Goal: Information Seeking & Learning: Learn about a topic

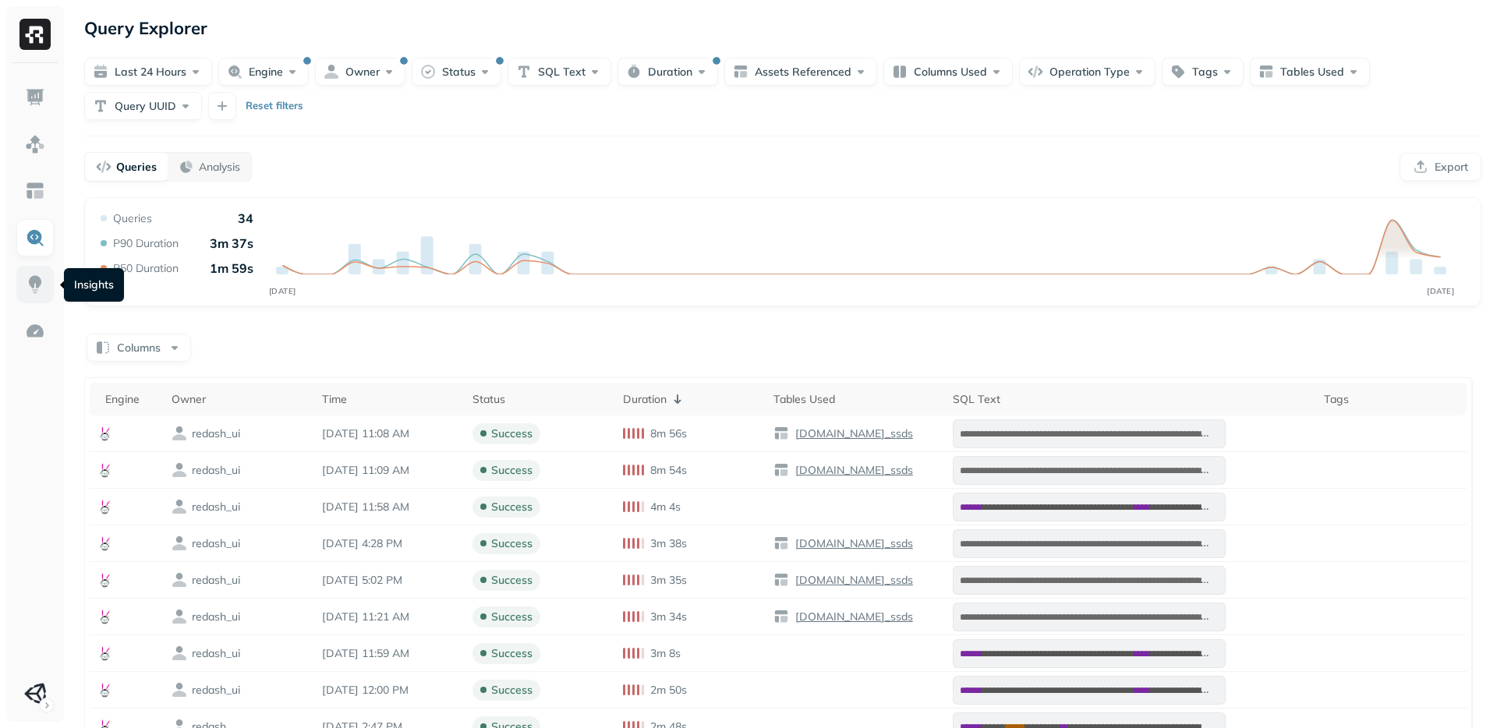
click at [27, 281] on img at bounding box center [35, 285] width 20 height 20
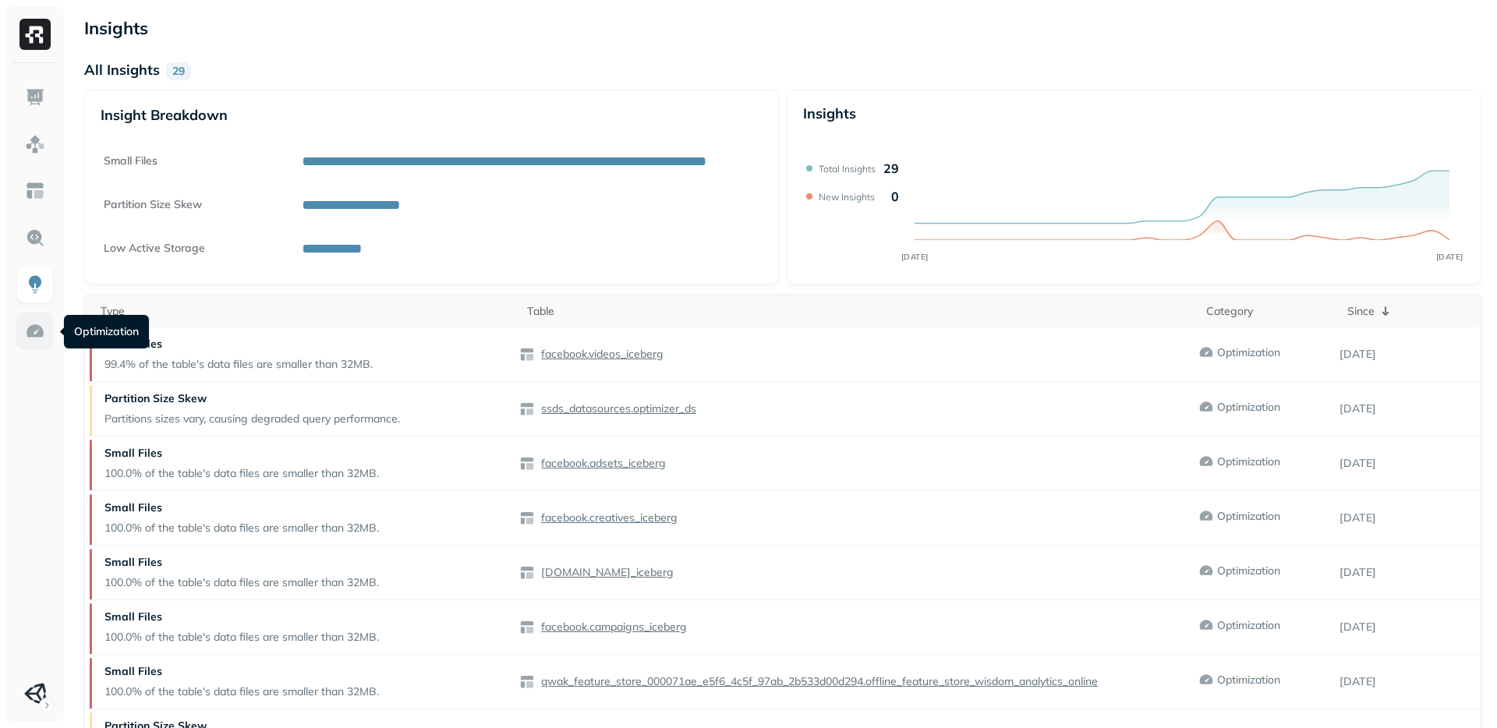
click at [37, 342] on link at bounding box center [34, 331] width 37 height 37
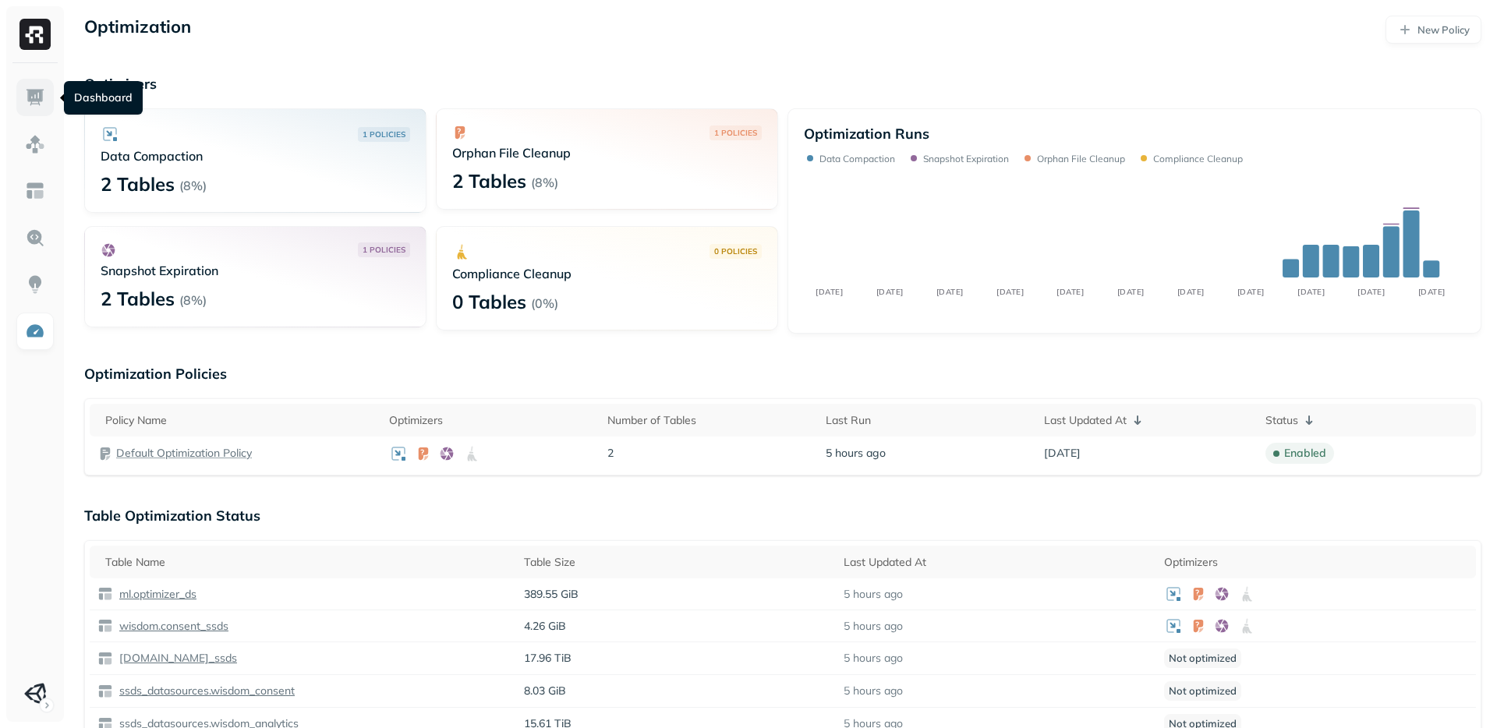
click at [34, 97] on img at bounding box center [35, 97] width 20 height 20
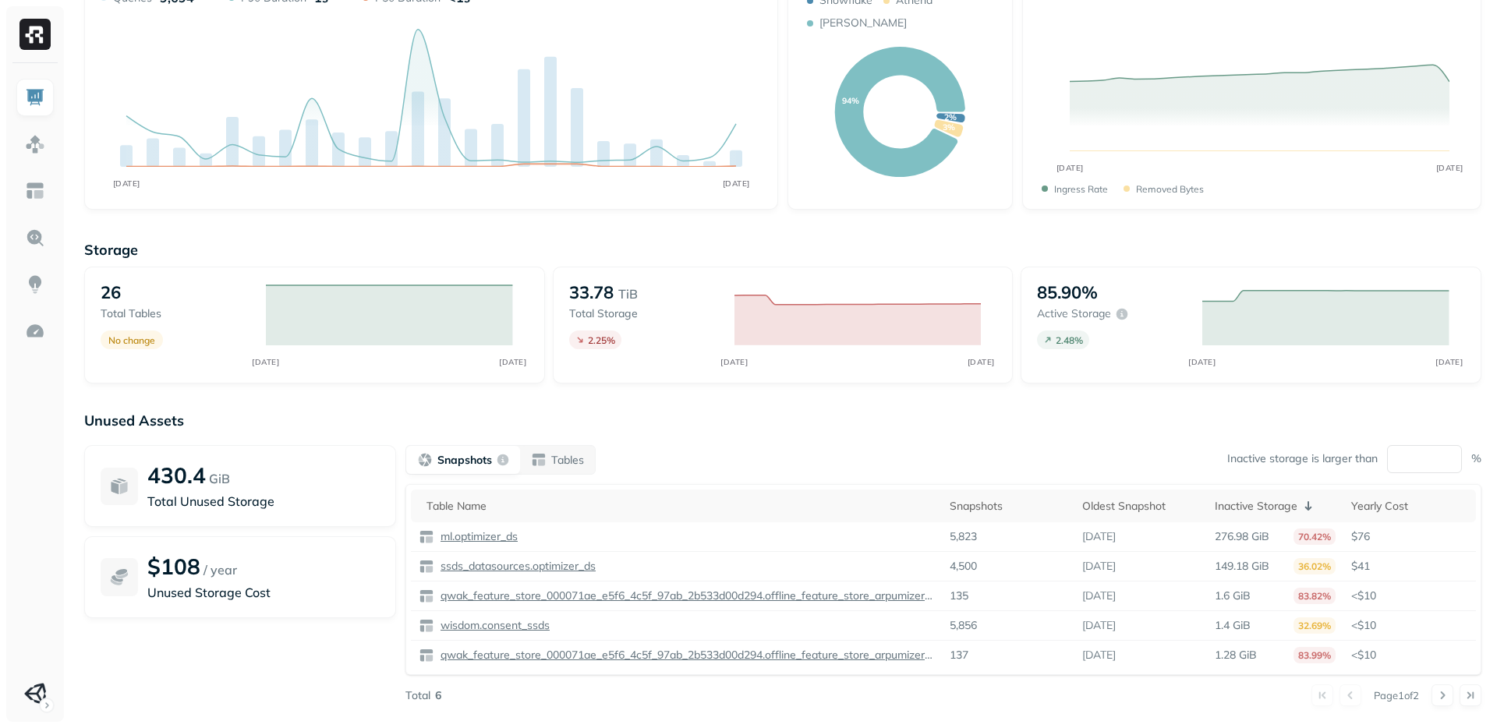
scroll to position [140, 0]
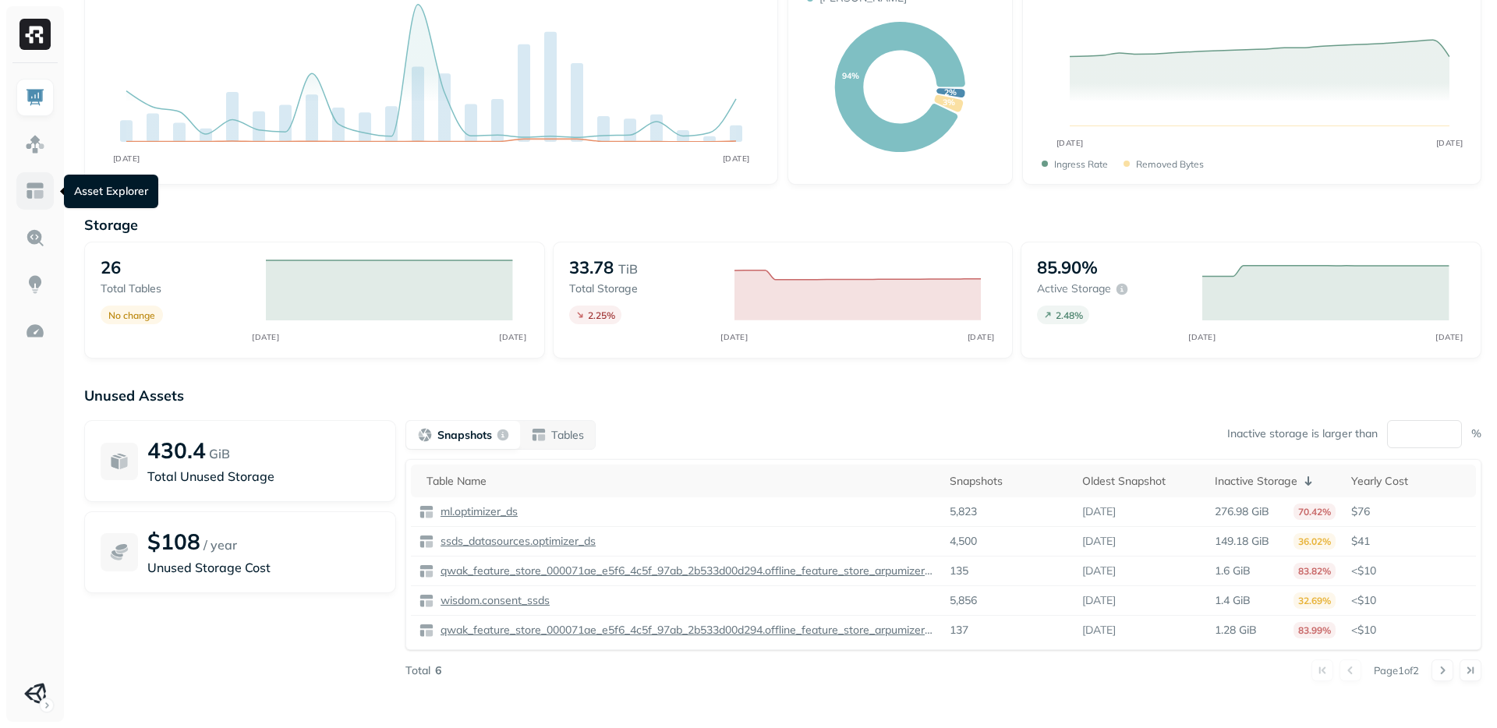
click at [40, 191] on img at bounding box center [35, 191] width 20 height 20
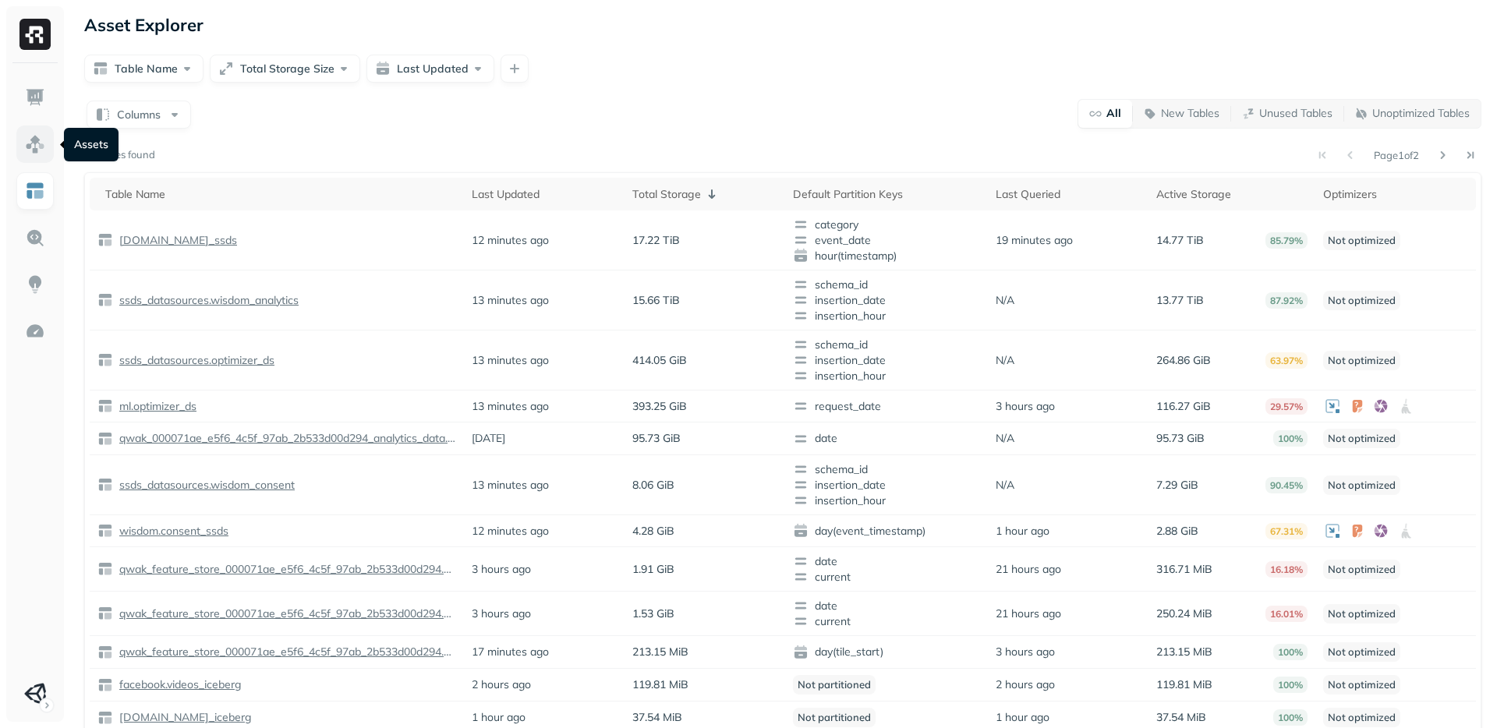
click at [19, 137] on link at bounding box center [34, 144] width 37 height 37
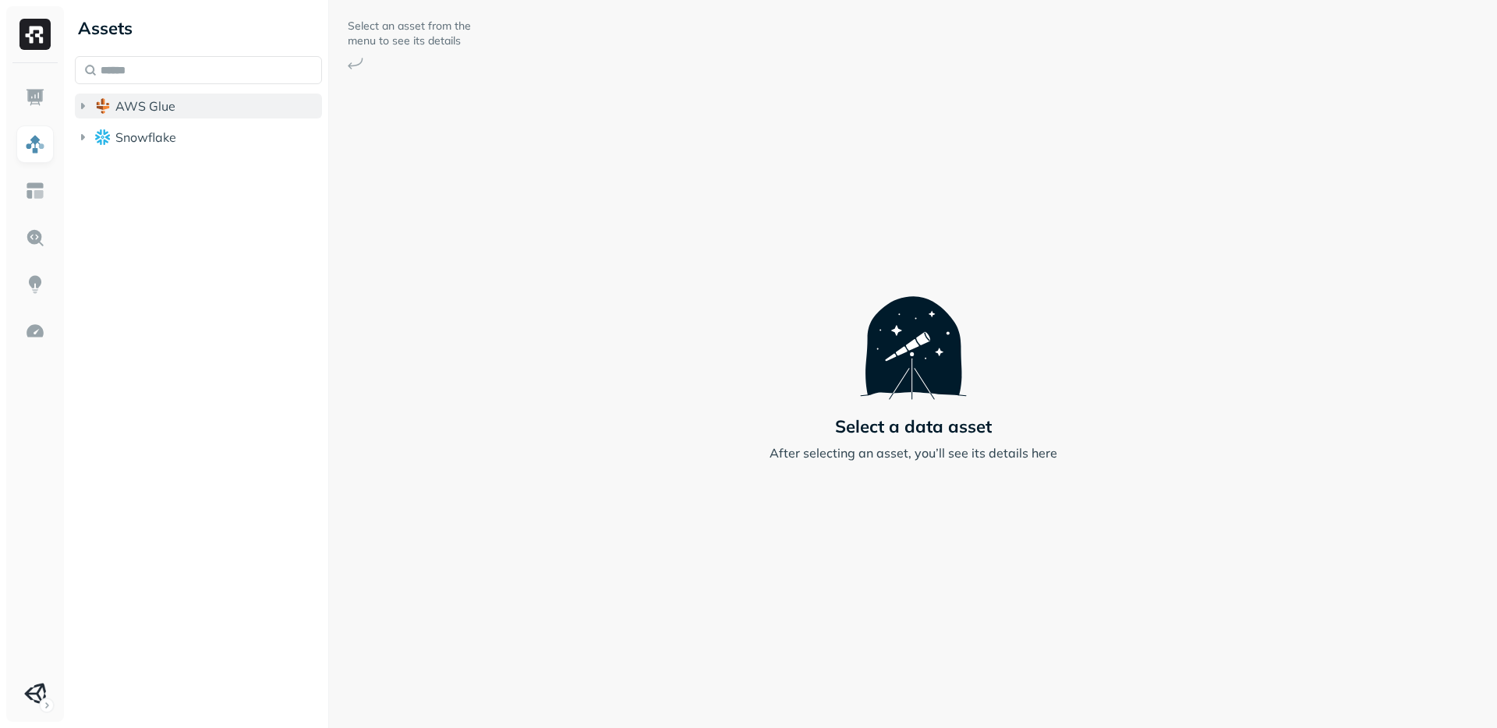
click at [93, 101] on button "AWS Glue" at bounding box center [198, 106] width 247 height 25
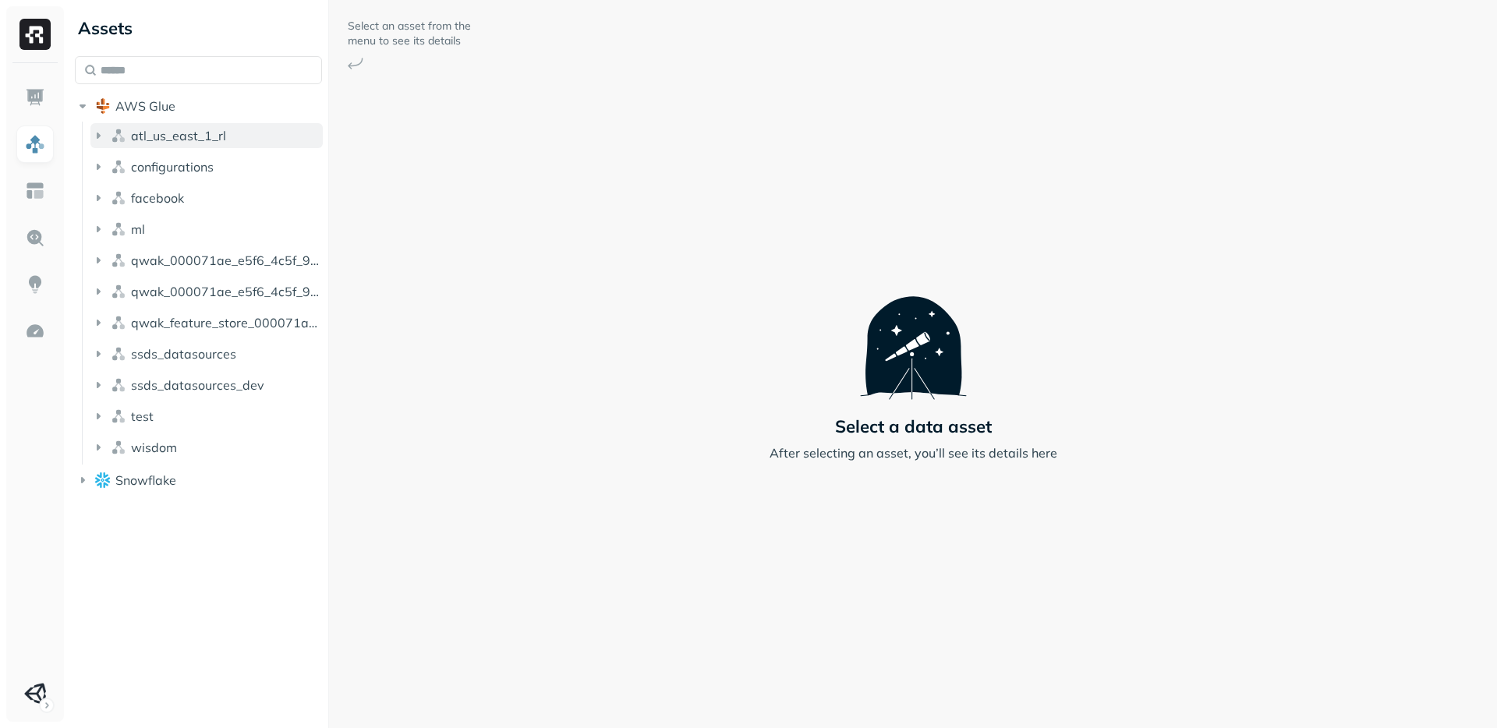
click at [97, 136] on icon "button" at bounding box center [99, 136] width 4 height 6
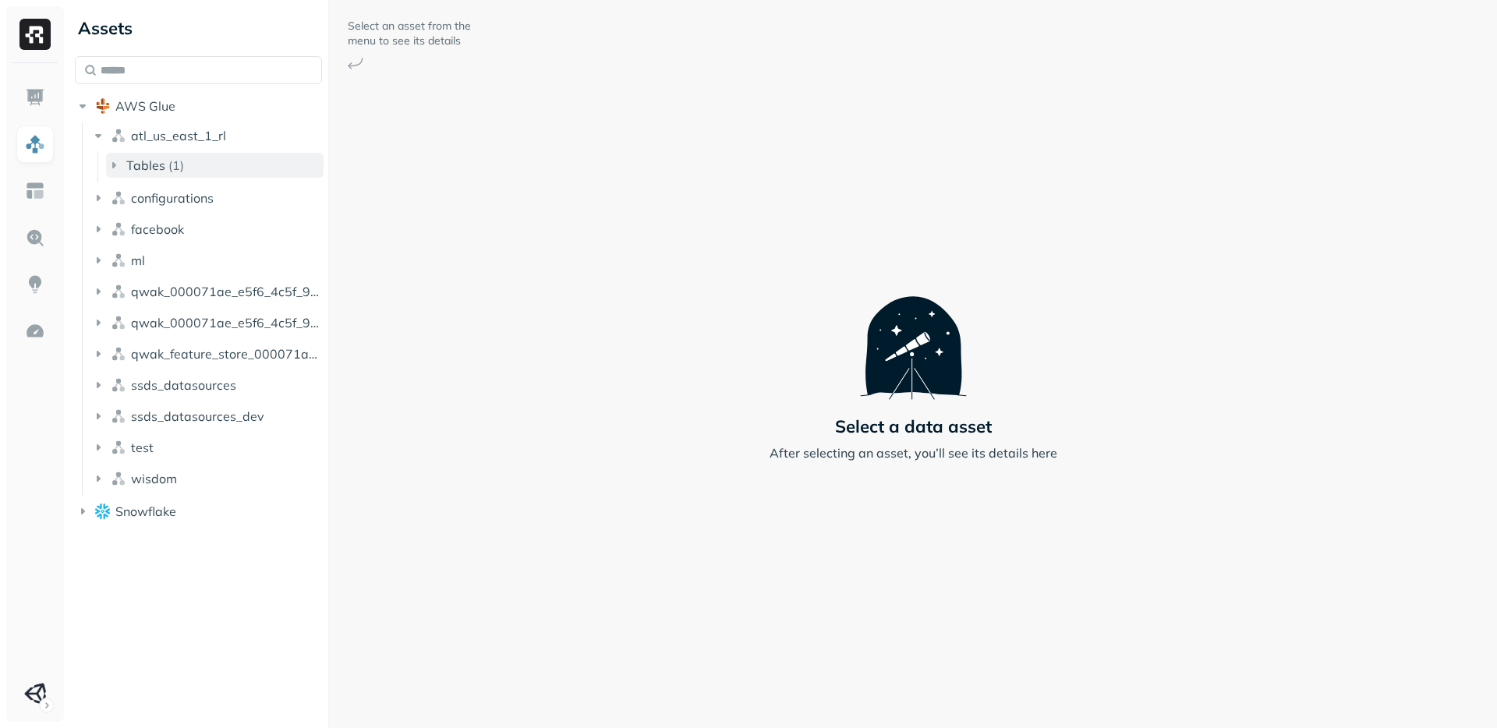
click at [111, 160] on icon "button" at bounding box center [114, 166] width 16 height 16
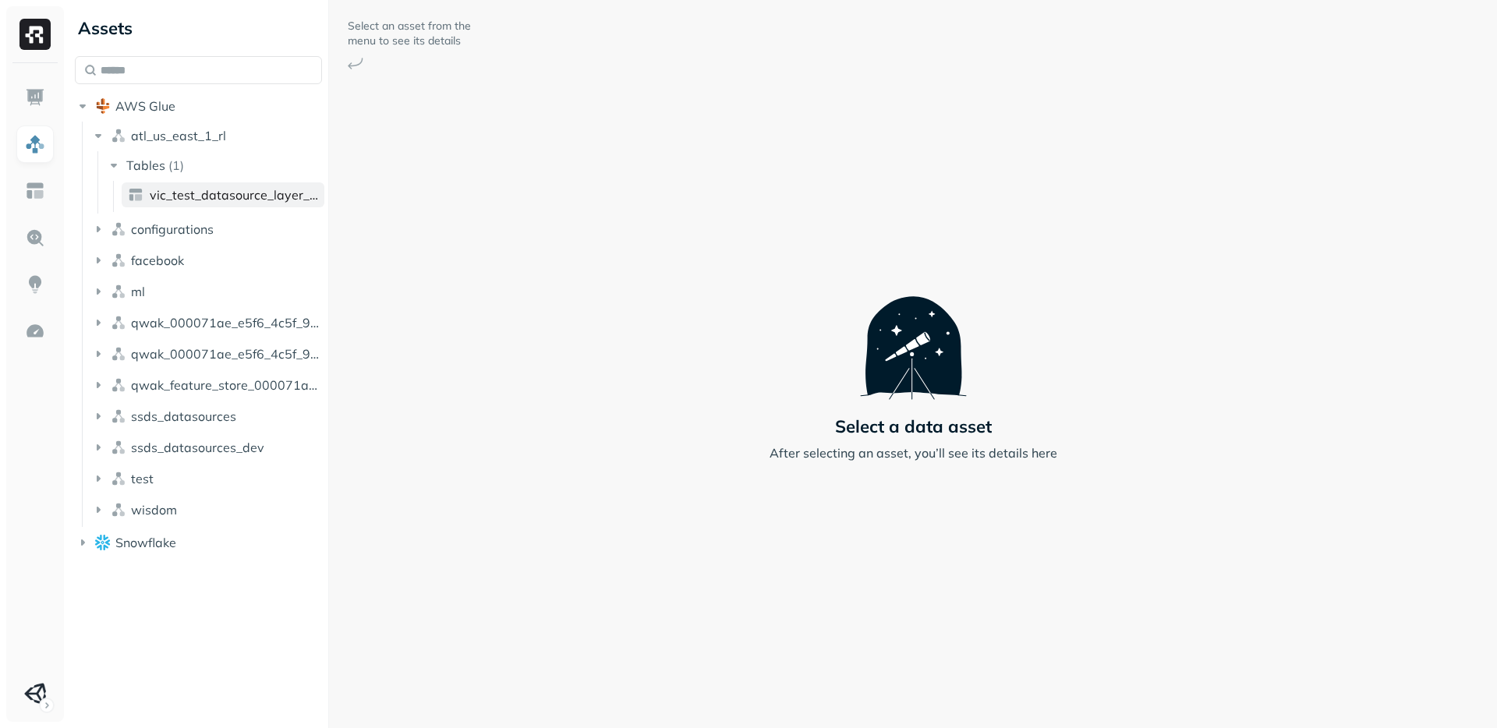
click at [176, 207] on link "vic_test_datasource_layer_intermediate" at bounding box center [223, 194] width 203 height 25
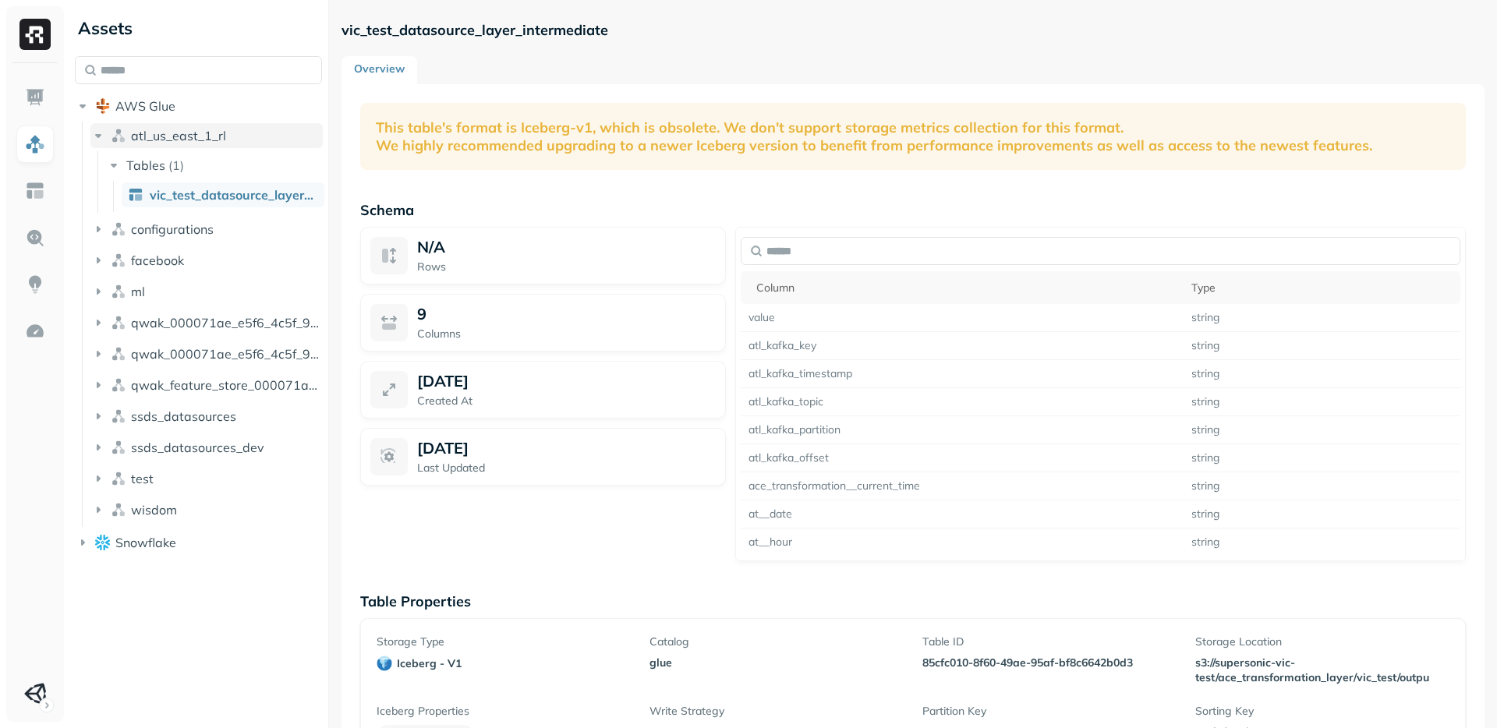
click at [107, 138] on button "atl_us_east_1_rl" at bounding box center [206, 135] width 232 height 25
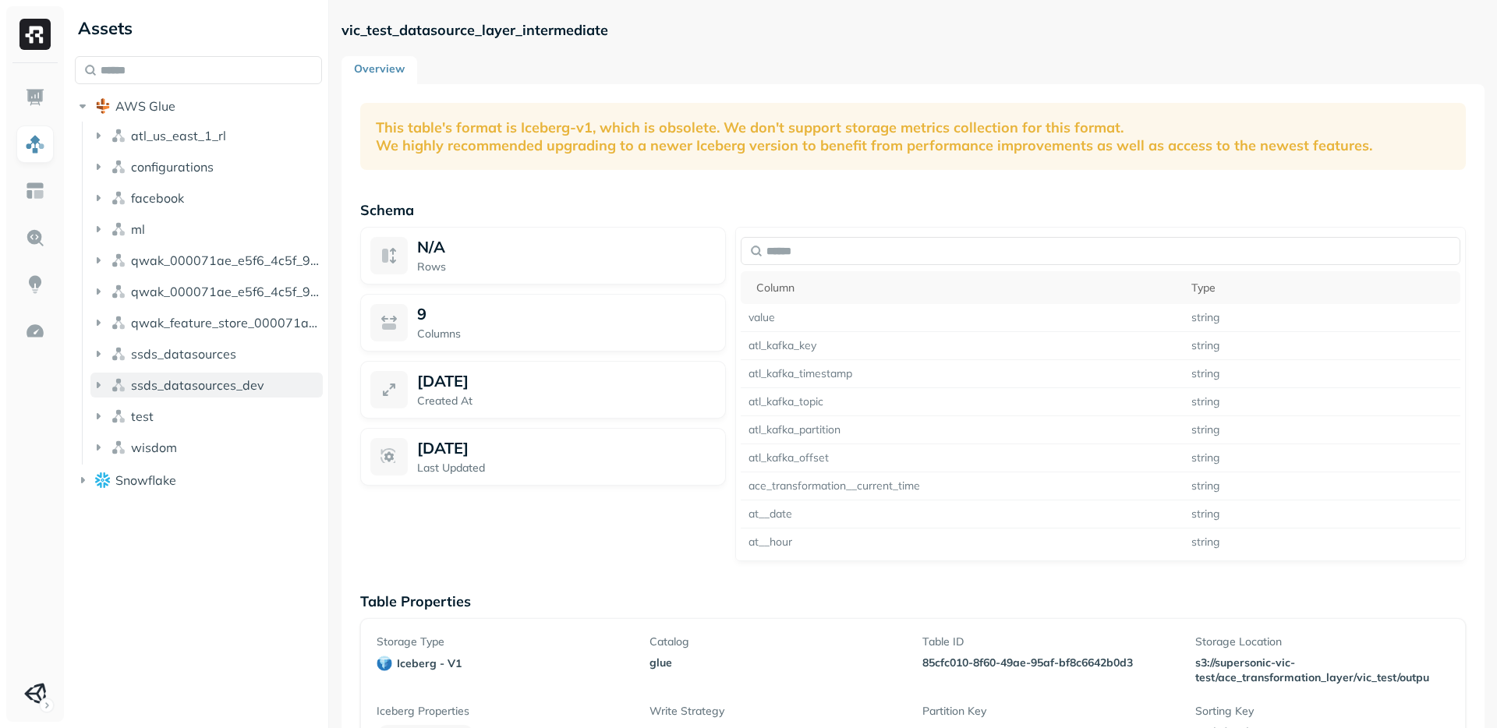
click at [97, 388] on icon "button" at bounding box center [99, 385] width 4 height 6
click at [115, 414] on icon "button" at bounding box center [114, 415] width 4 height 6
click at [100, 388] on icon "button" at bounding box center [98, 385] width 16 height 16
click at [102, 425] on button "test" at bounding box center [206, 416] width 232 height 25
click at [114, 442] on icon "button" at bounding box center [114, 446] width 16 height 16
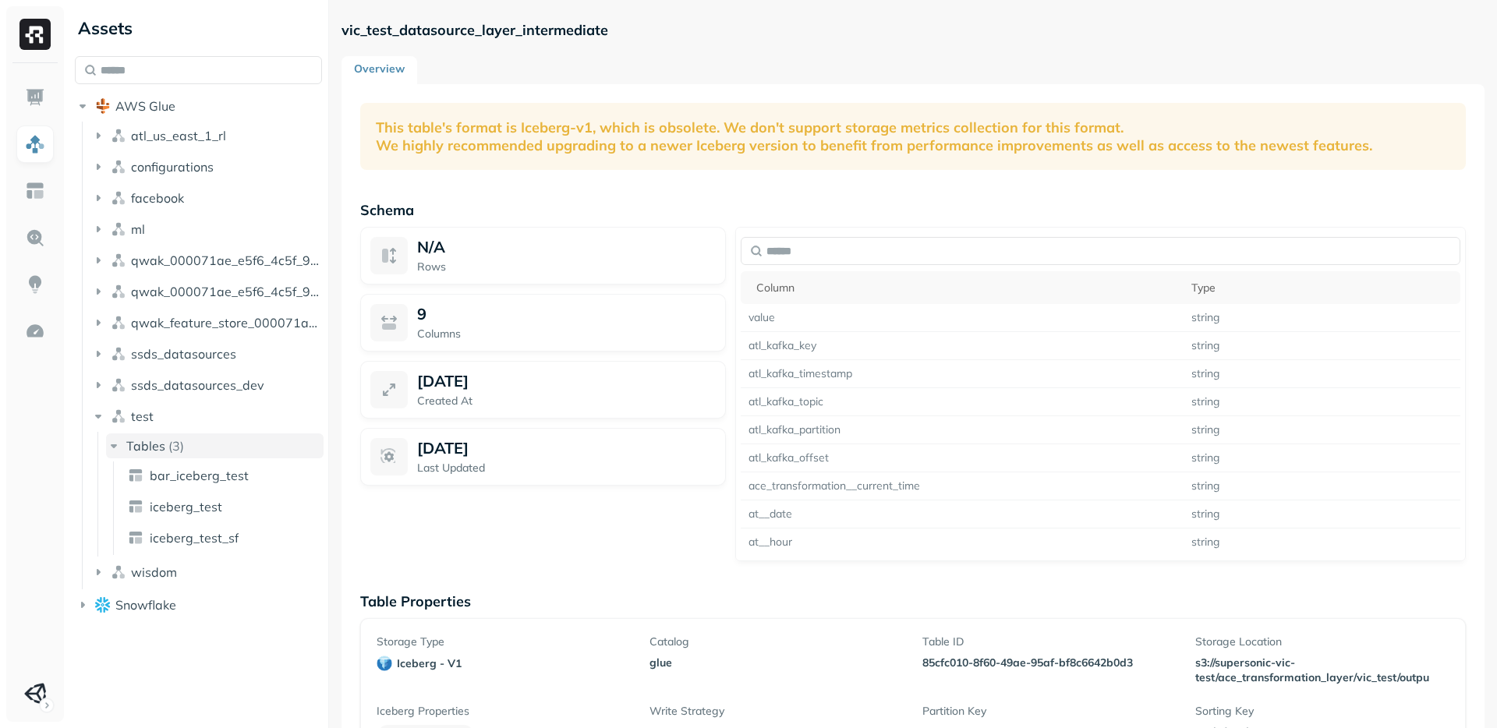
click at [114, 442] on icon "button" at bounding box center [114, 446] width 16 height 16
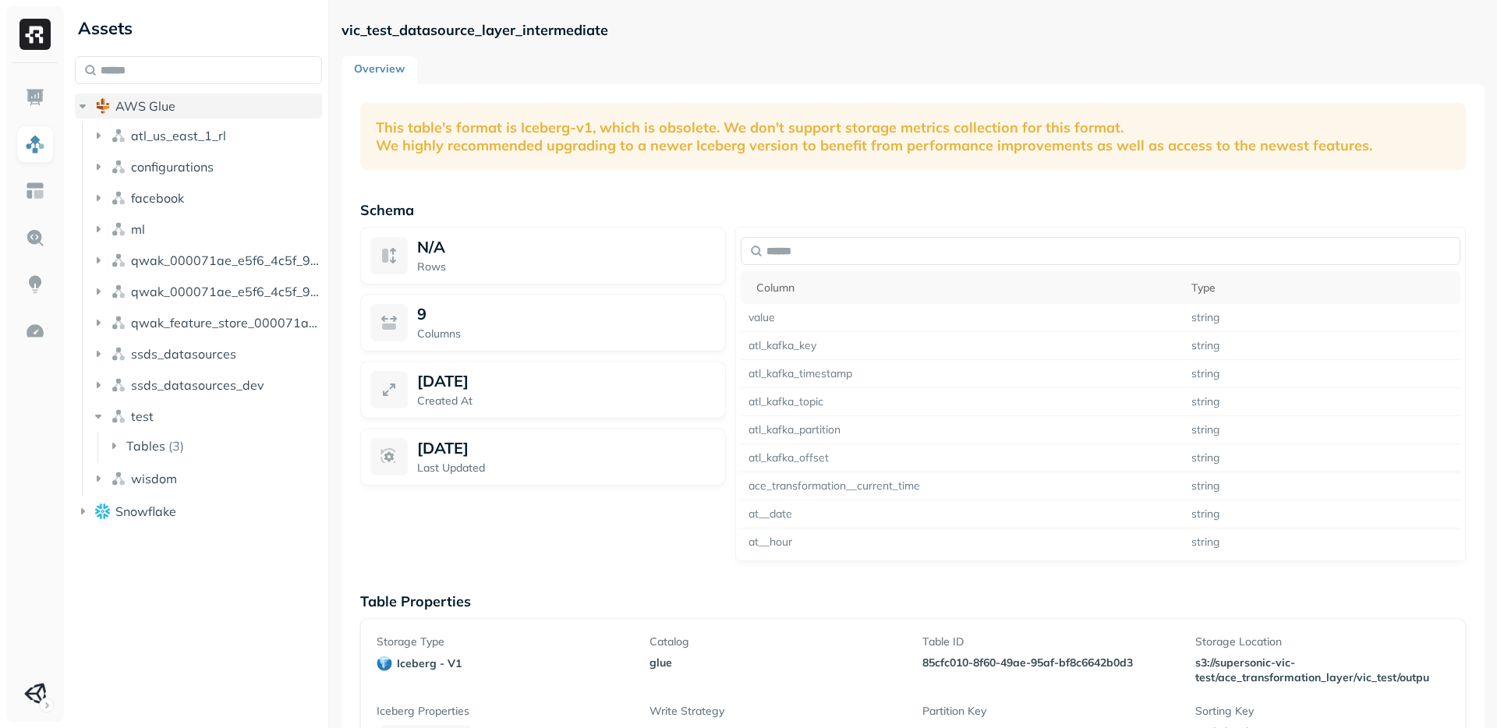
click at [86, 104] on icon "button" at bounding box center [83, 106] width 16 height 16
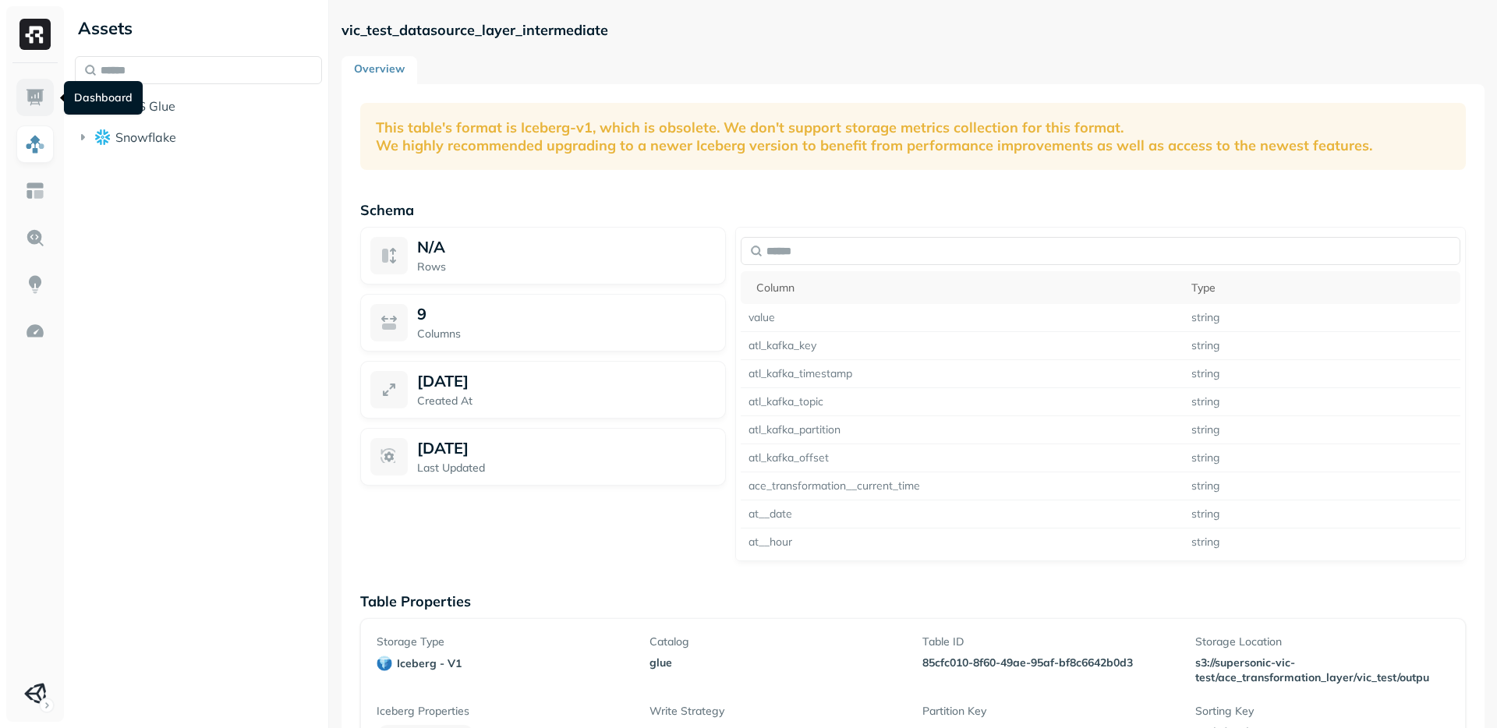
click at [37, 104] on img at bounding box center [35, 97] width 20 height 20
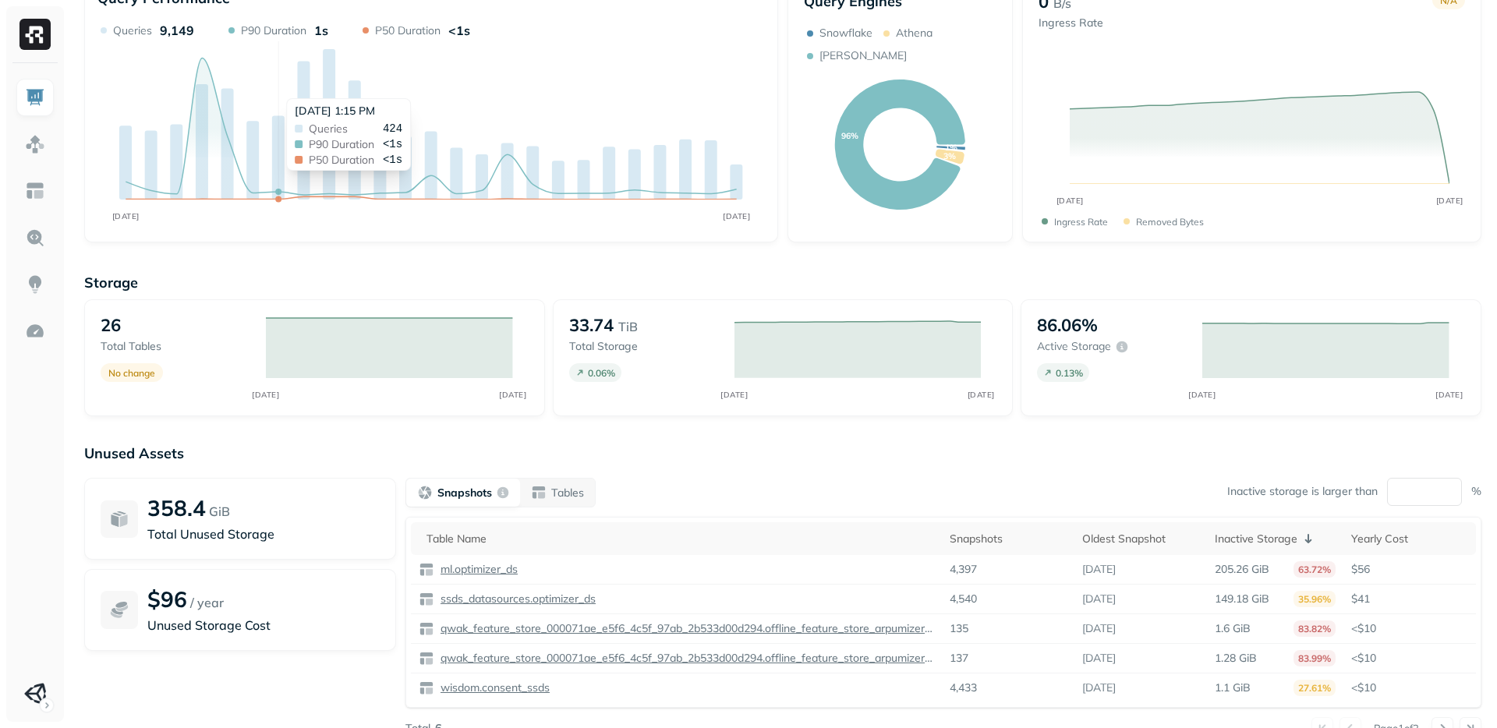
scroll to position [140, 0]
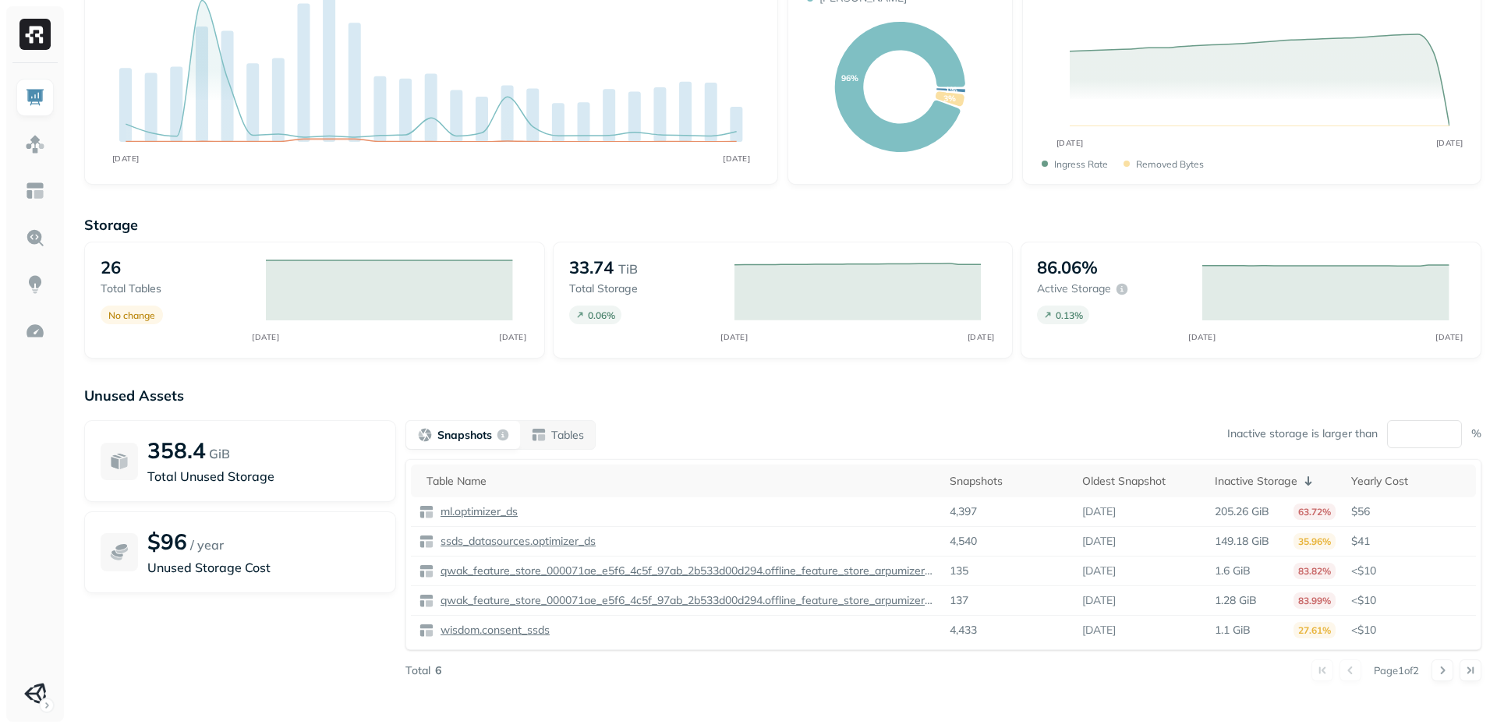
click at [631, 269] on p "TiB" at bounding box center [627, 269] width 19 height 19
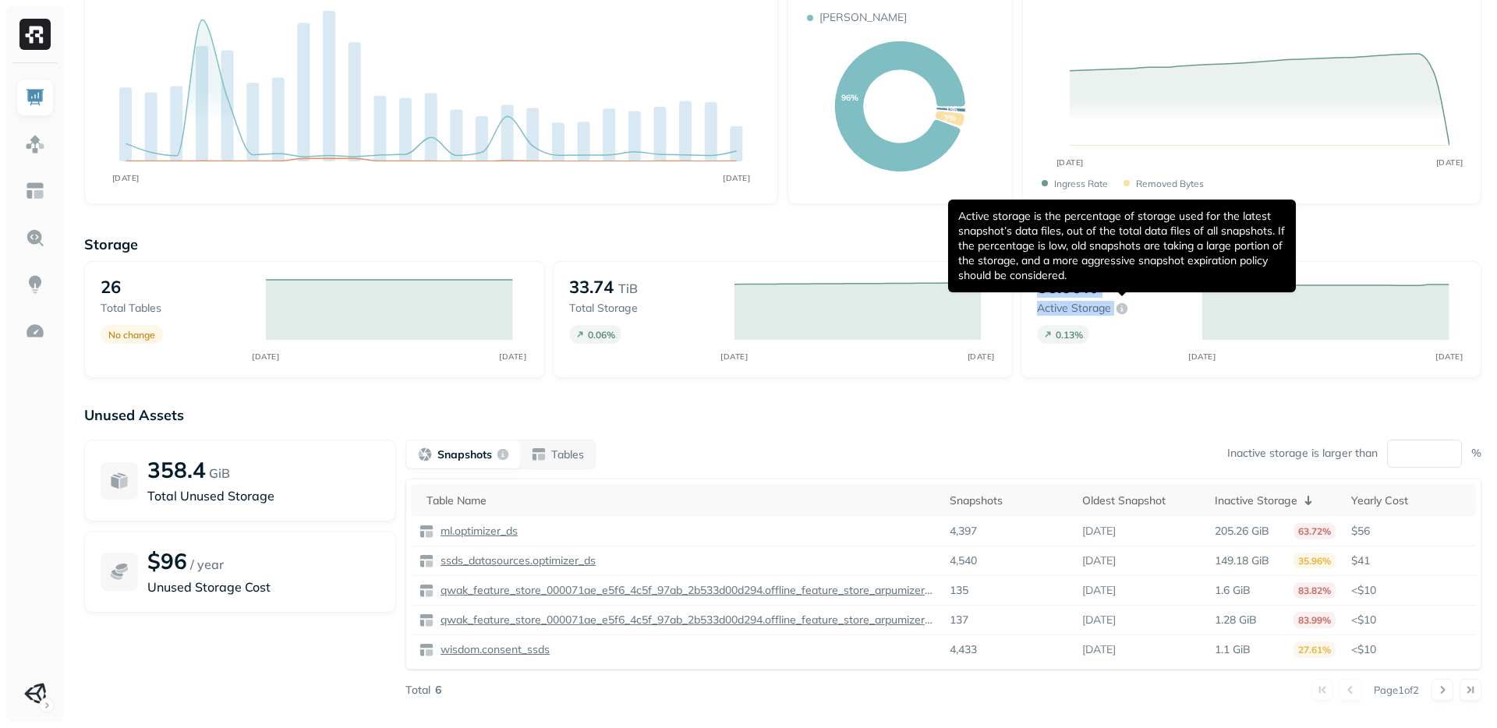
drag, startPoint x: 1037, startPoint y: 292, endPoint x: 1123, endPoint y: 303, distance: 86.5
click at [1123, 303] on div "86.06% Active storage" at bounding box center [1112, 296] width 150 height 40
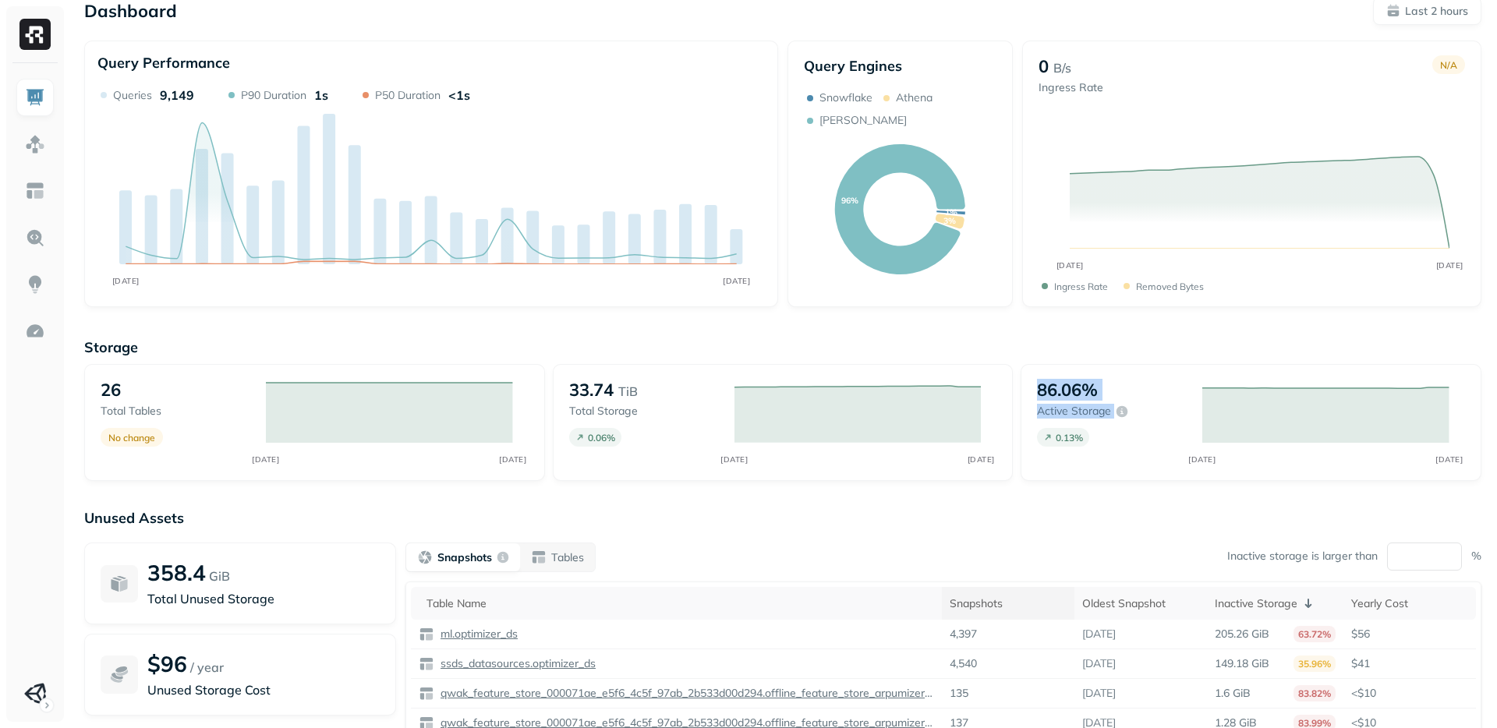
scroll to position [0, 0]
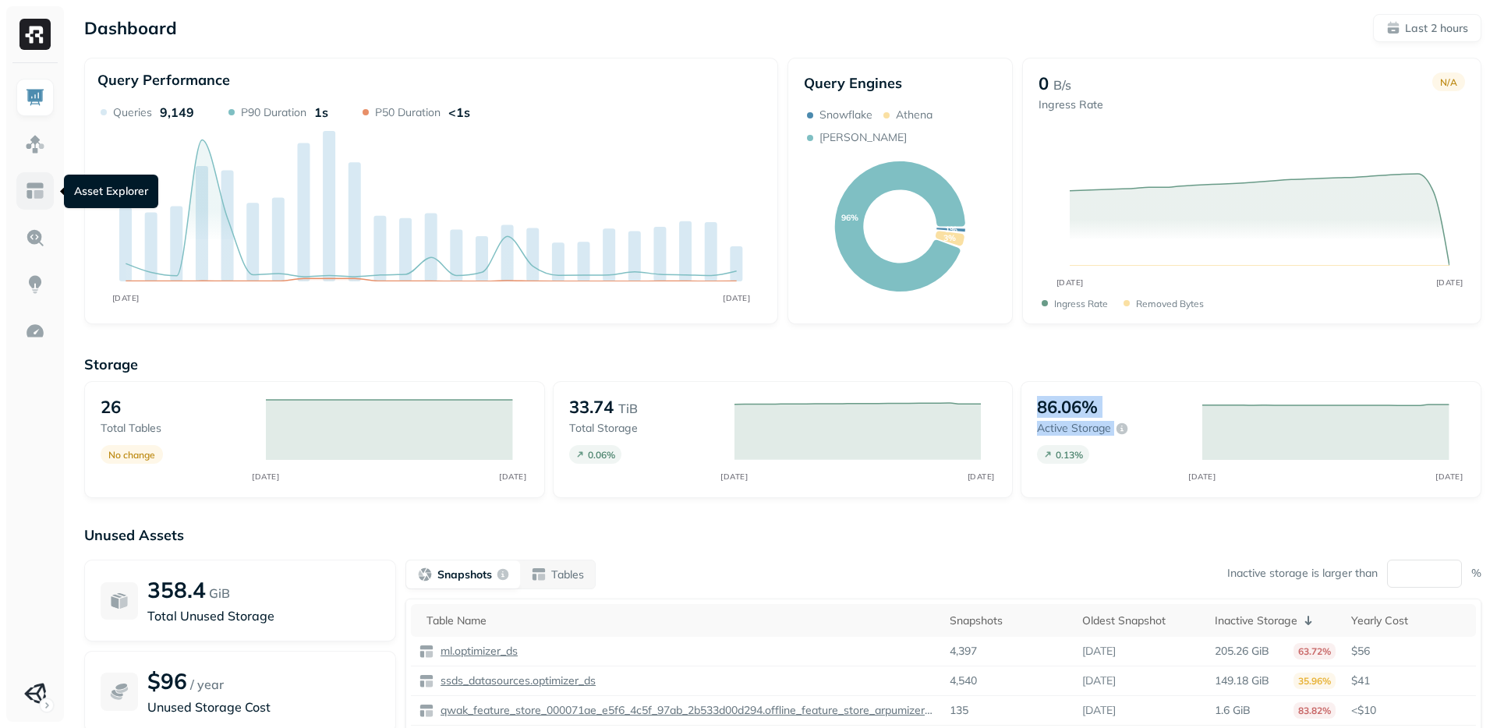
click at [39, 182] on img at bounding box center [35, 191] width 20 height 20
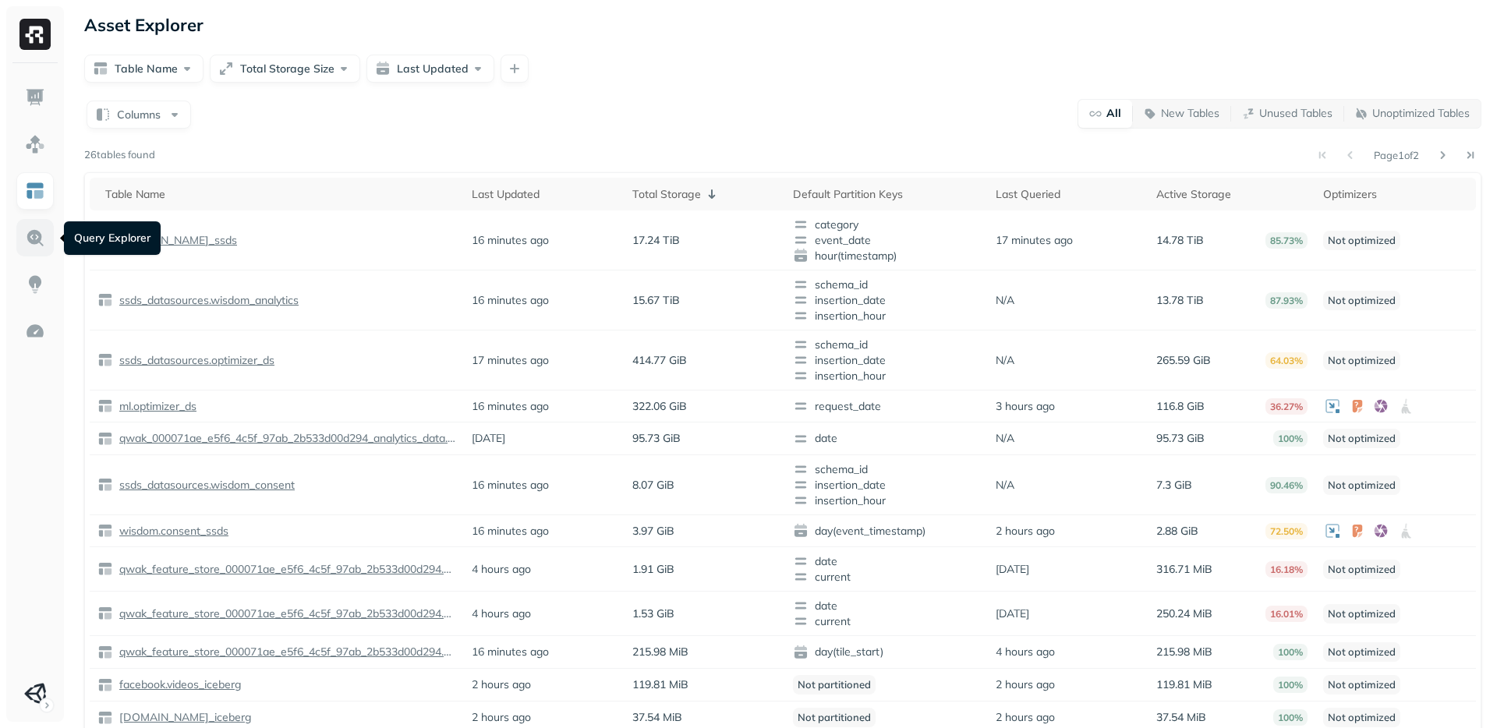
click at [29, 228] on img at bounding box center [35, 238] width 20 height 20
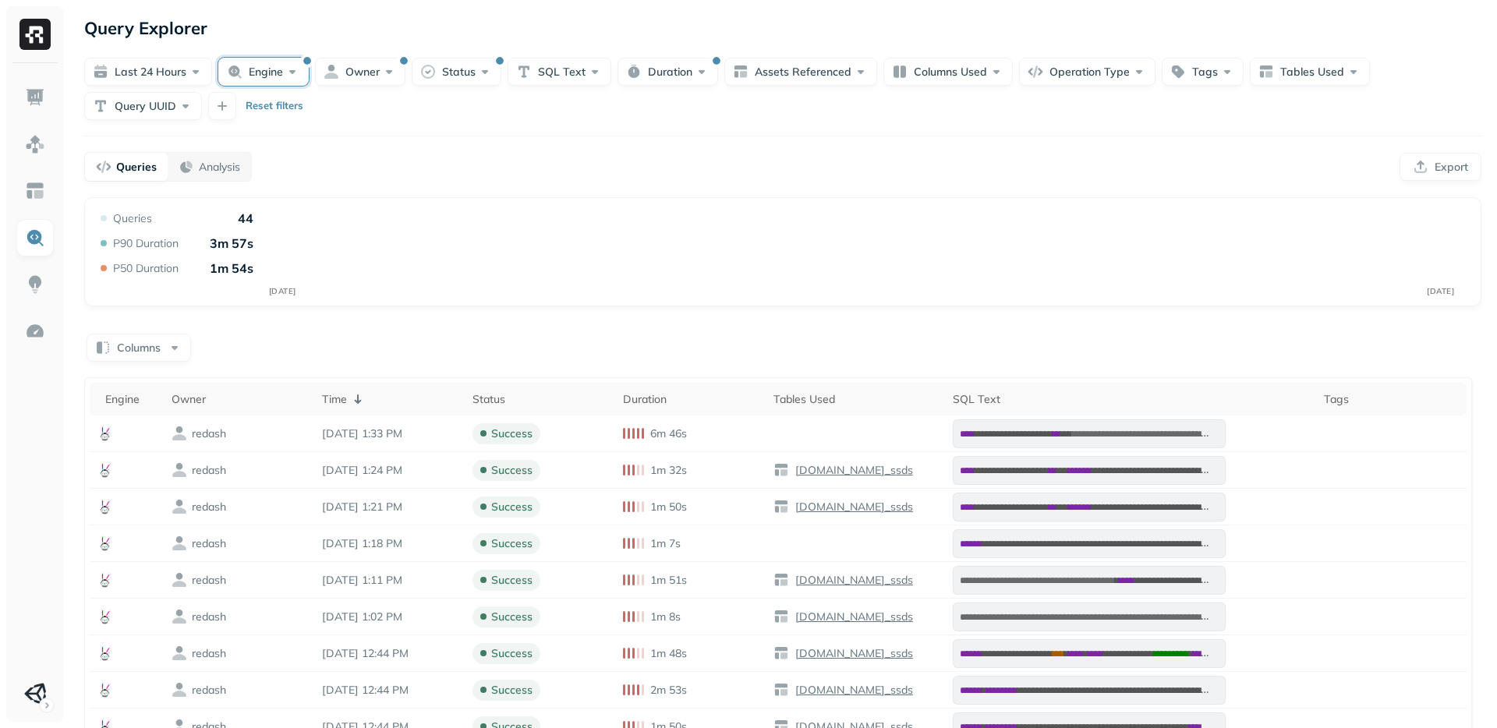
click at [265, 70] on button "Engine" at bounding box center [263, 72] width 90 height 28
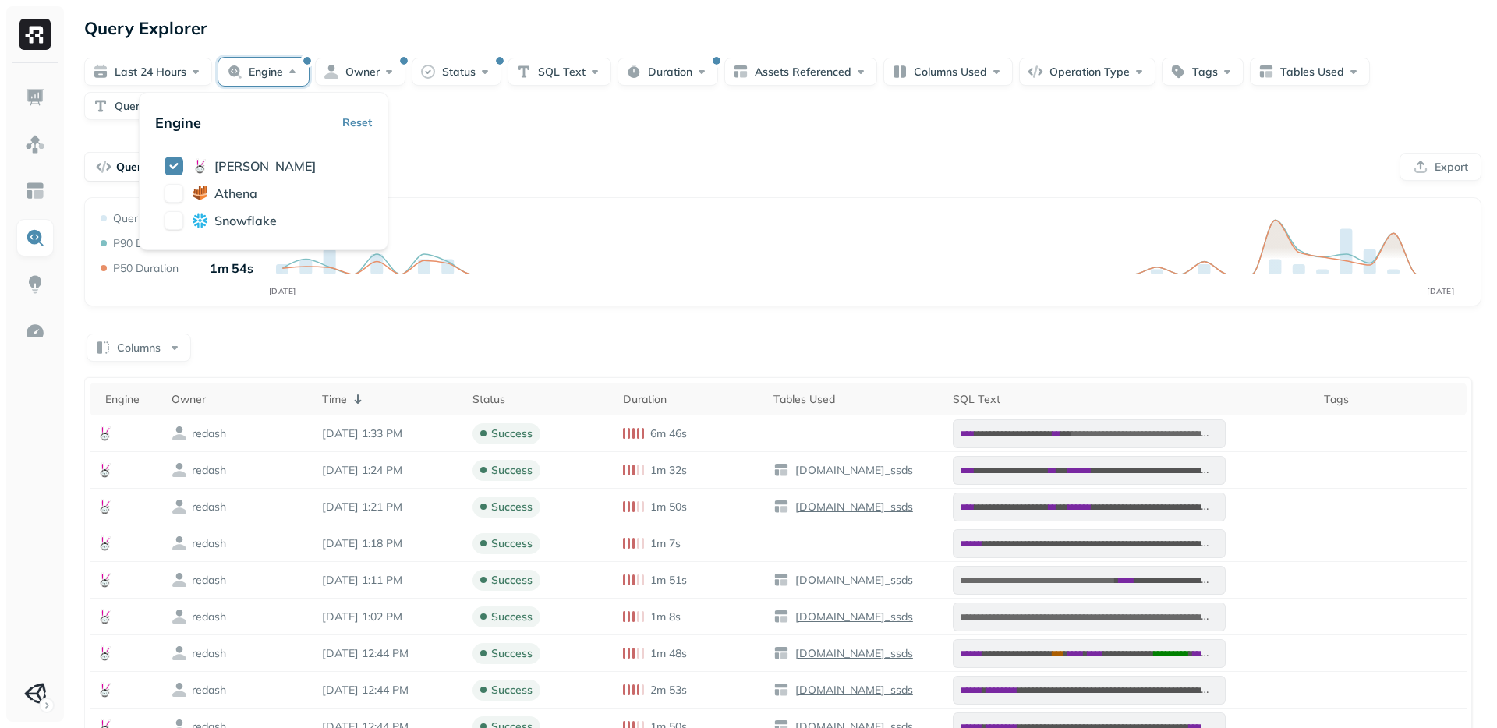
click at [512, 167] on div "Queries Analysis Export" at bounding box center [782, 167] width 1397 height 30
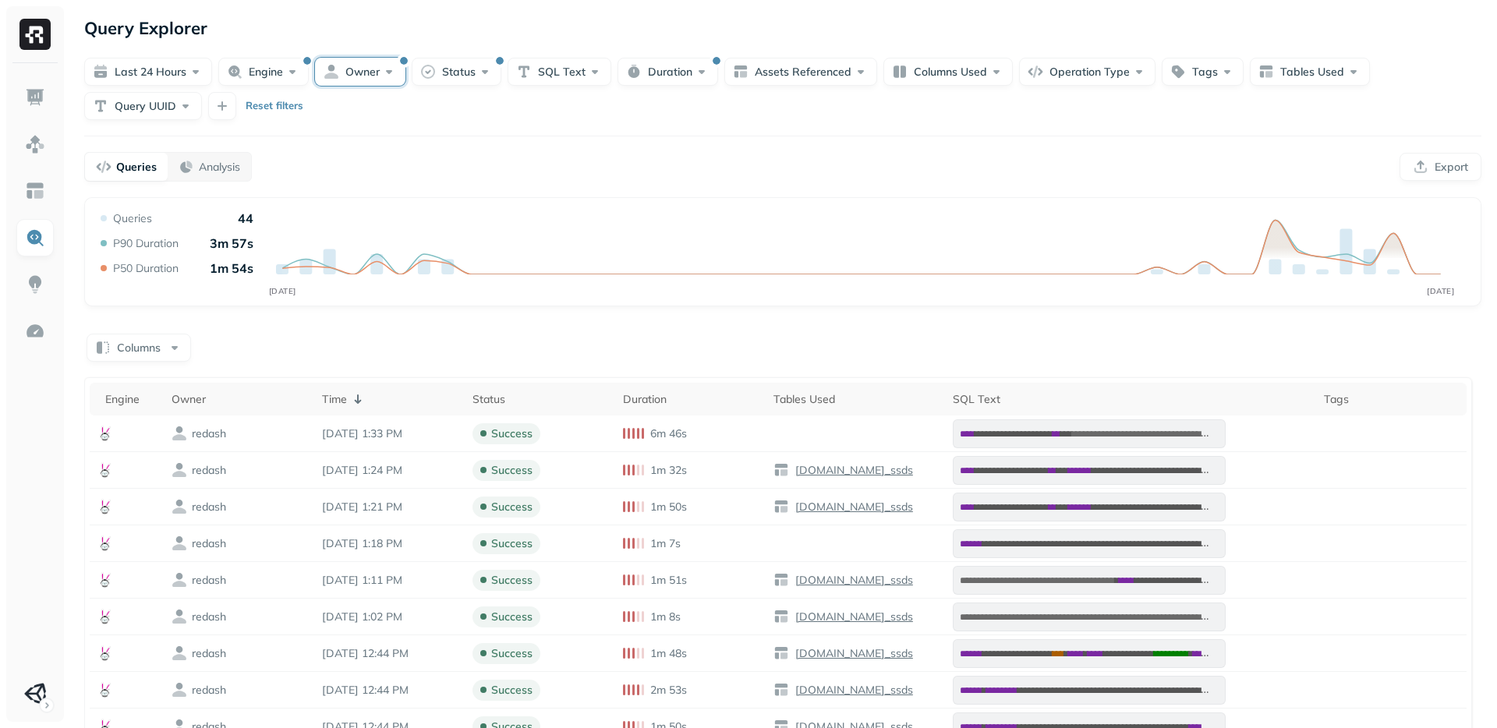
click at [356, 69] on button "Owner" at bounding box center [360, 72] width 90 height 28
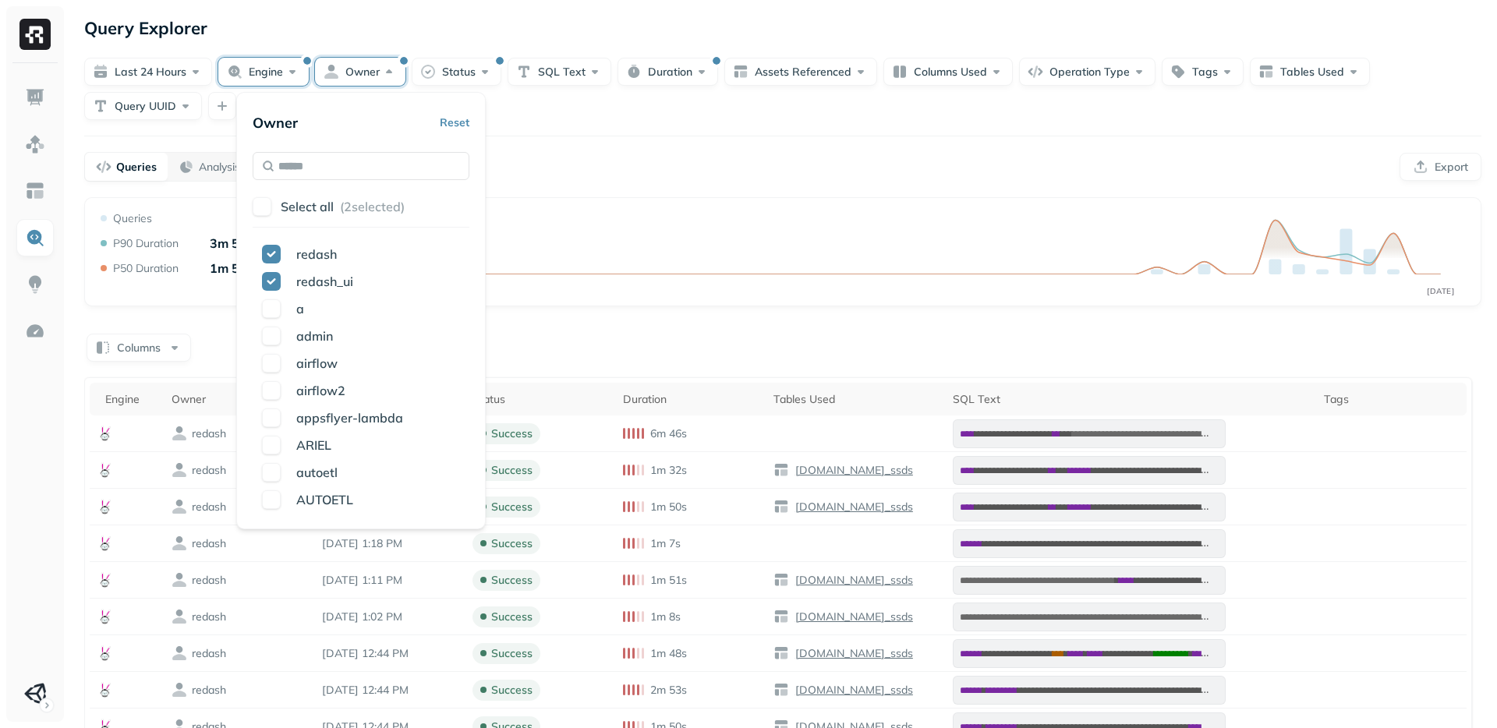
click at [280, 73] on button "Engine" at bounding box center [263, 72] width 90 height 28
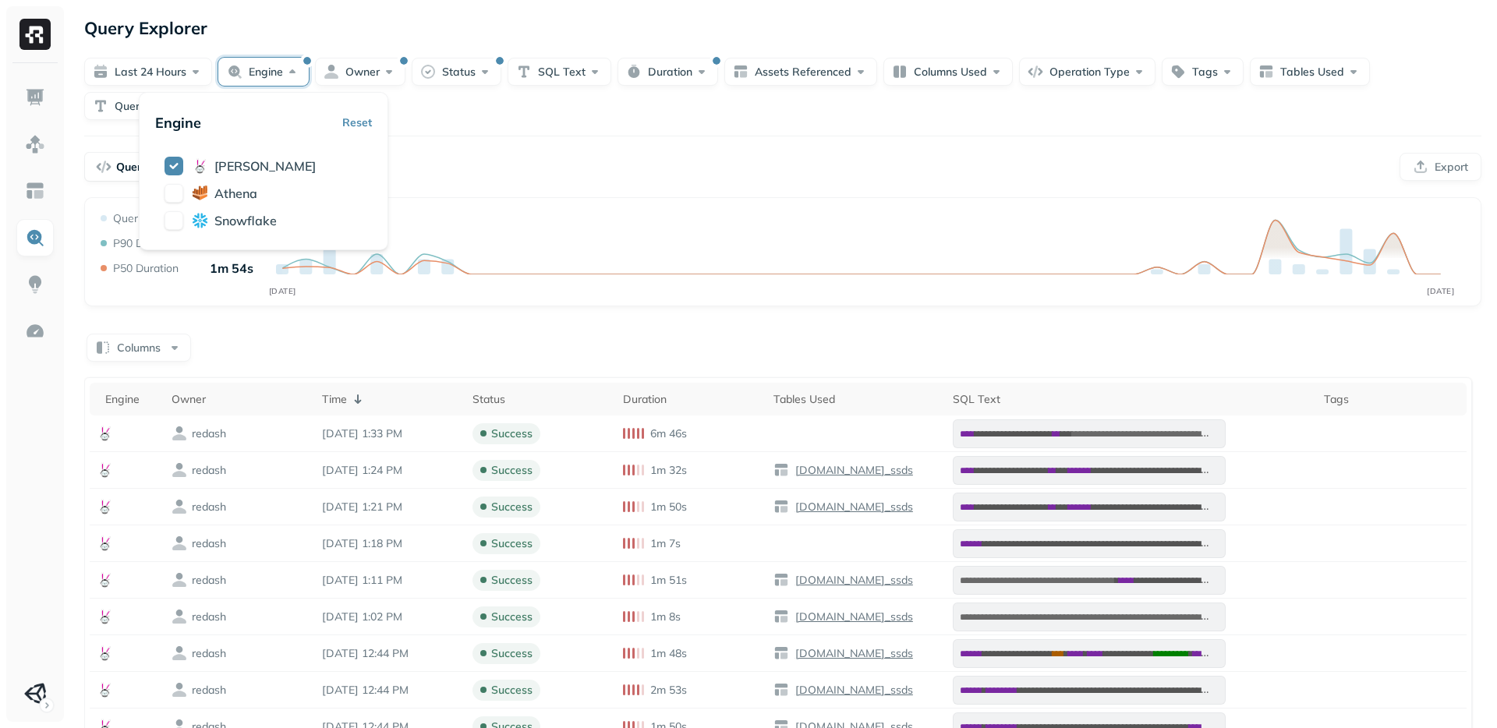
click at [435, 161] on div "Queries Analysis Export" at bounding box center [782, 167] width 1397 height 30
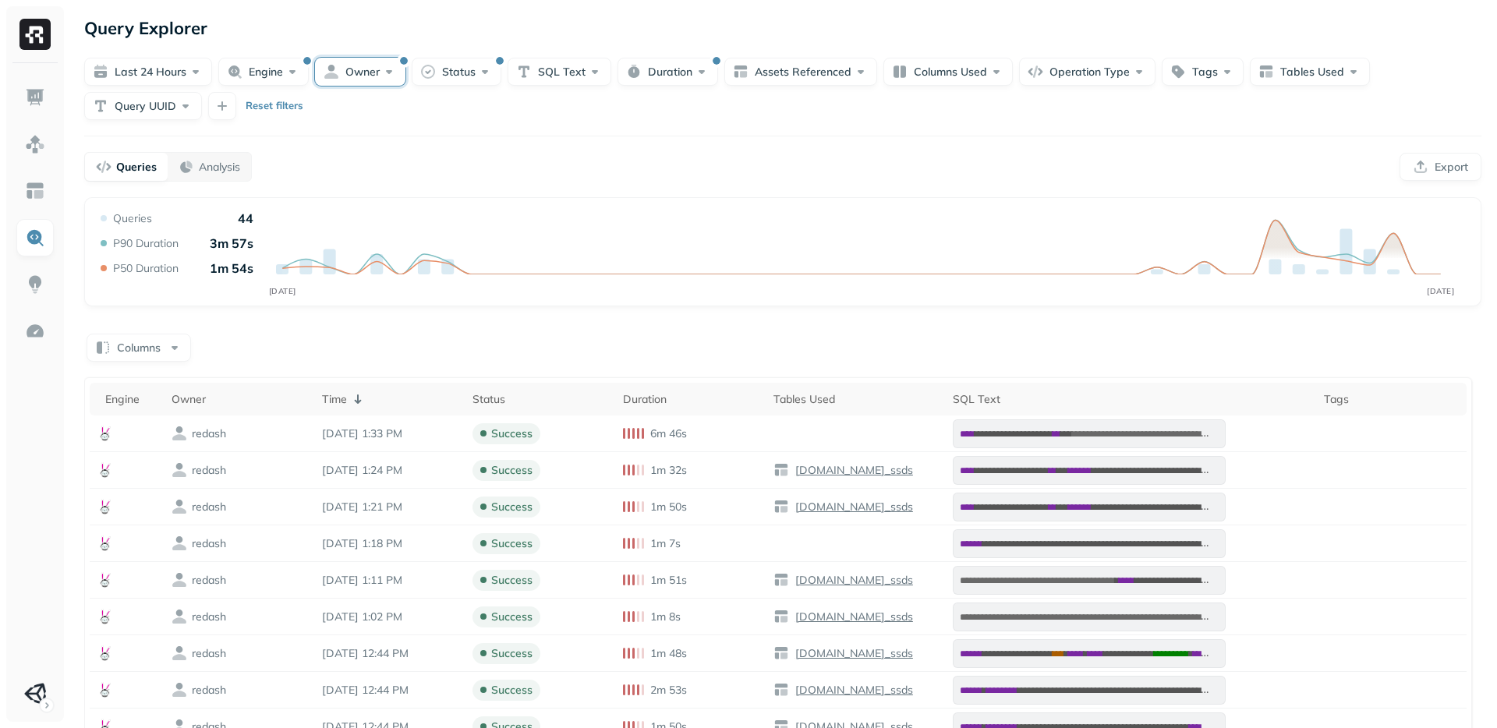
click at [327, 77] on button "Owner" at bounding box center [360, 72] width 90 height 28
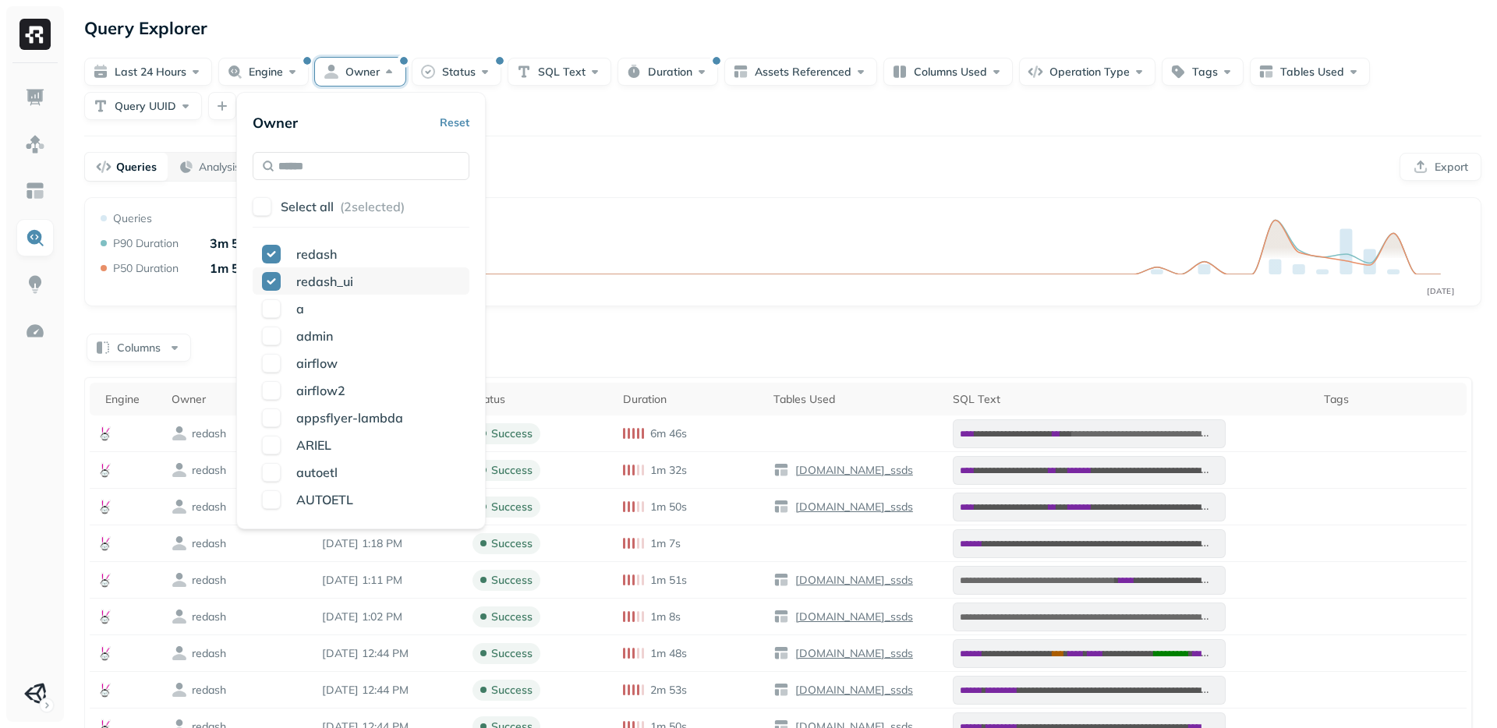
click at [264, 284] on button "button" at bounding box center [271, 281] width 19 height 19
click at [643, 201] on div "Query Performance SEP [DATE] Queries 44 P90 Duration 3m 57s P50 Duration 1m 54s…" at bounding box center [782, 251] width 1397 height 109
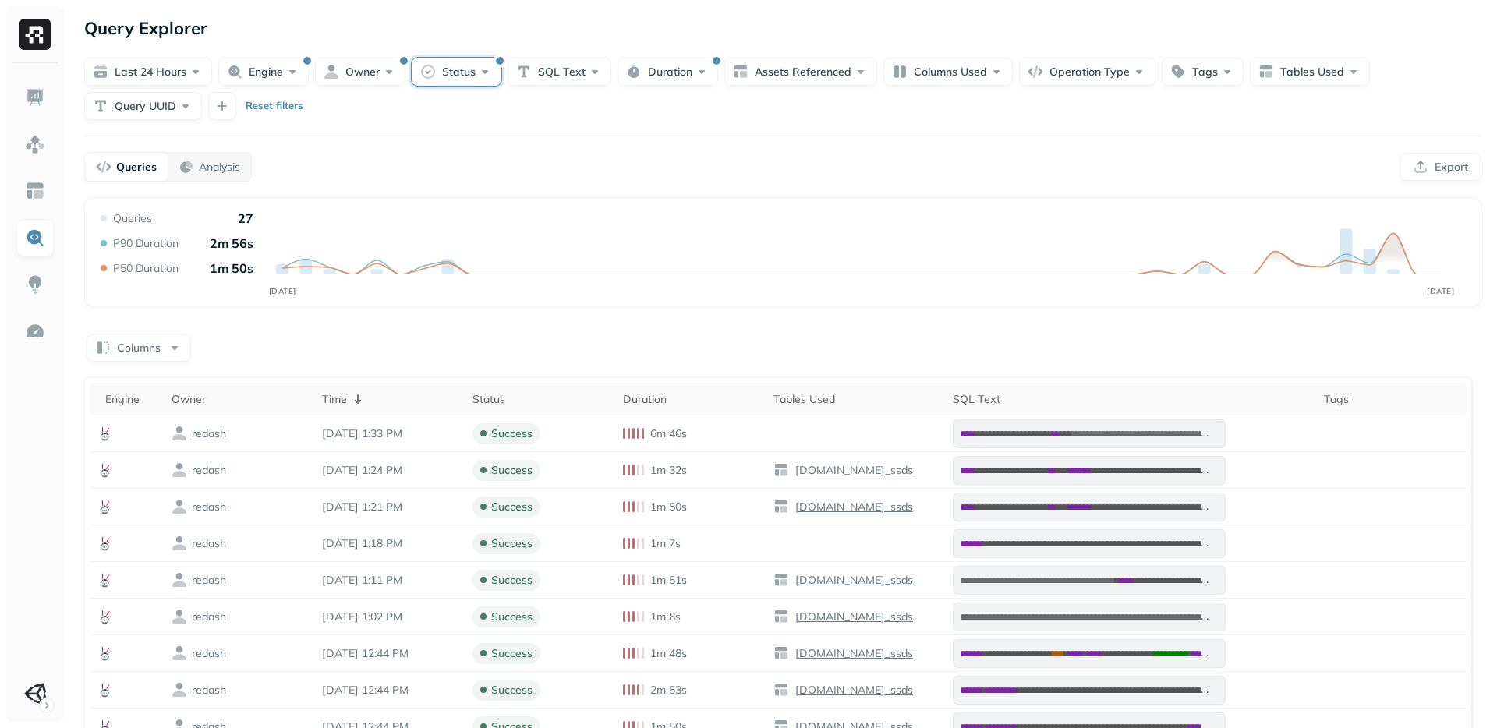
click at [413, 60] on button "Status" at bounding box center [457, 72] width 90 height 28
click at [717, 182] on div "**********" at bounding box center [783, 529] width 1429 height 1058
click at [452, 76] on button "Status" at bounding box center [457, 72] width 90 height 28
click at [666, 71] on button "Duration" at bounding box center [668, 72] width 101 height 28
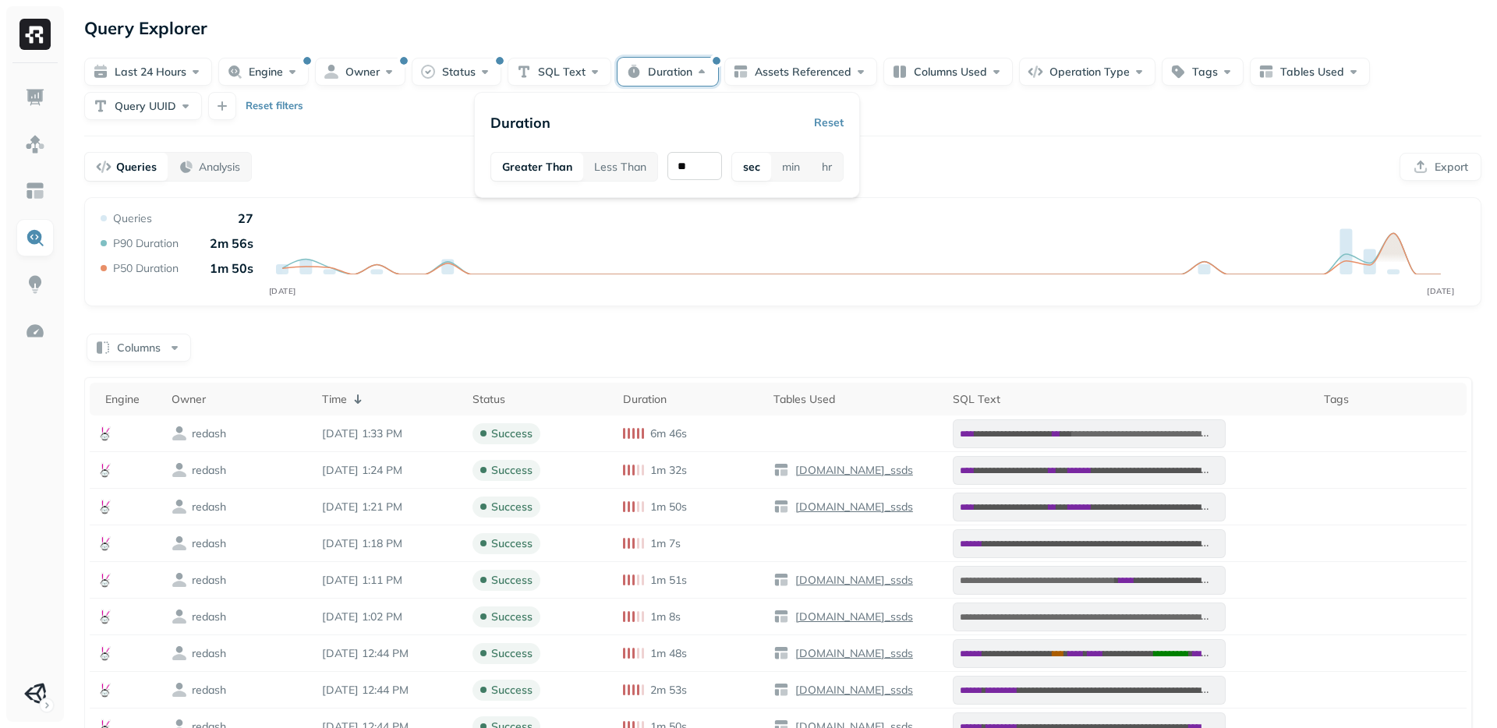
click at [704, 168] on input "**" at bounding box center [695, 166] width 55 height 28
type input "*"
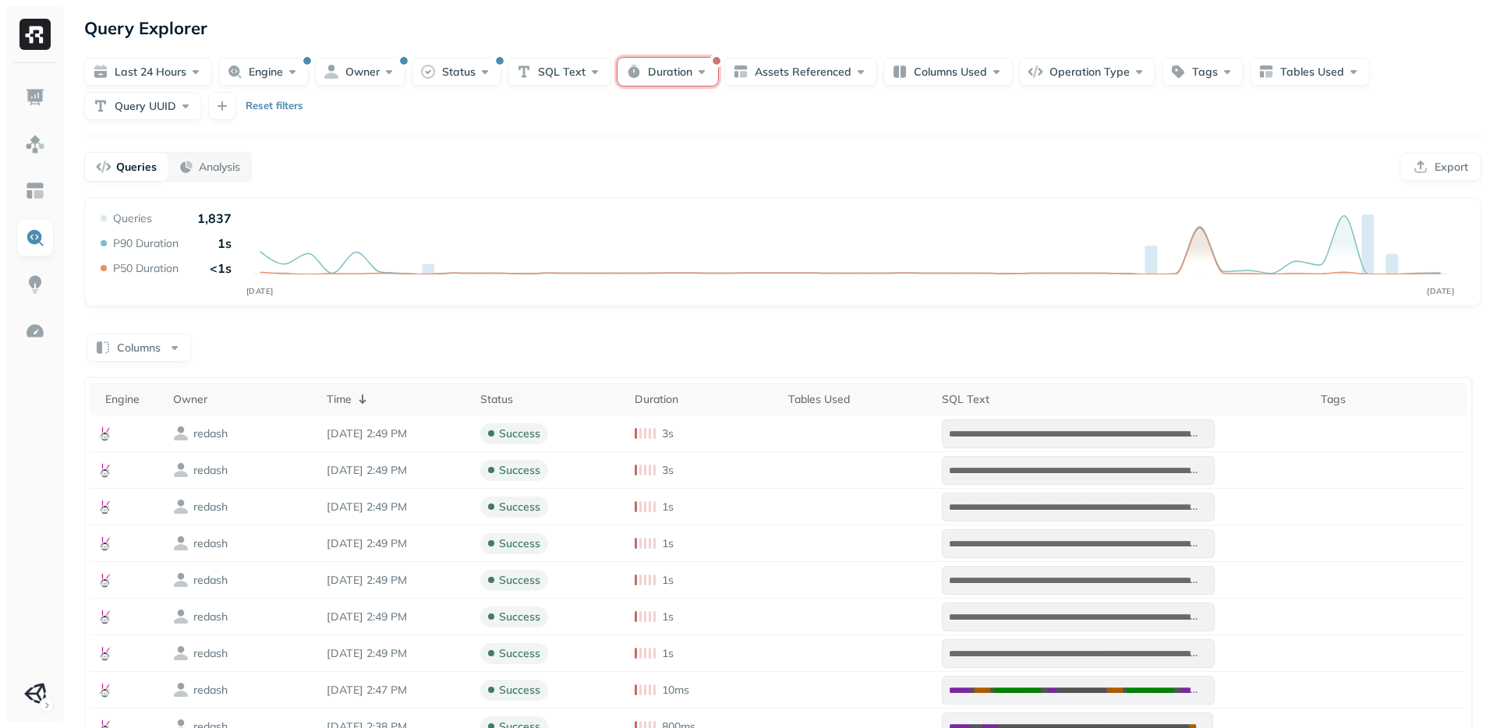
click at [664, 80] on button "Duration" at bounding box center [668, 72] width 101 height 28
click at [689, 167] on input "text" at bounding box center [695, 166] width 55 height 28
type input "**"
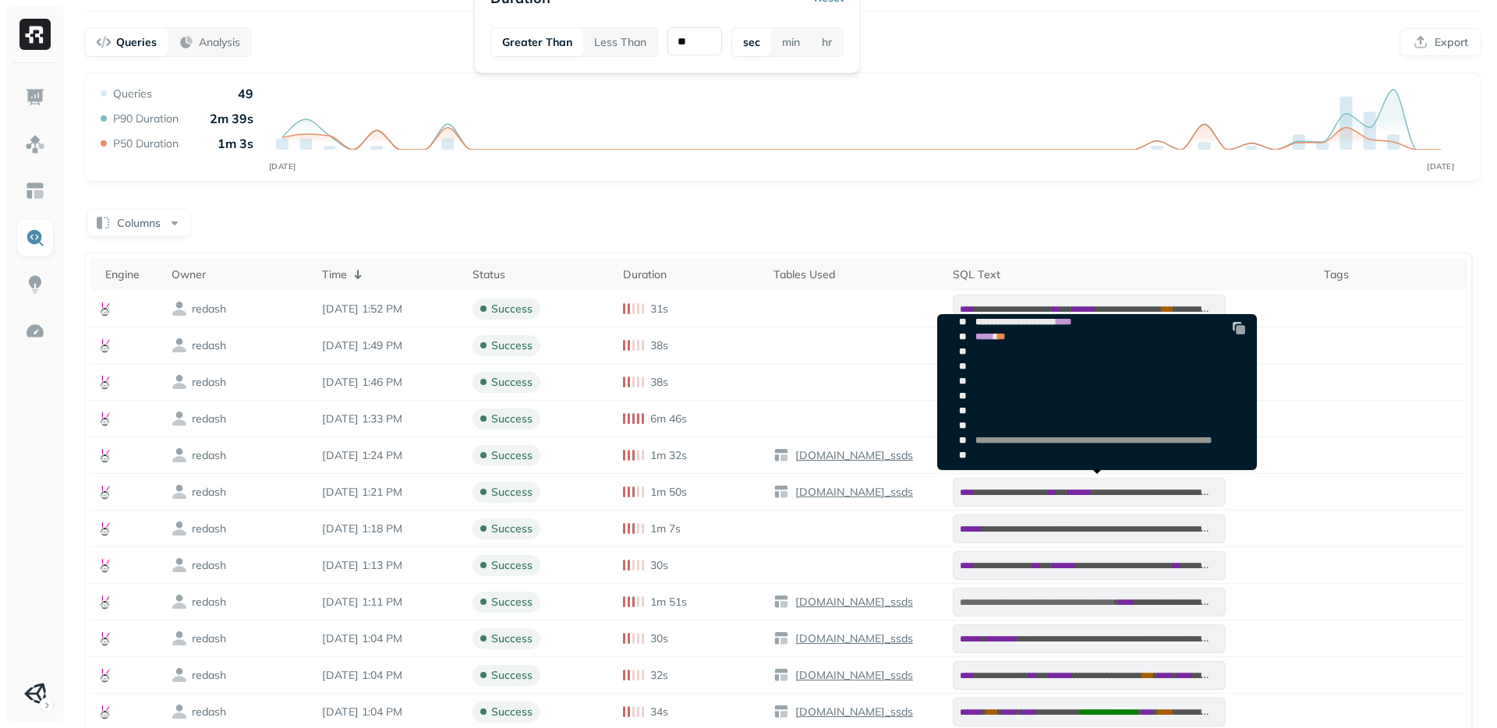
scroll to position [835, 0]
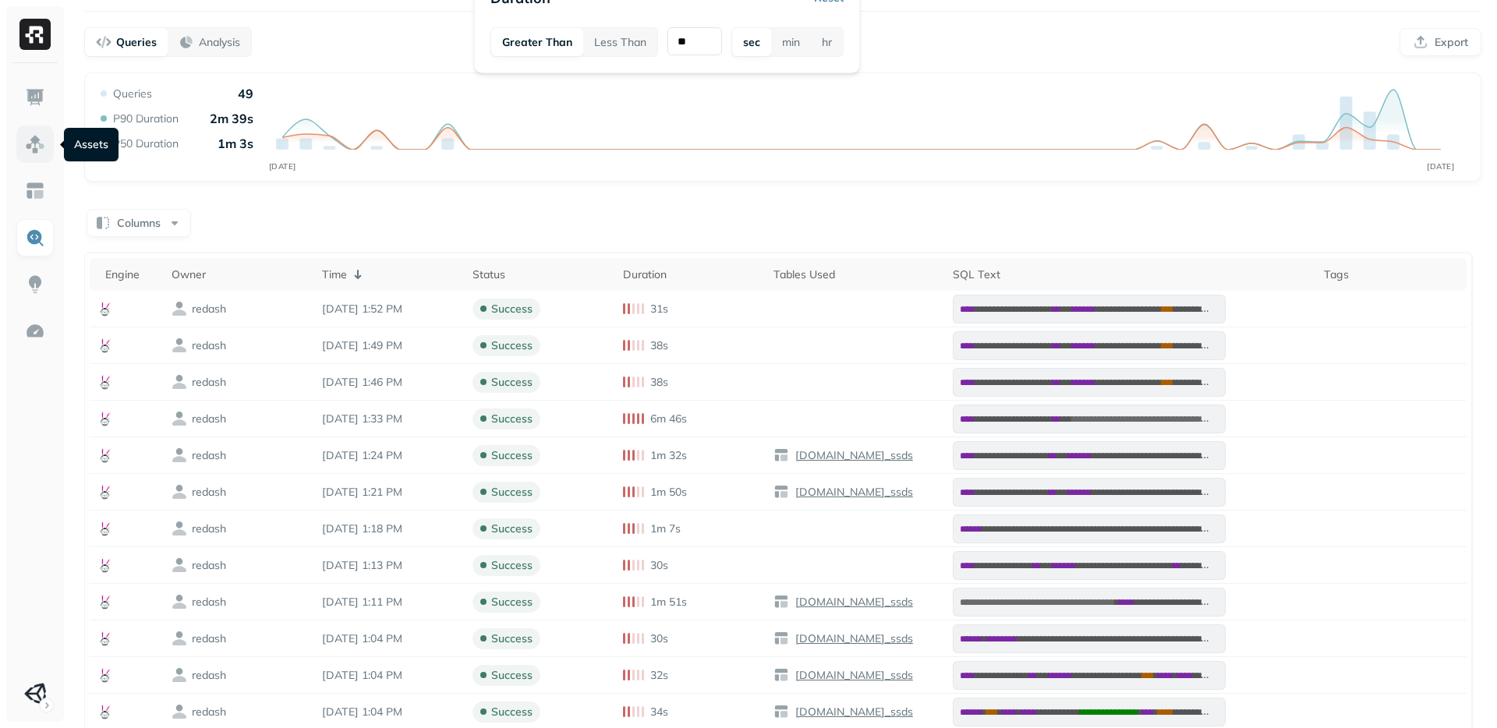
click at [39, 148] on img at bounding box center [35, 144] width 20 height 20
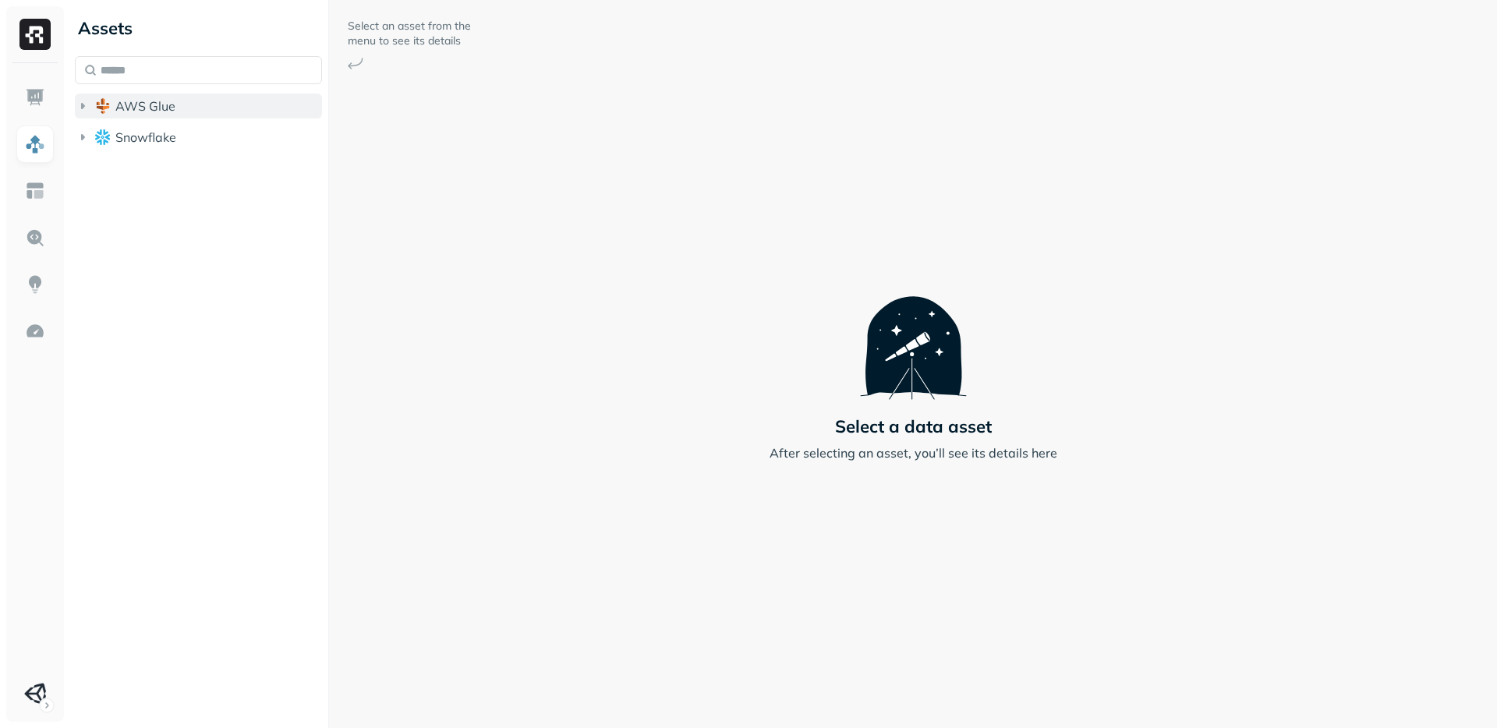
click at [76, 108] on icon "button" at bounding box center [83, 106] width 16 height 16
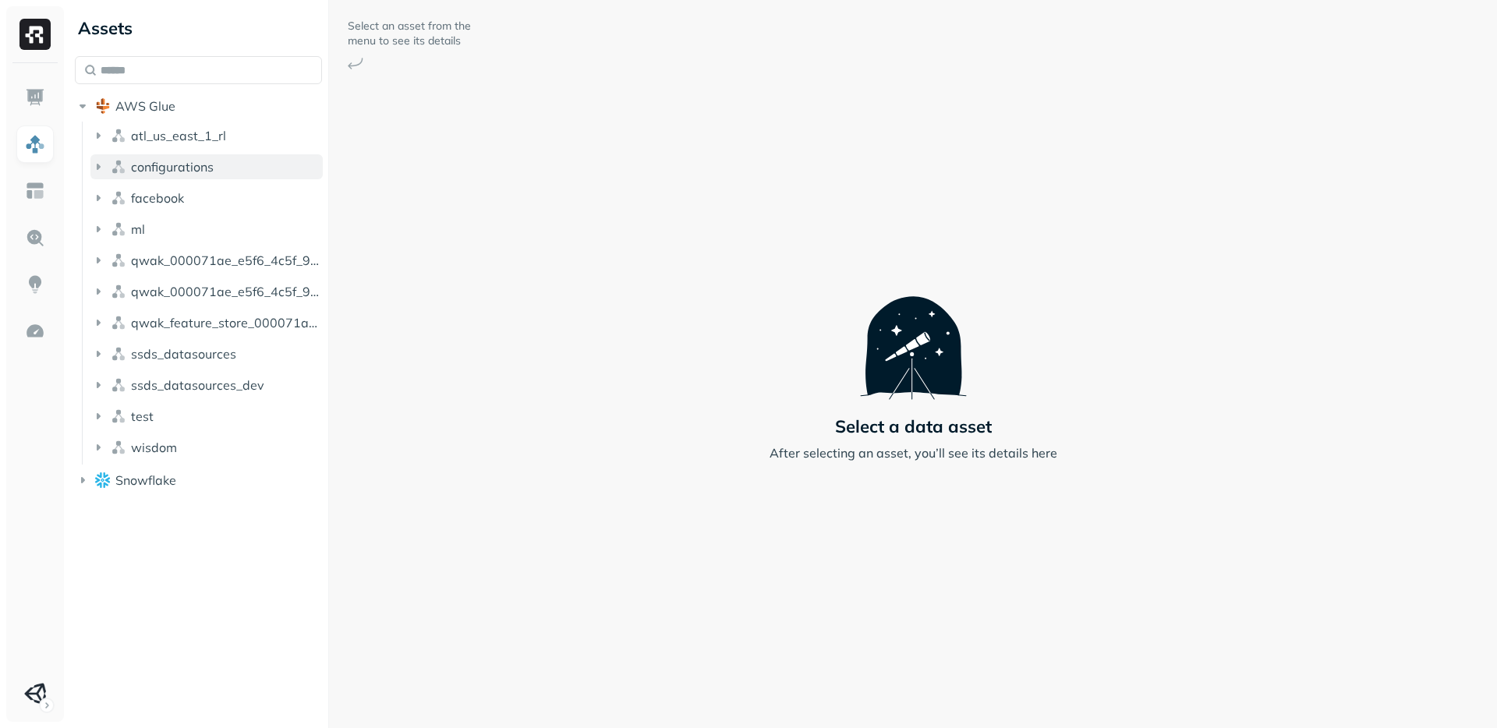
click at [97, 169] on icon "button" at bounding box center [99, 167] width 4 height 6
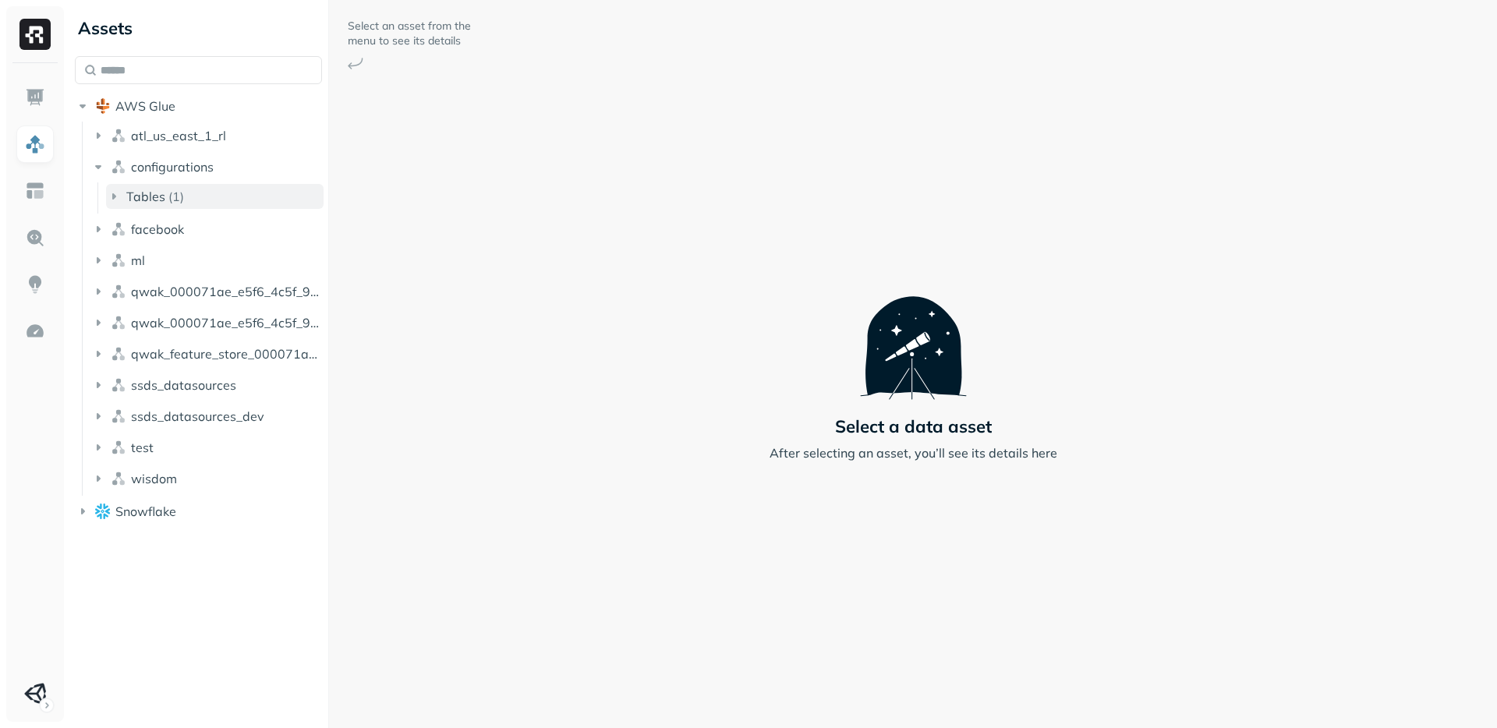
click at [113, 200] on icon "button" at bounding box center [114, 197] width 16 height 16
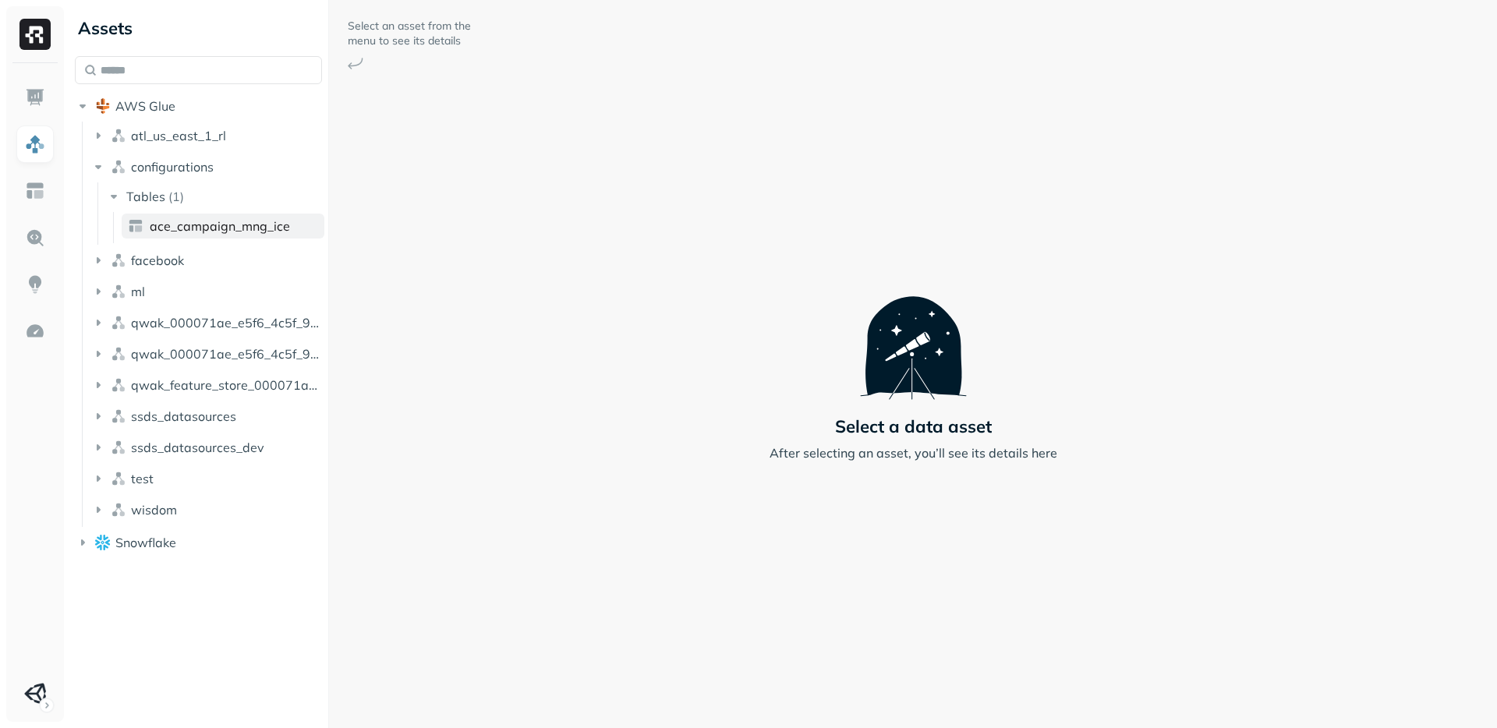
click at [180, 221] on span "ace_campaign_mng_ice" at bounding box center [220, 226] width 140 height 16
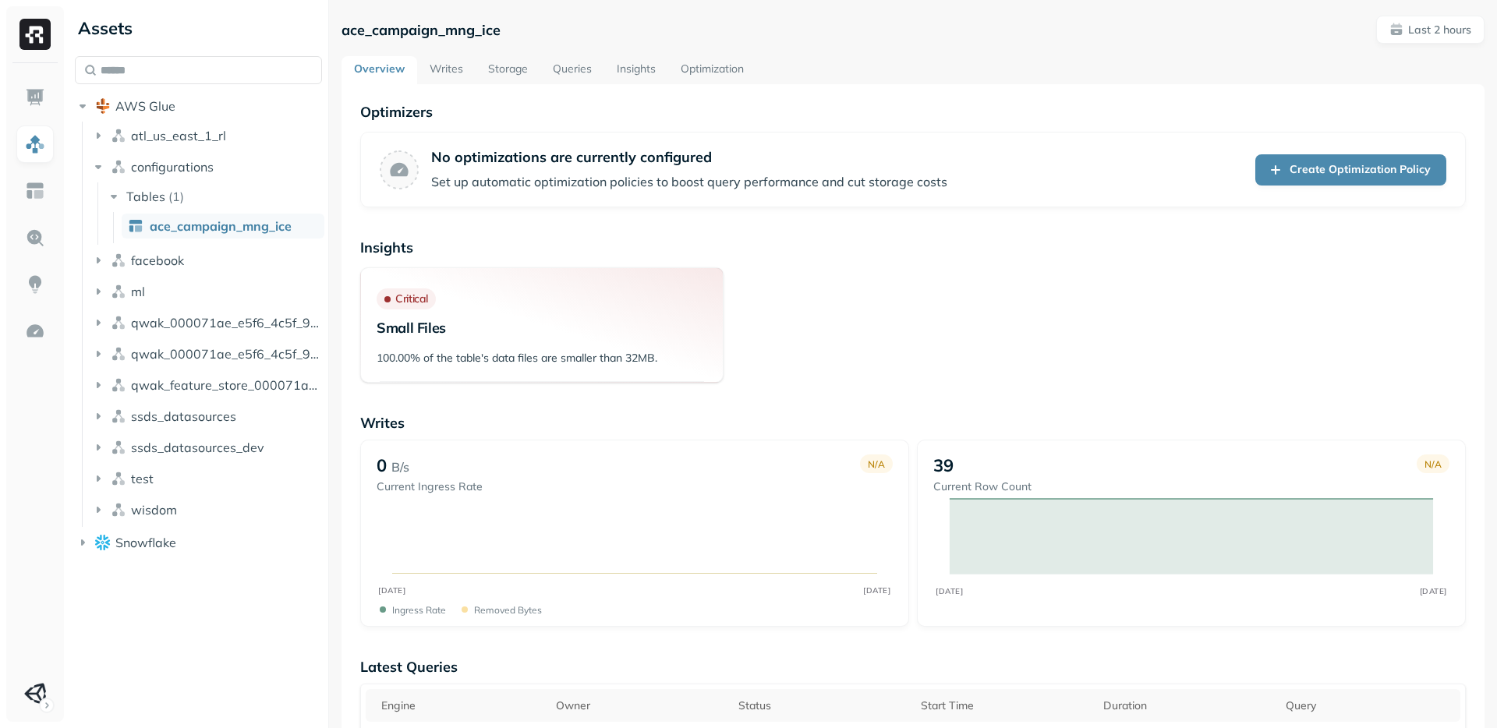
click at [172, 224] on span "ace_campaign_mng_ice" at bounding box center [221, 226] width 142 height 16
click at [505, 63] on link "Storage" at bounding box center [508, 70] width 65 height 28
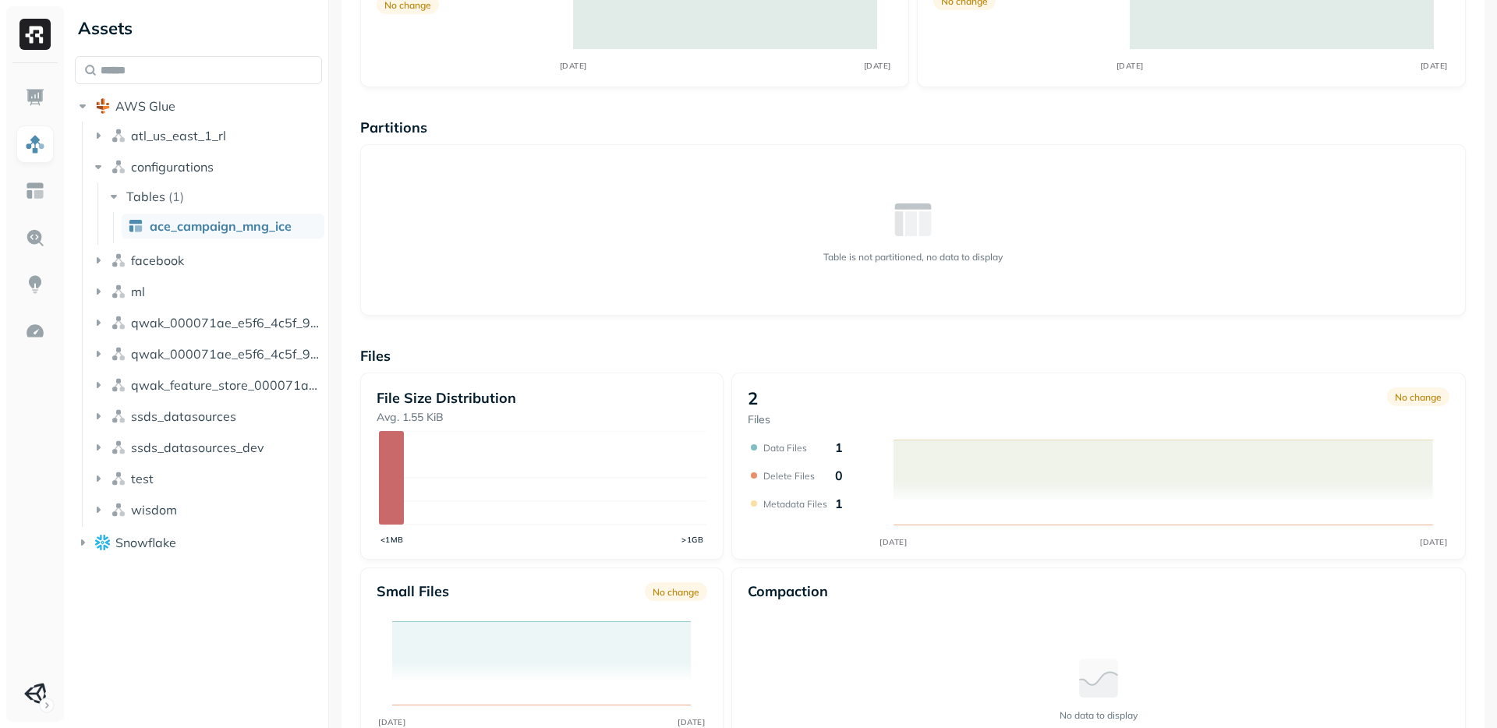
scroll to position [200, 0]
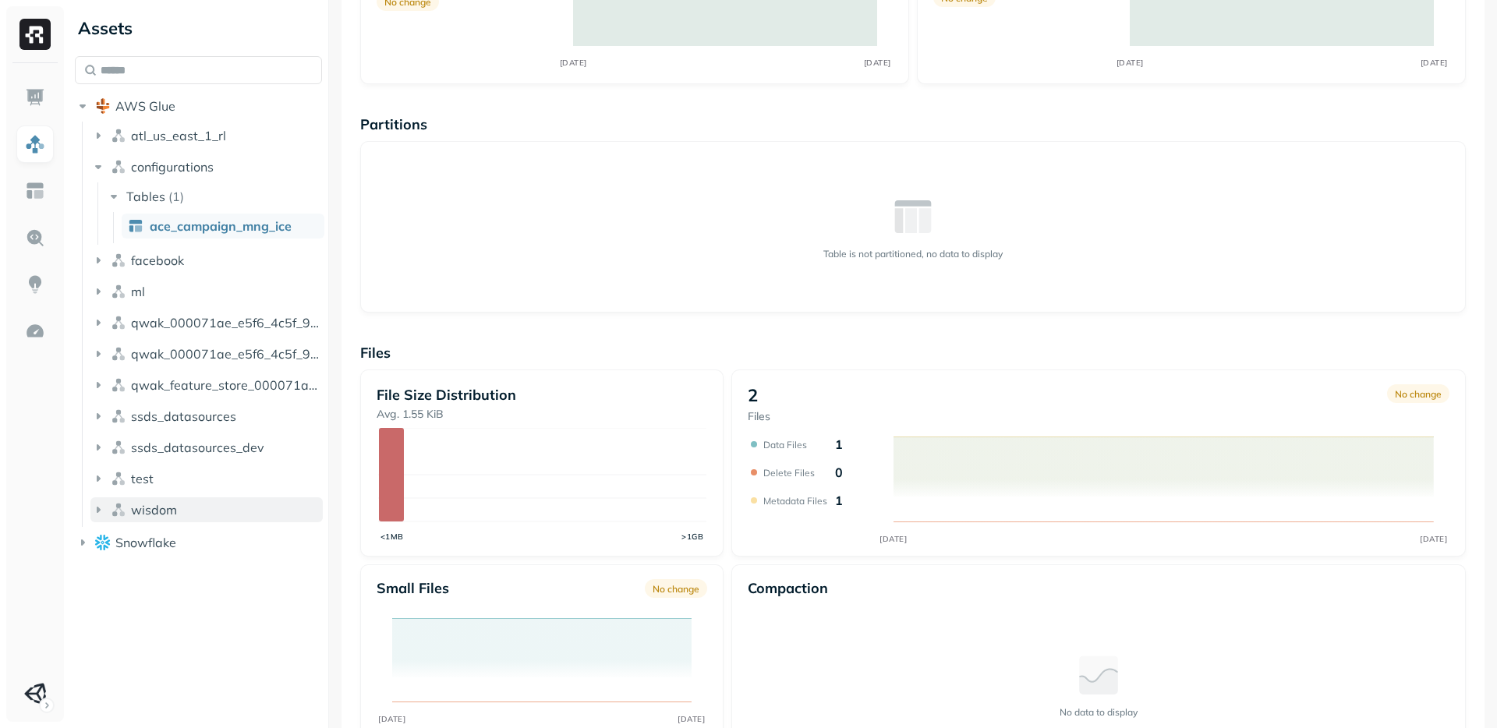
click at [187, 505] on button "wisdom" at bounding box center [206, 510] width 232 height 25
click at [126, 537] on span "Tables" at bounding box center [145, 540] width 39 height 16
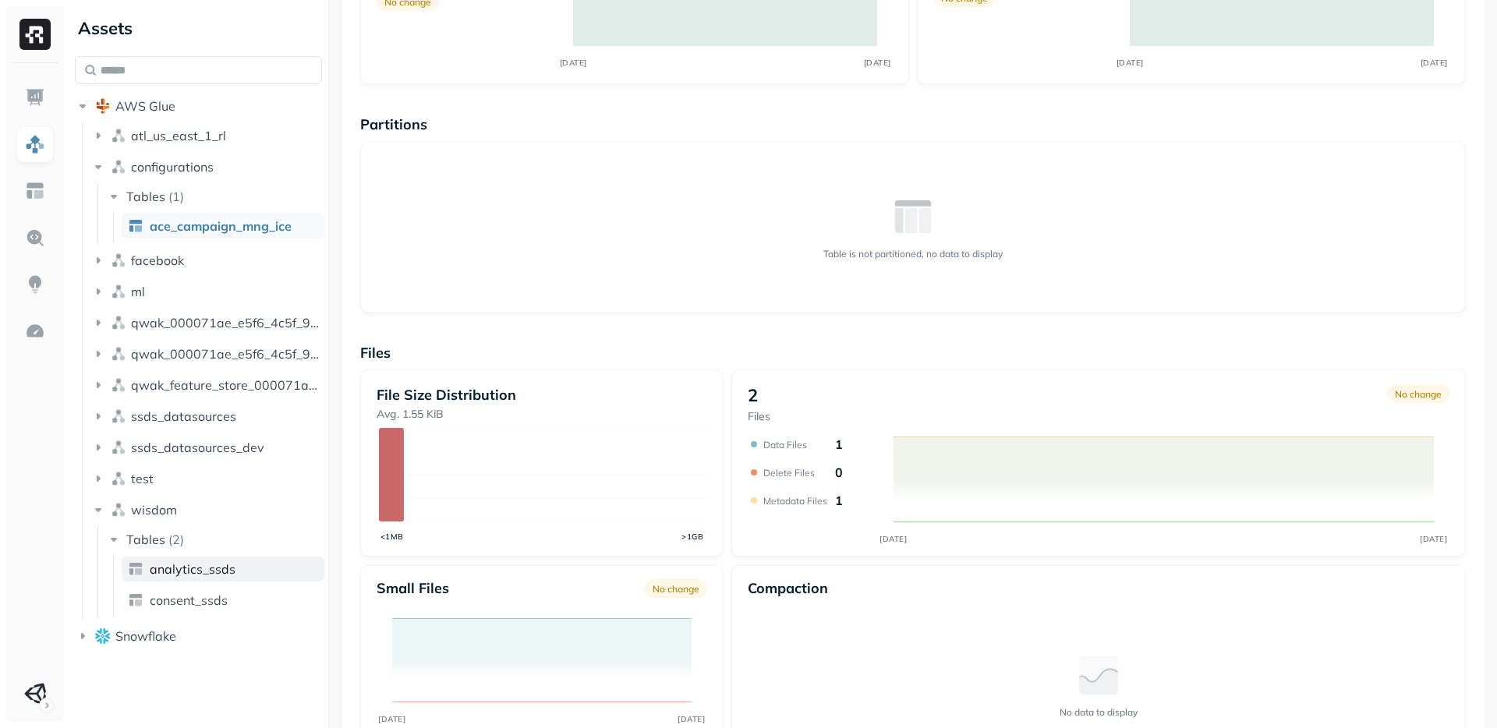
click at [169, 572] on span "analytics_ssds" at bounding box center [193, 569] width 86 height 16
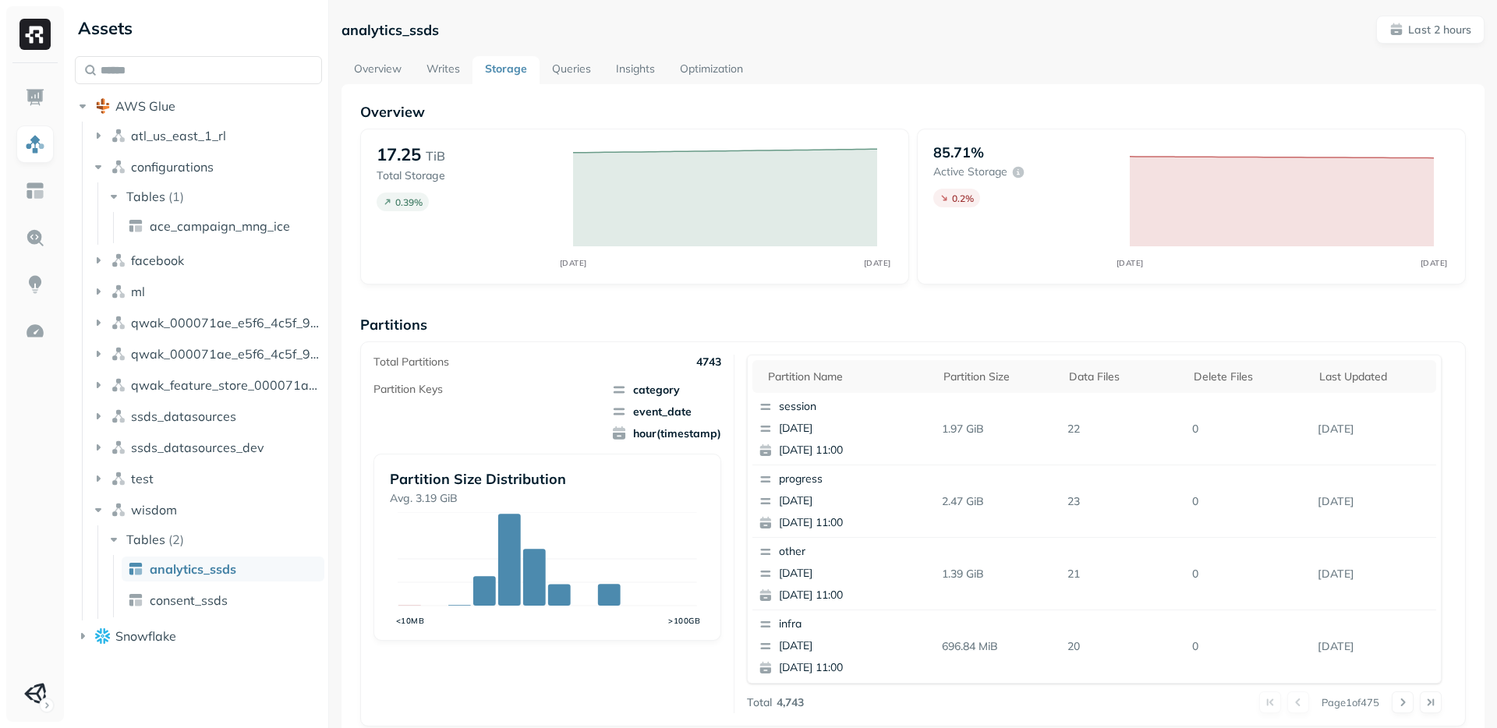
click at [576, 70] on link "Queries" at bounding box center [572, 70] width 64 height 28
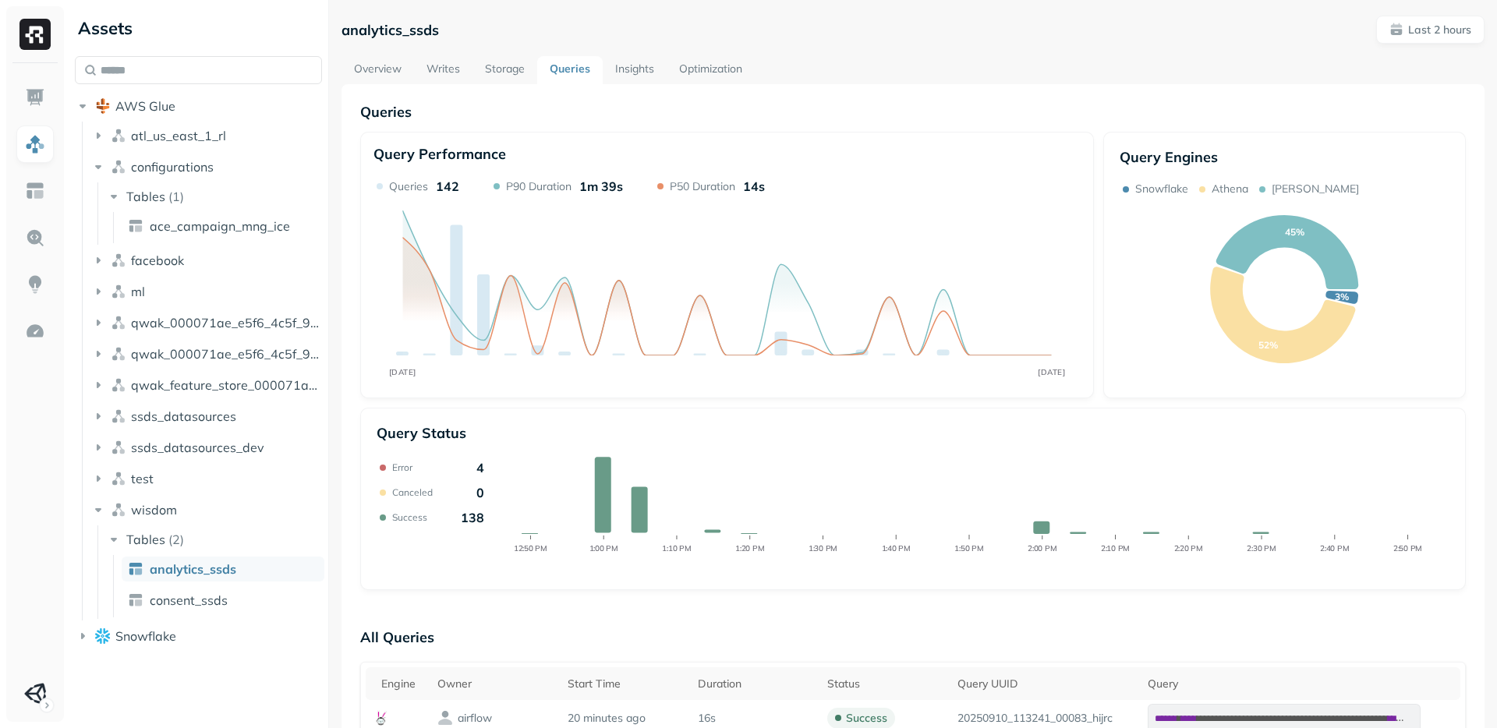
click at [628, 62] on link "Insights" at bounding box center [635, 70] width 64 height 28
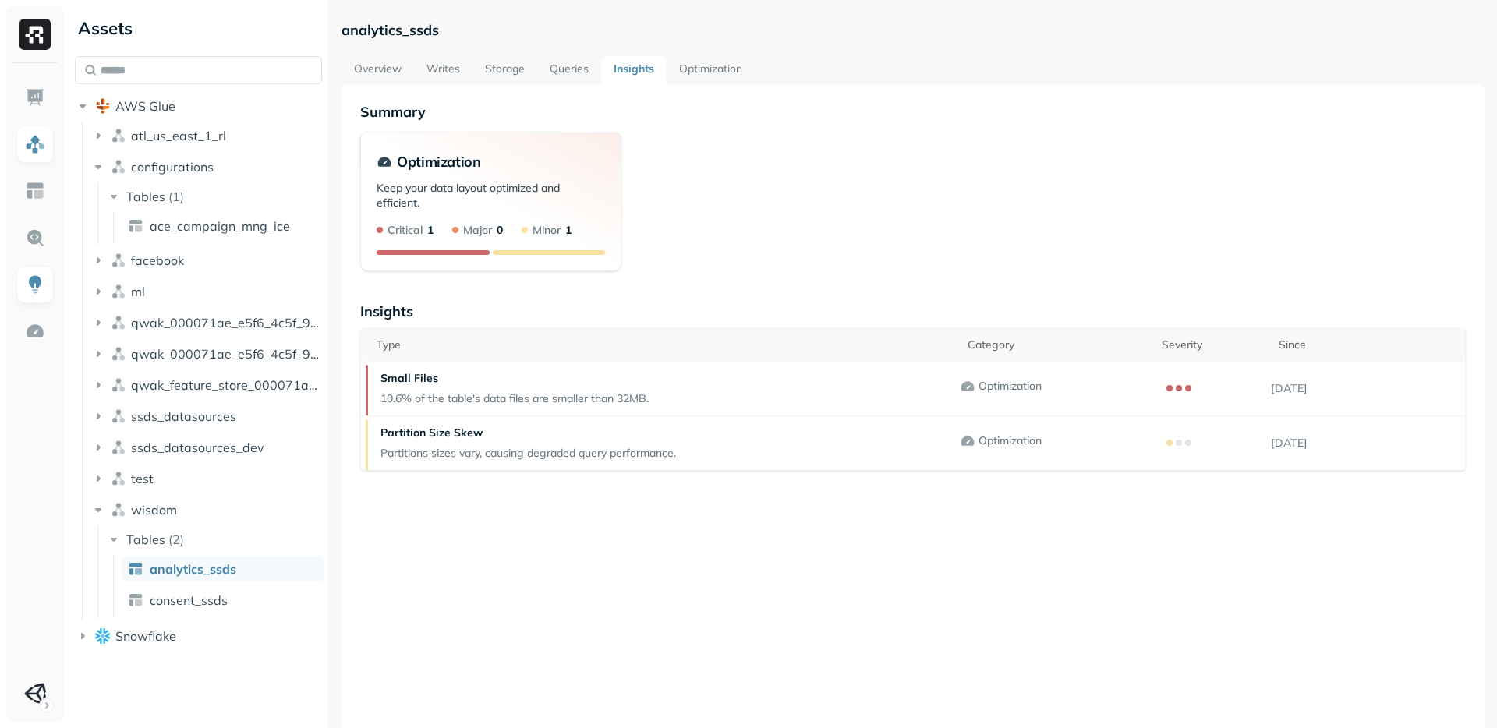
click at [707, 59] on link "Optimization" at bounding box center [711, 70] width 88 height 28
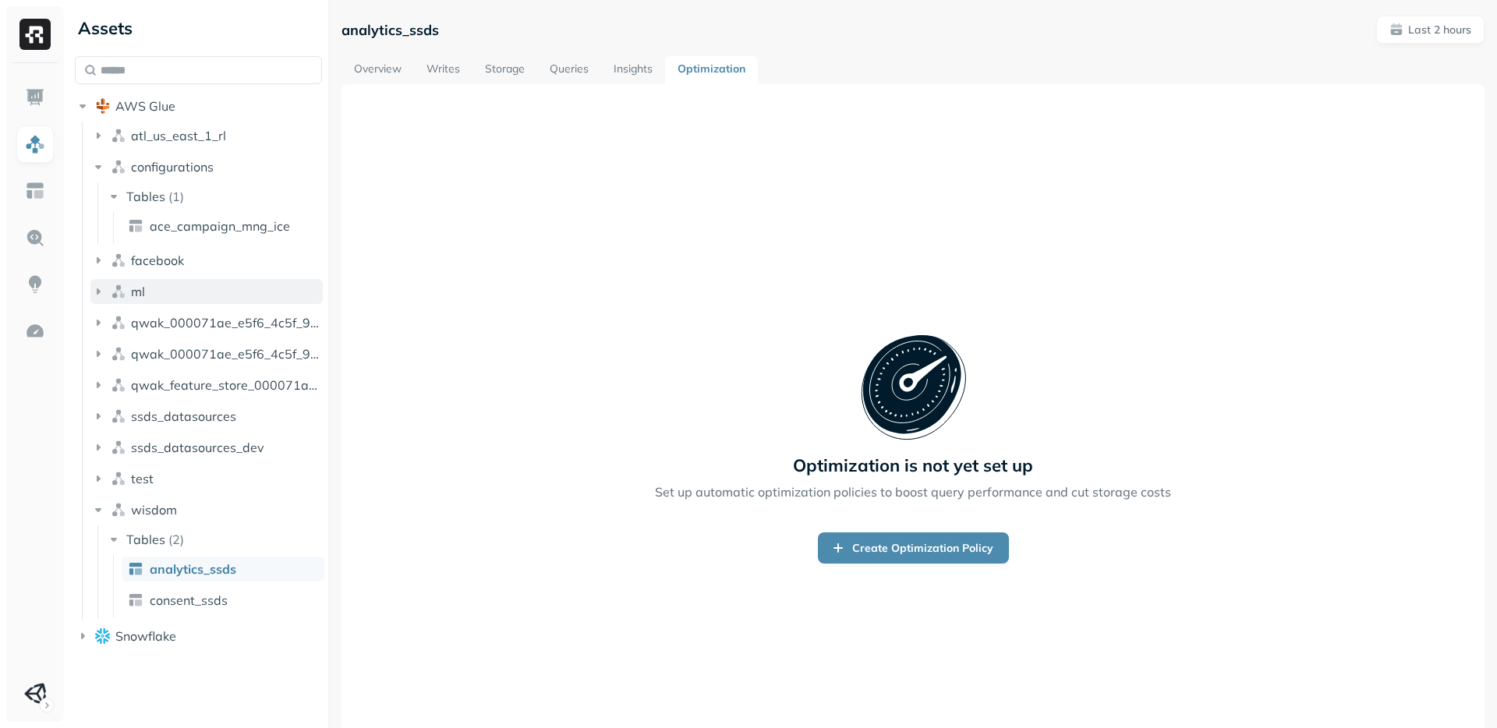
click at [127, 282] on button "ml" at bounding box center [206, 291] width 232 height 25
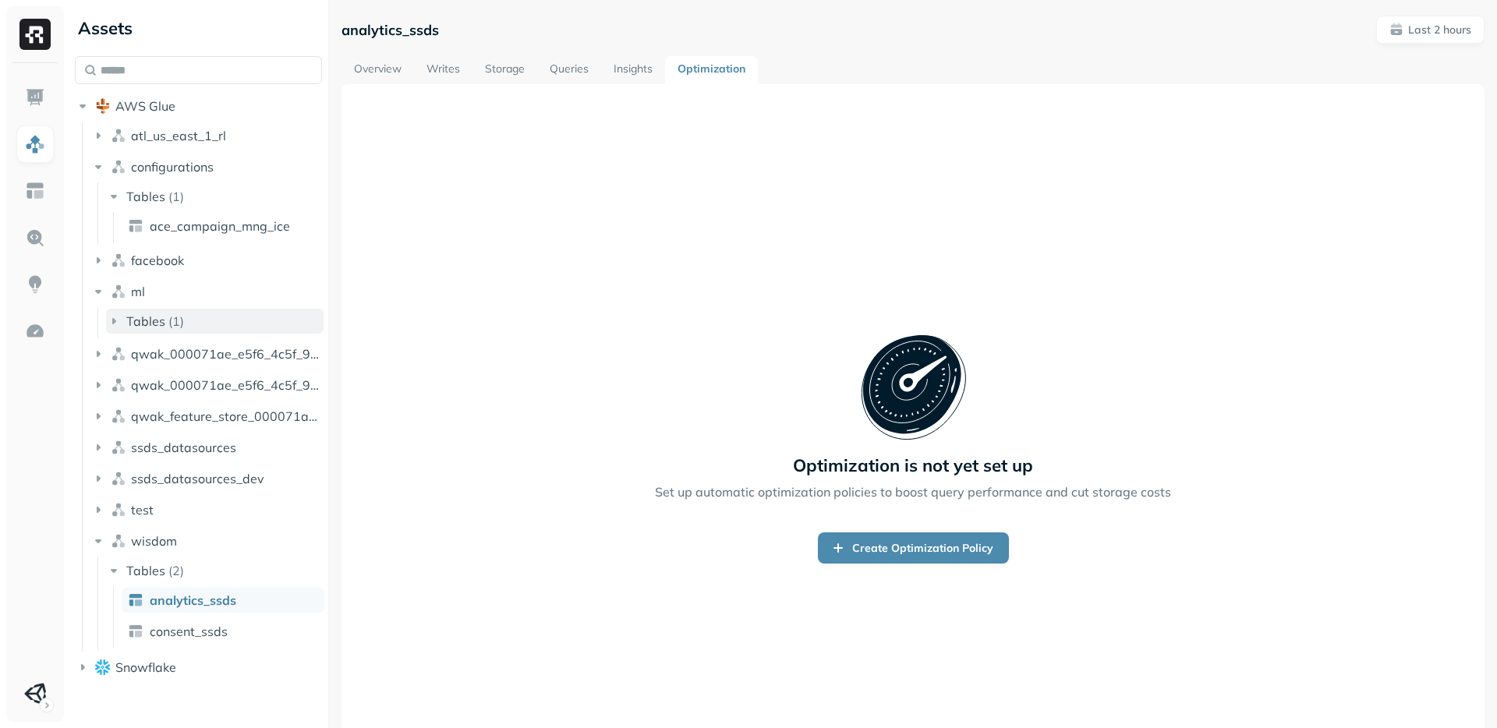
click at [144, 309] on button "Tables ( 1 )" at bounding box center [215, 321] width 218 height 25
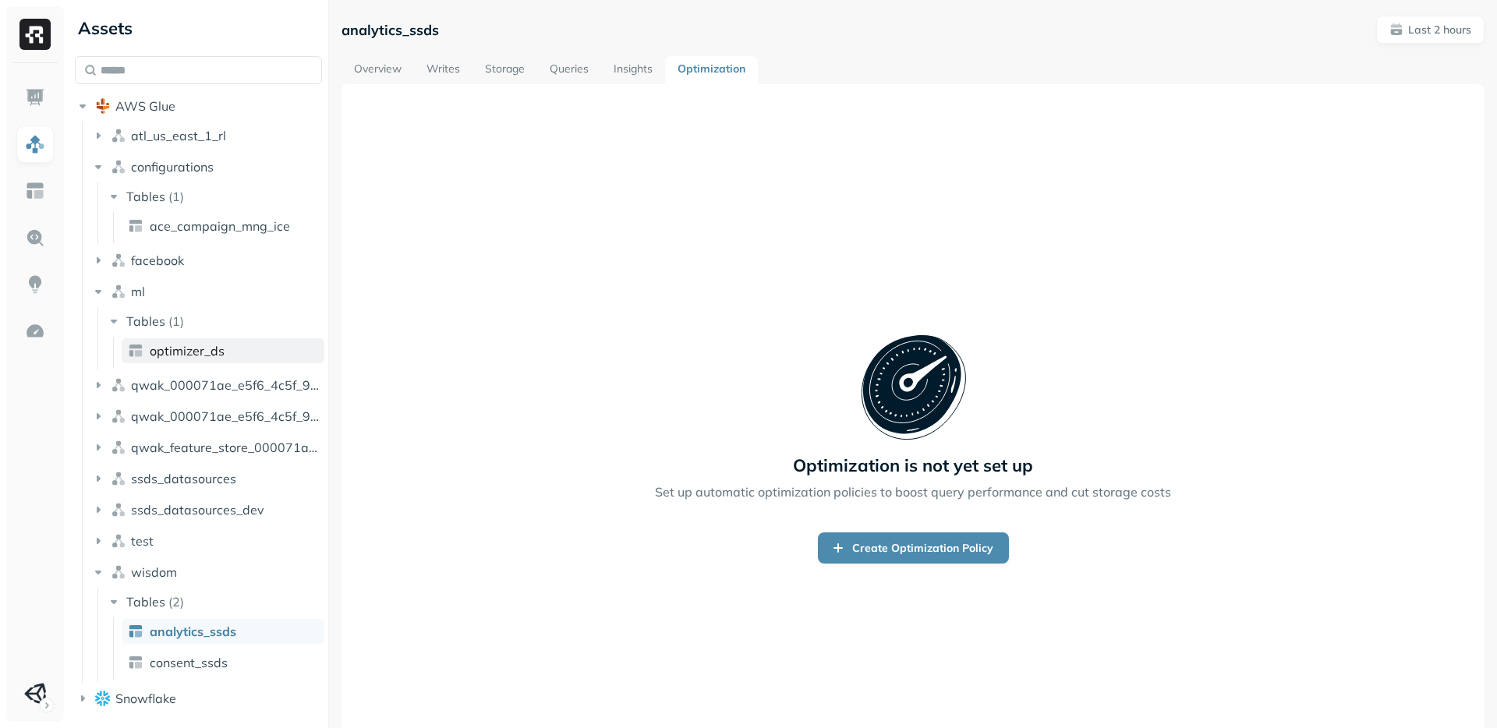
click at [172, 352] on span "optimizer_ds" at bounding box center [187, 351] width 75 height 16
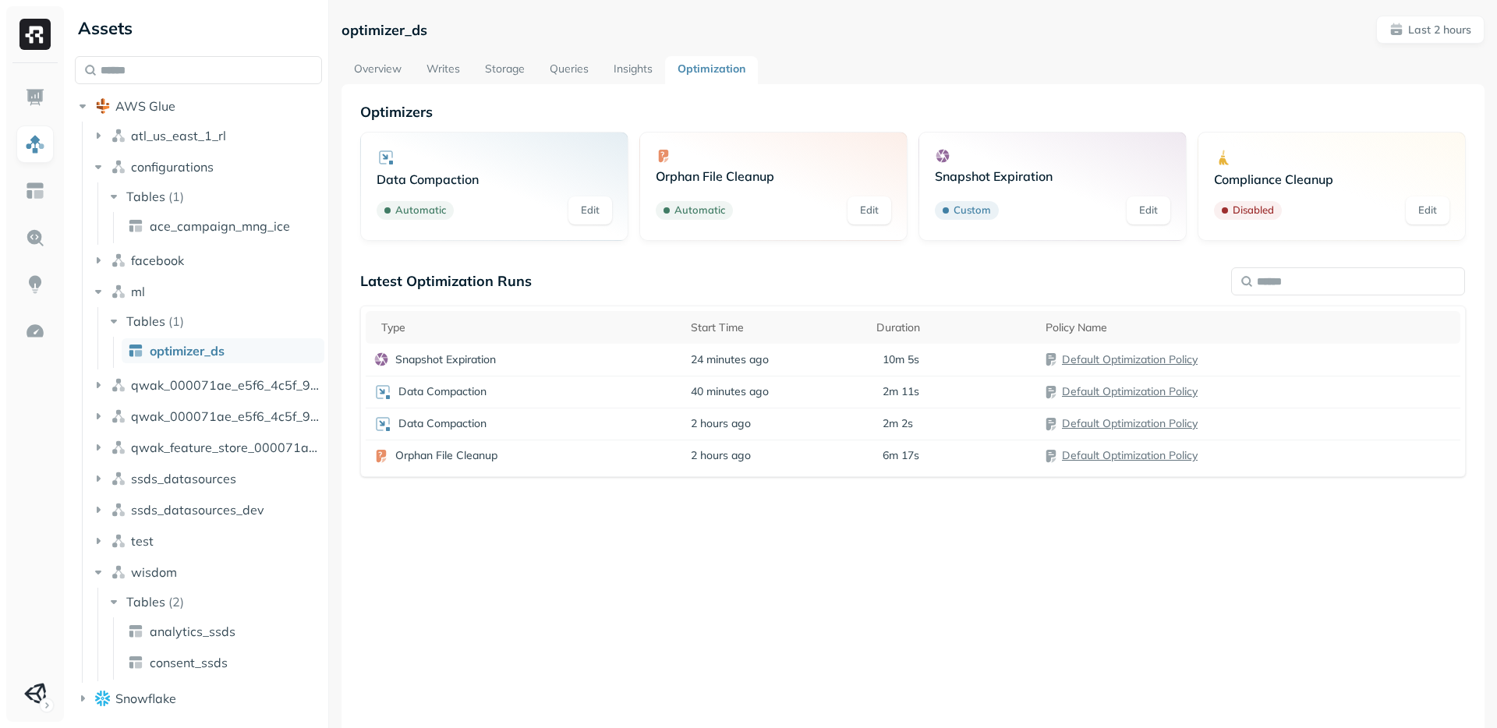
click at [652, 87] on div "Optimizers Data Compaction Automatic Edit Orphan File Cleanup Automatic Edit Sn…" at bounding box center [913, 448] width 1143 height 728
click at [622, 77] on link "Insights" at bounding box center [633, 70] width 64 height 28
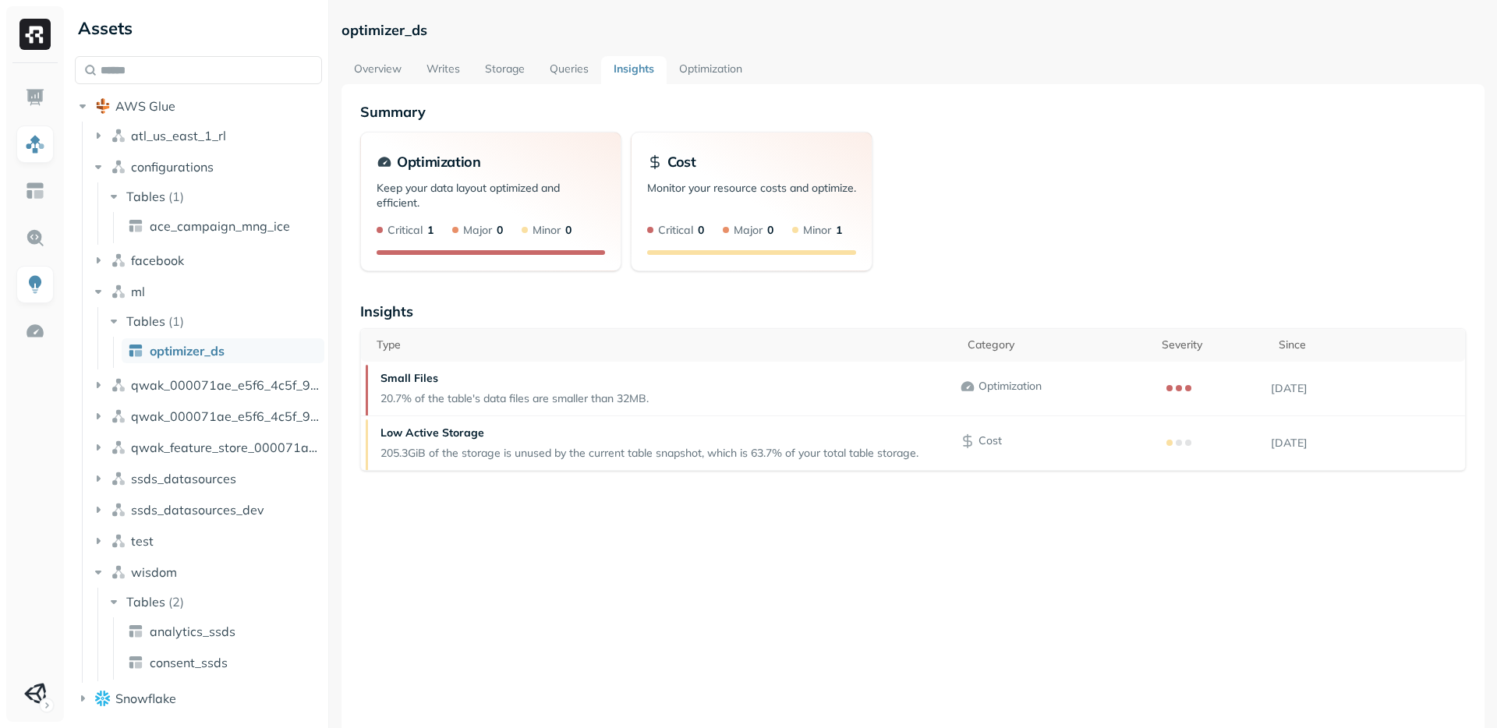
click at [573, 73] on link "Queries" at bounding box center [569, 70] width 64 height 28
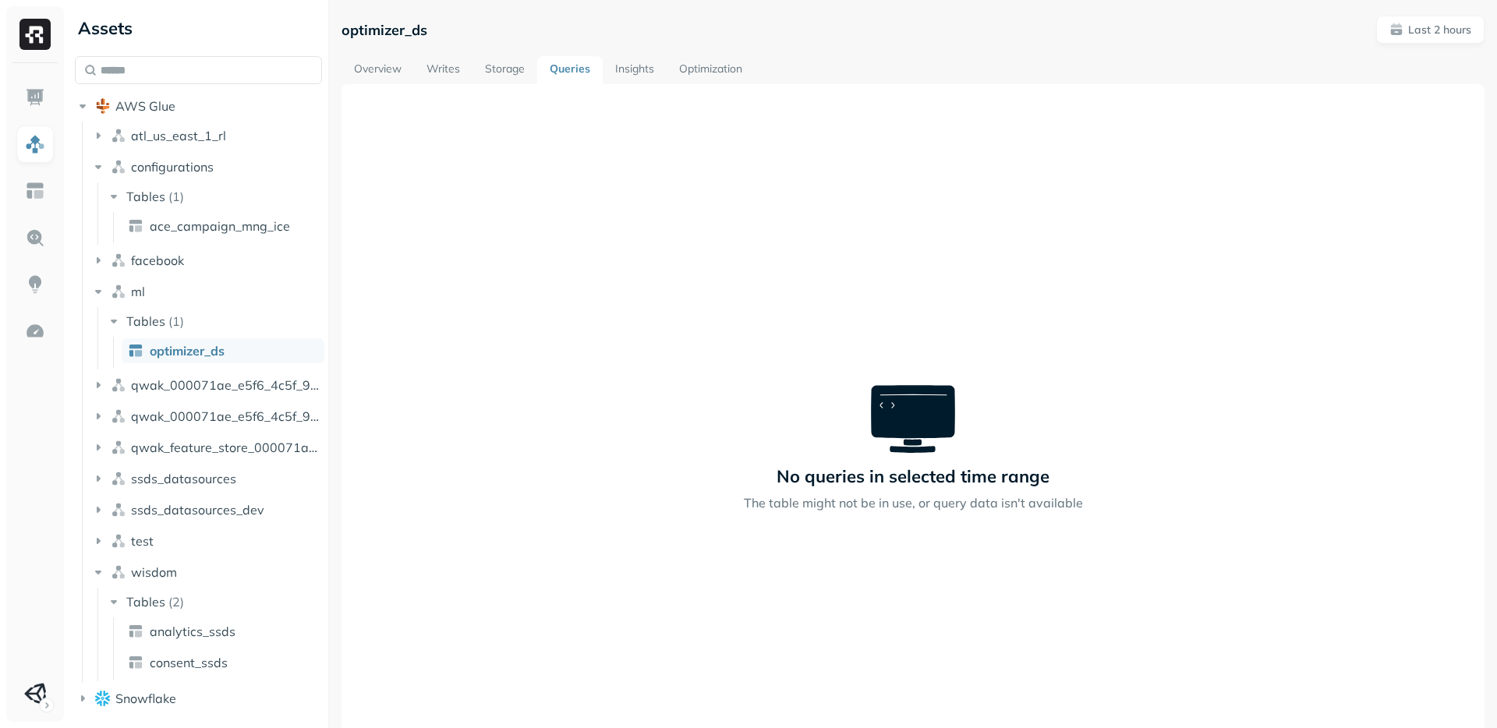
click at [518, 66] on link "Storage" at bounding box center [505, 70] width 65 height 28
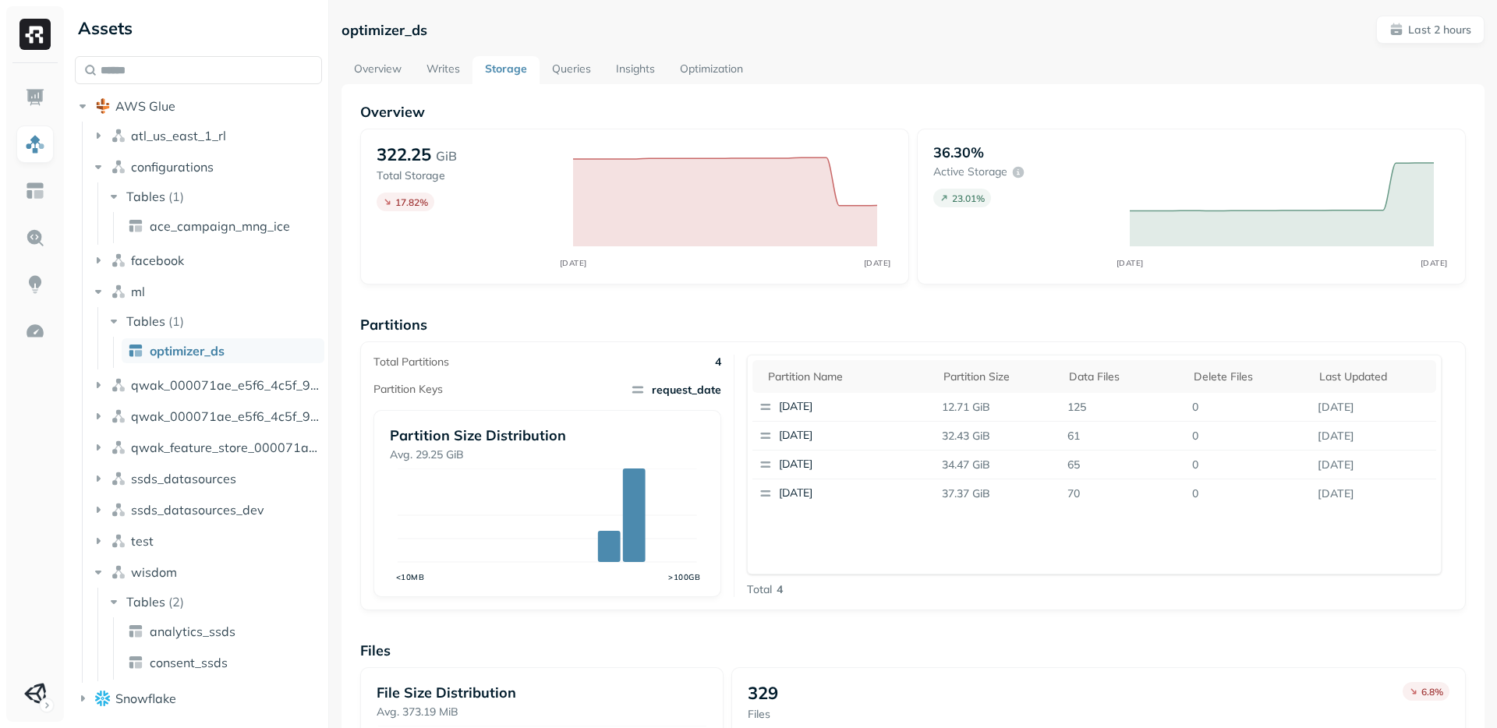
click at [459, 73] on link "Writes" at bounding box center [443, 70] width 58 height 28
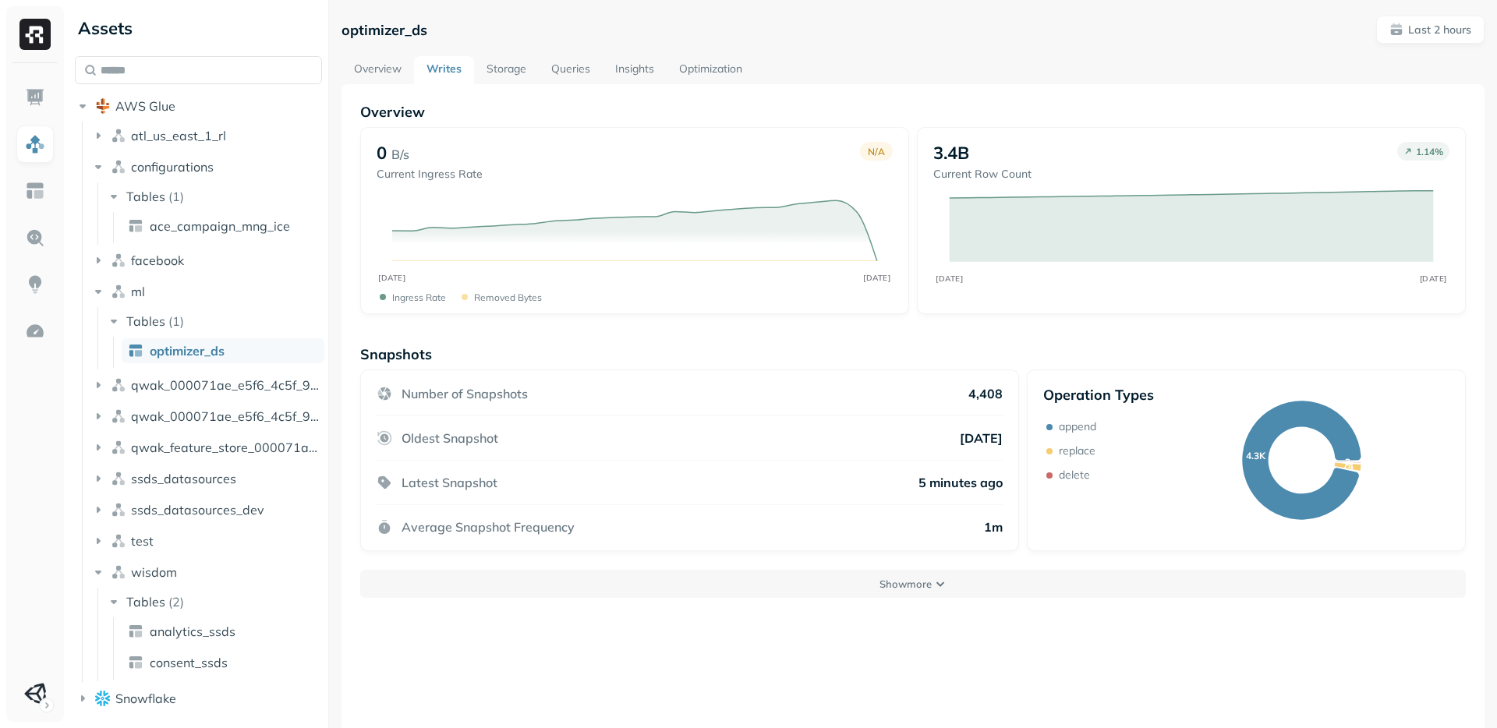
click at [380, 64] on link "Overview" at bounding box center [378, 70] width 73 height 28
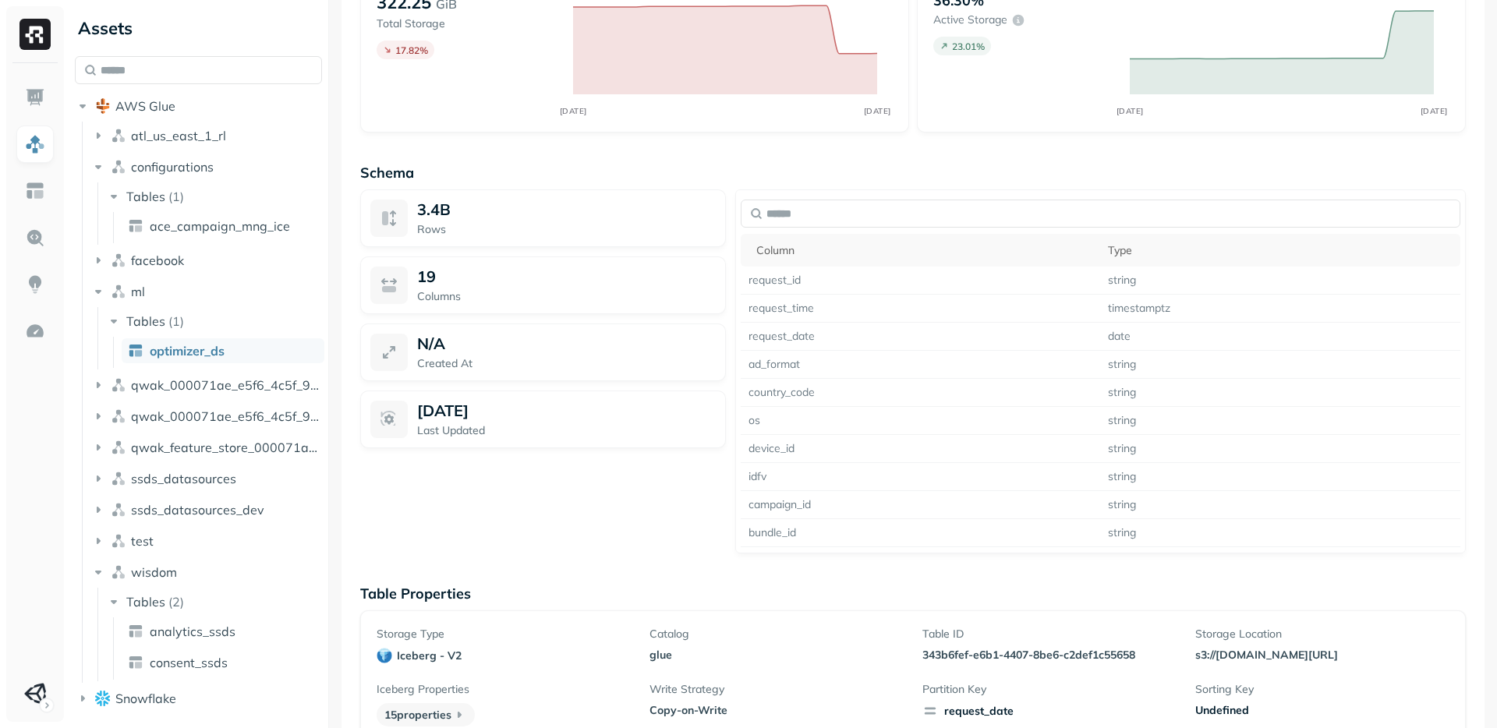
scroll to position [1011, 0]
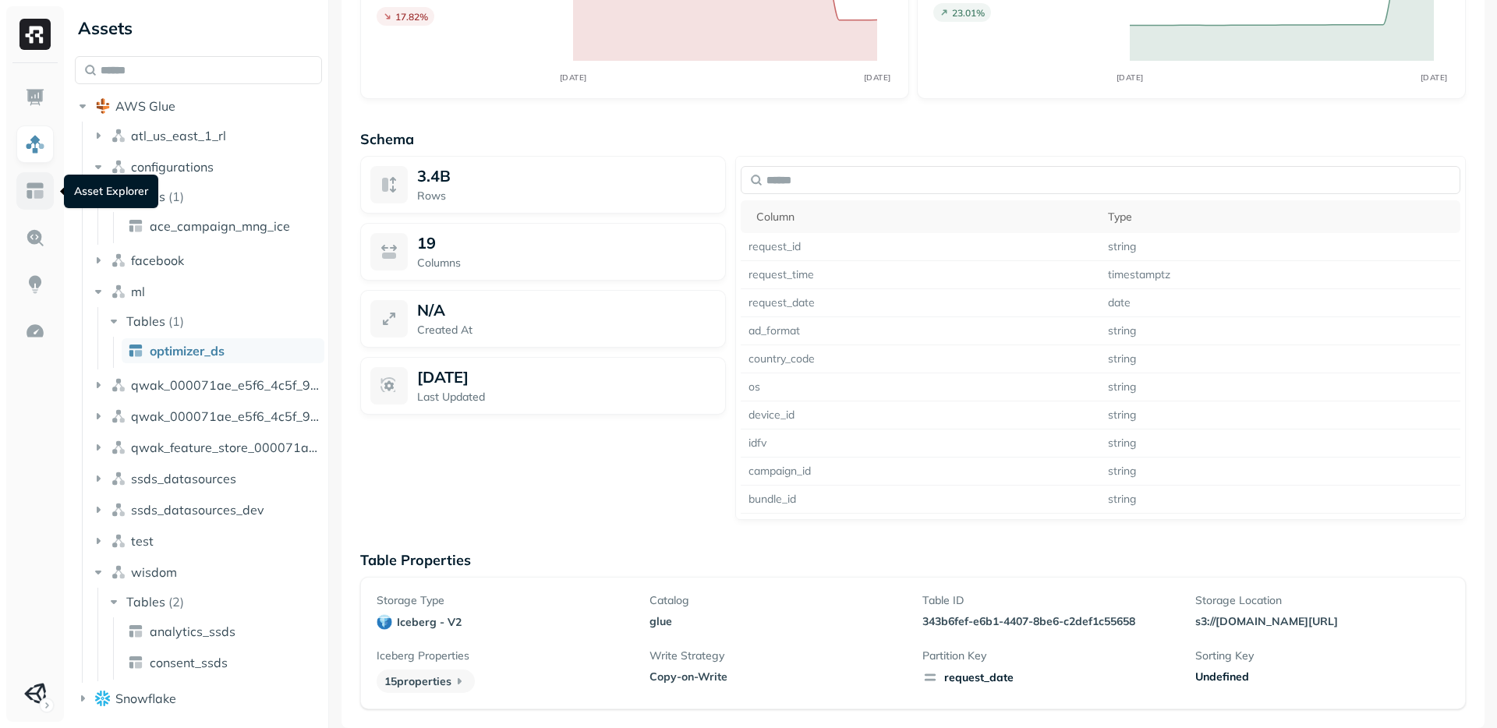
click at [28, 190] on img at bounding box center [35, 191] width 20 height 20
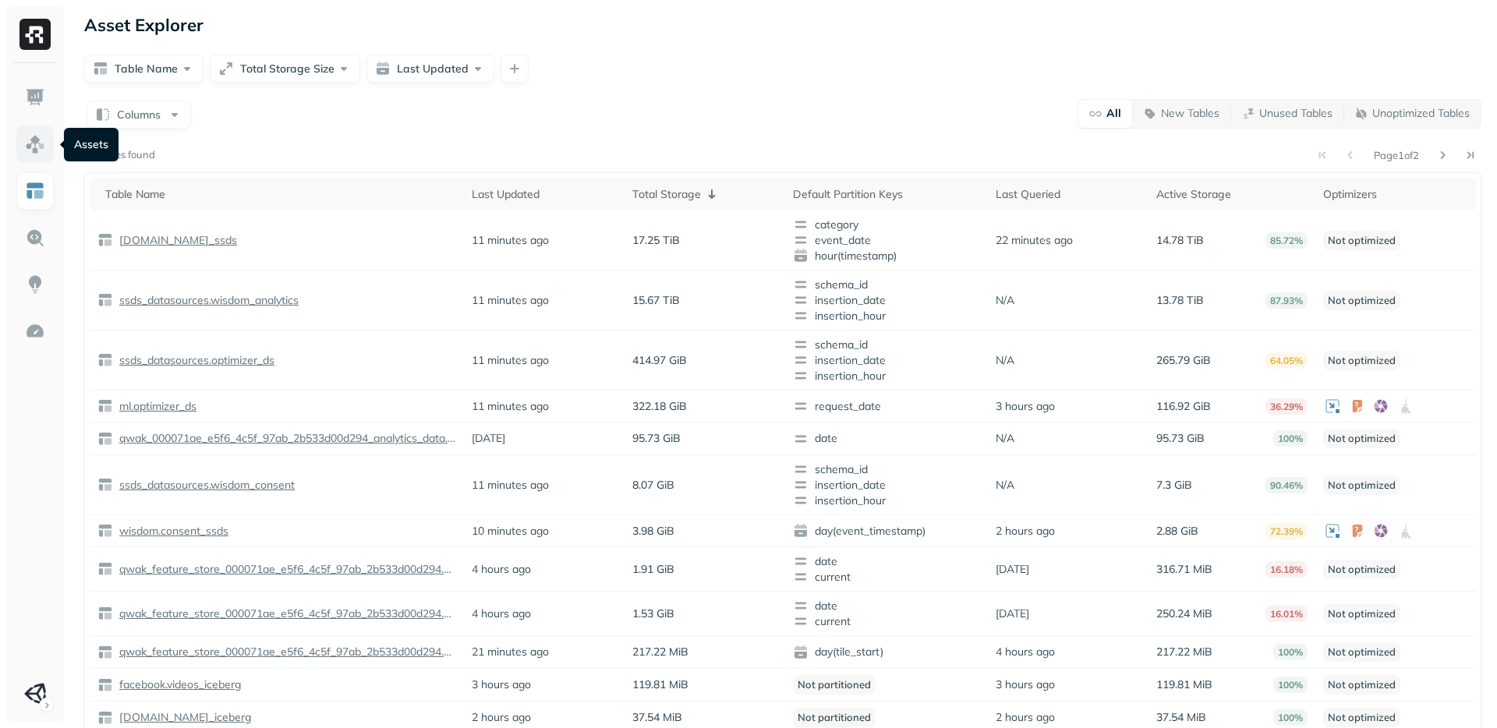
click at [33, 152] on img at bounding box center [35, 144] width 20 height 20
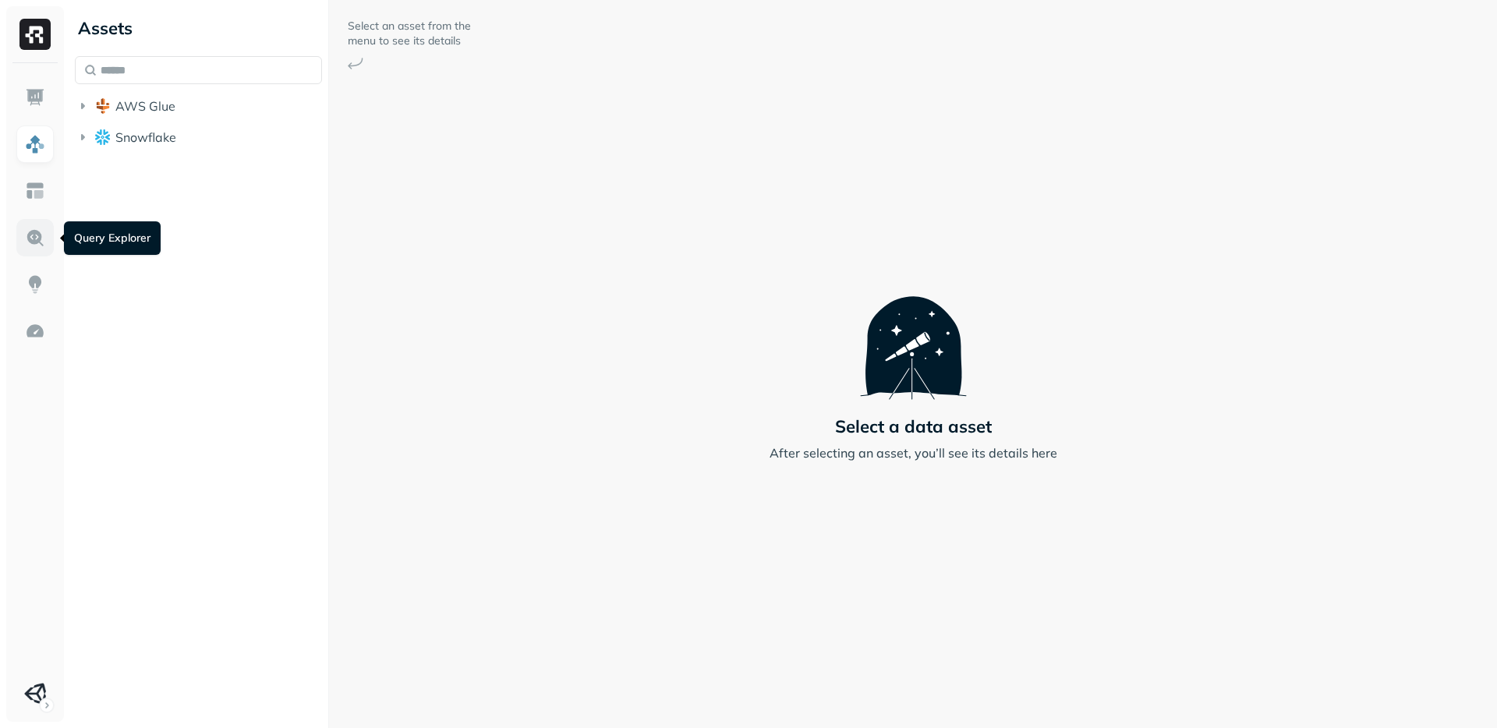
click at [42, 243] on img at bounding box center [35, 238] width 20 height 20
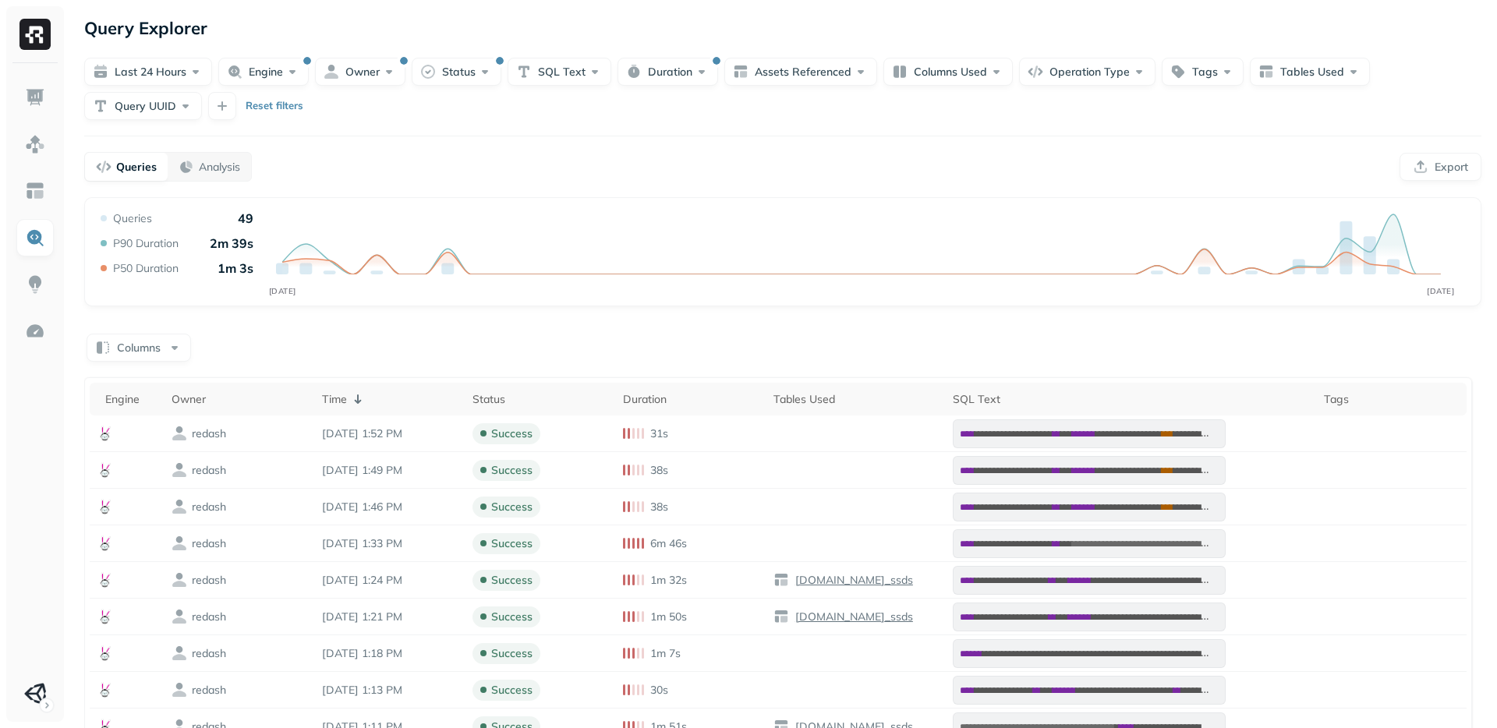
click at [282, 90] on div "Last 24 hours Engine Owner Status SQL Text Duration Assets Referenced Columns U…" at bounding box center [782, 89] width 1397 height 62
click at [946, 68] on button "Columns Used" at bounding box center [948, 72] width 129 height 28
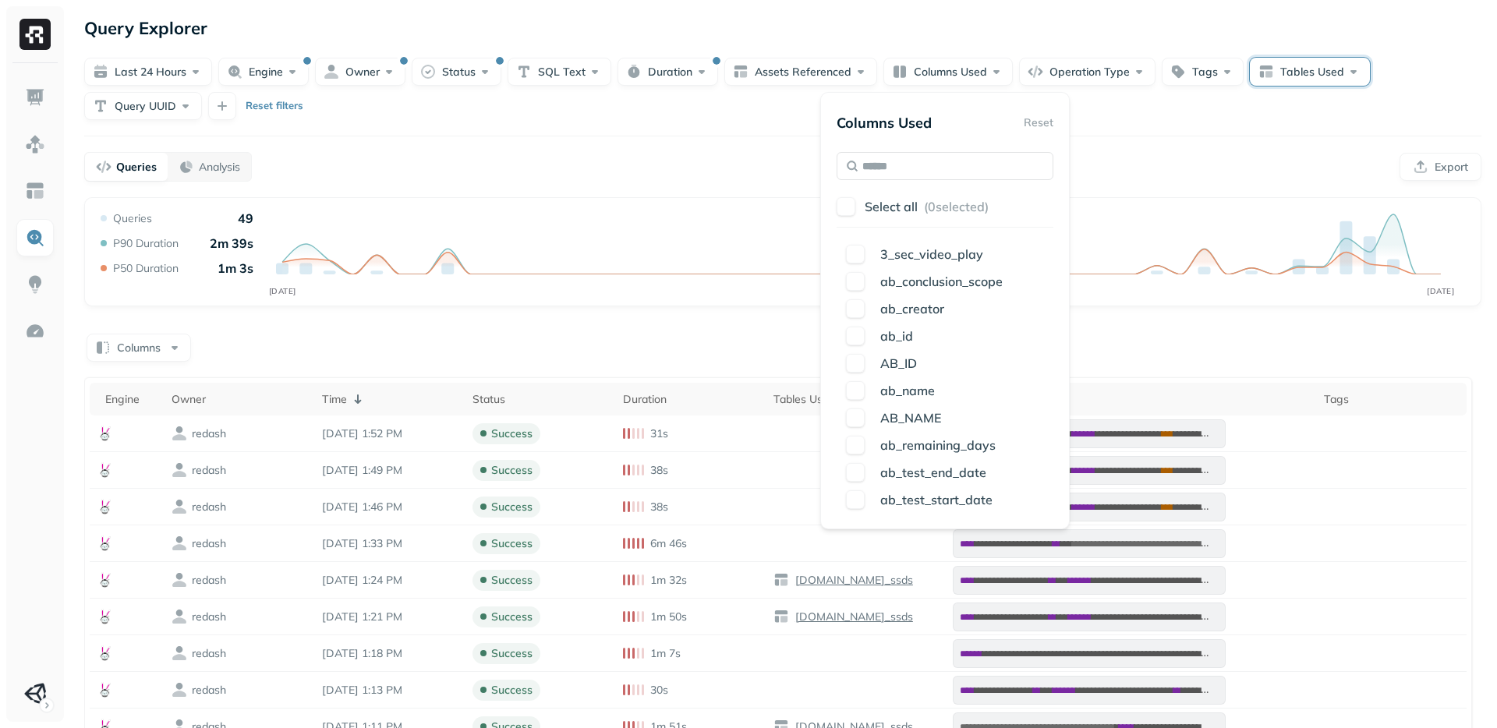
click at [1309, 78] on button "Tables Used" at bounding box center [1310, 72] width 120 height 28
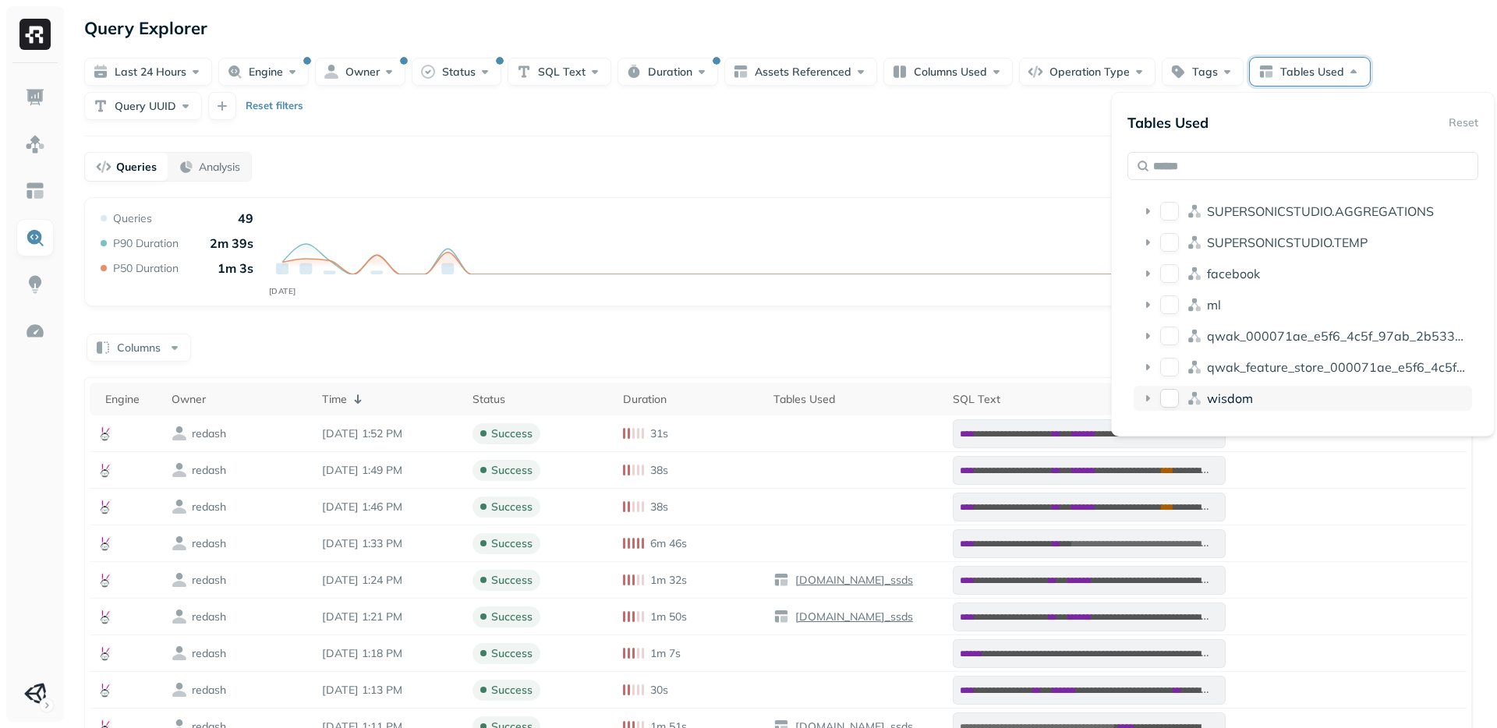
click at [1206, 396] on div "wisdom" at bounding box center [1303, 398] width 338 height 25
drag, startPoint x: 1215, startPoint y: 461, endPoint x: 1224, endPoint y: 430, distance: 31.8
click at [1224, 430] on ul "analytics_ssds consent_ssds" at bounding box center [1311, 445] width 324 height 62
click at [1224, 430] on span "analytics_ssds" at bounding box center [1253, 428] width 86 height 16
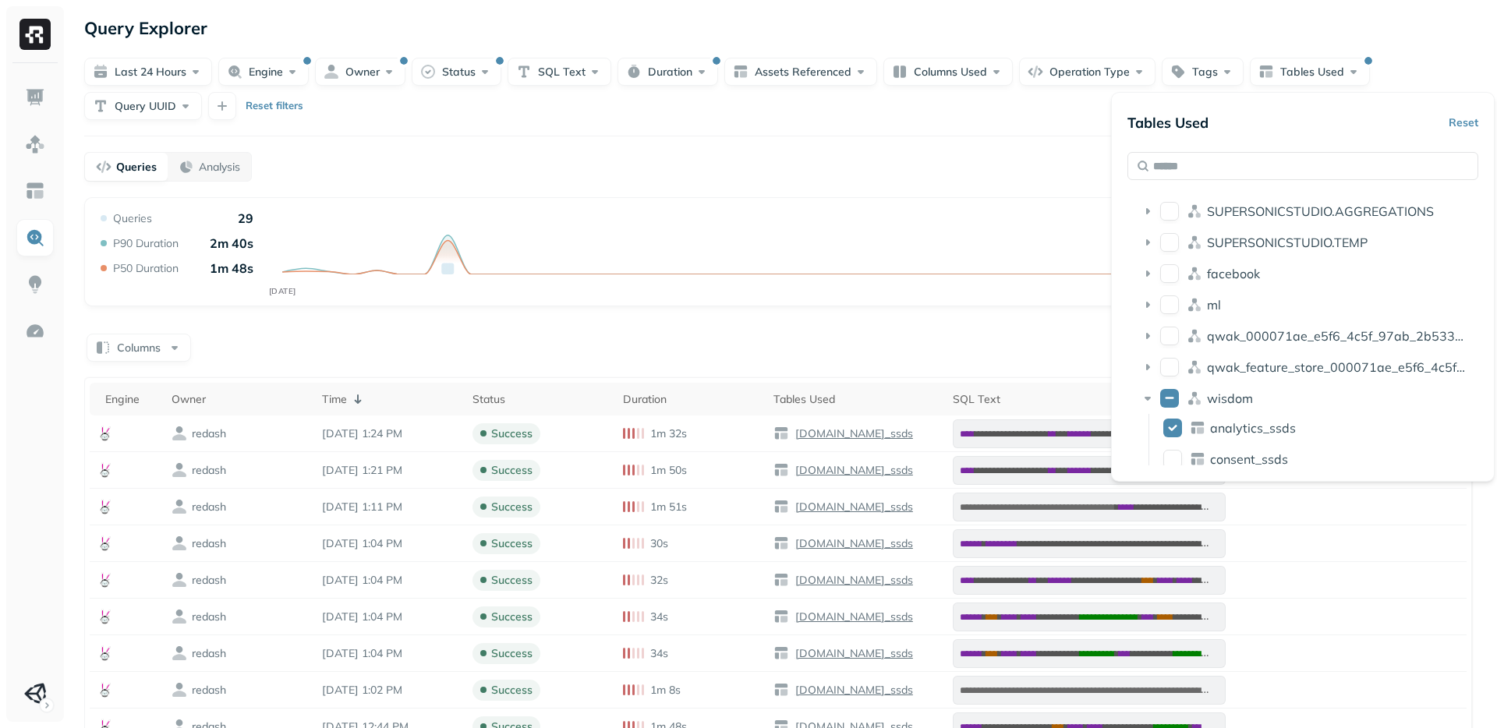
click at [834, 182] on div "**********" at bounding box center [783, 529] width 1429 height 1058
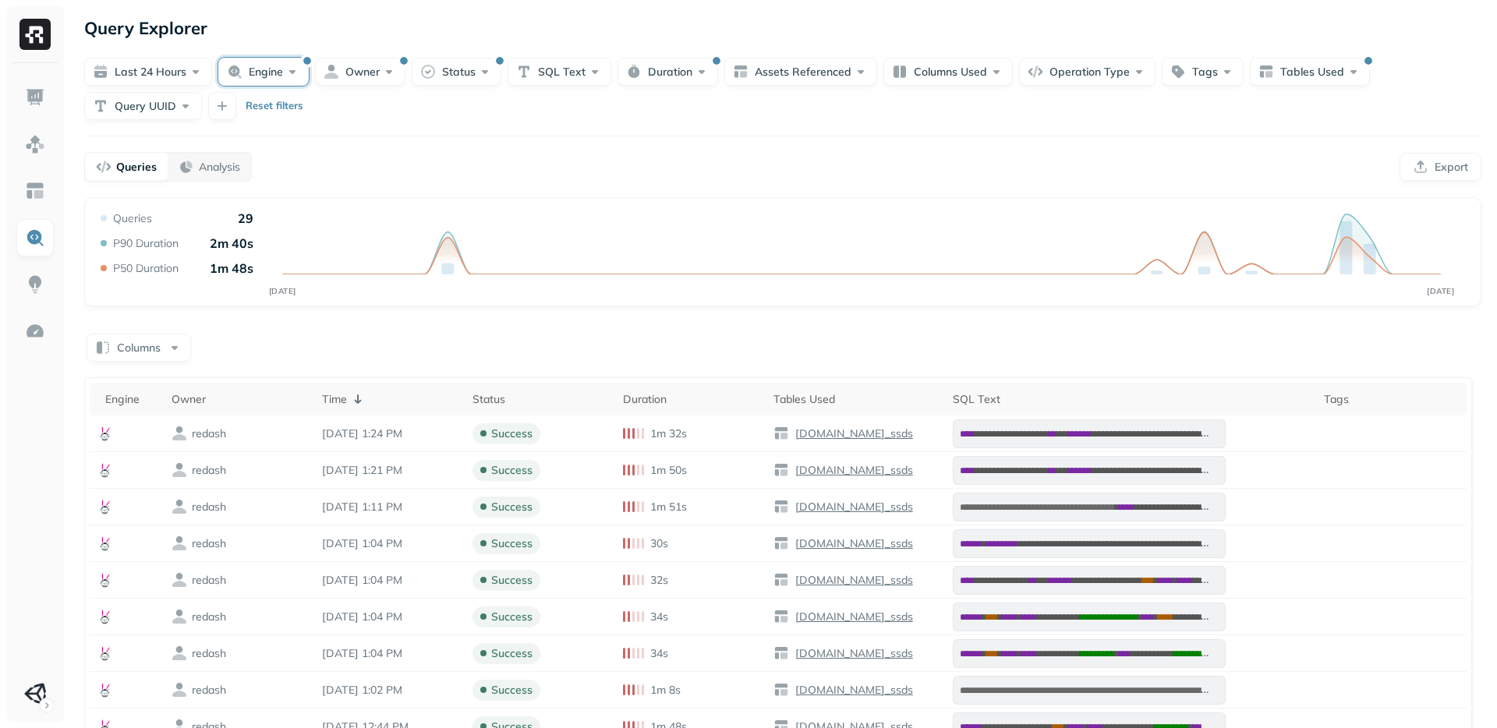
click at [264, 79] on button "Engine" at bounding box center [263, 72] width 90 height 28
click at [179, 219] on button "button" at bounding box center [174, 220] width 19 height 19
click at [180, 170] on button "button" at bounding box center [174, 166] width 19 height 19
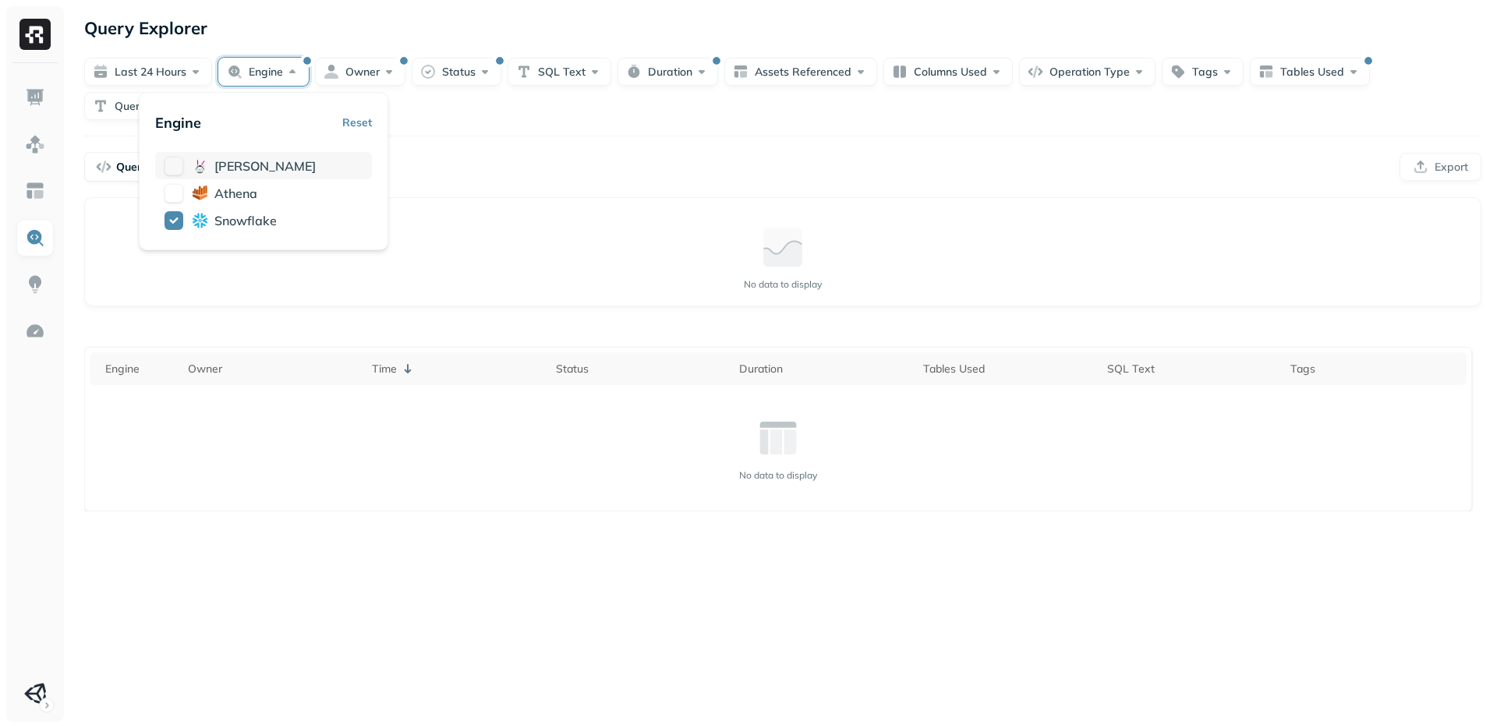
click at [183, 167] on div "[PERSON_NAME]" at bounding box center [263, 165] width 217 height 27
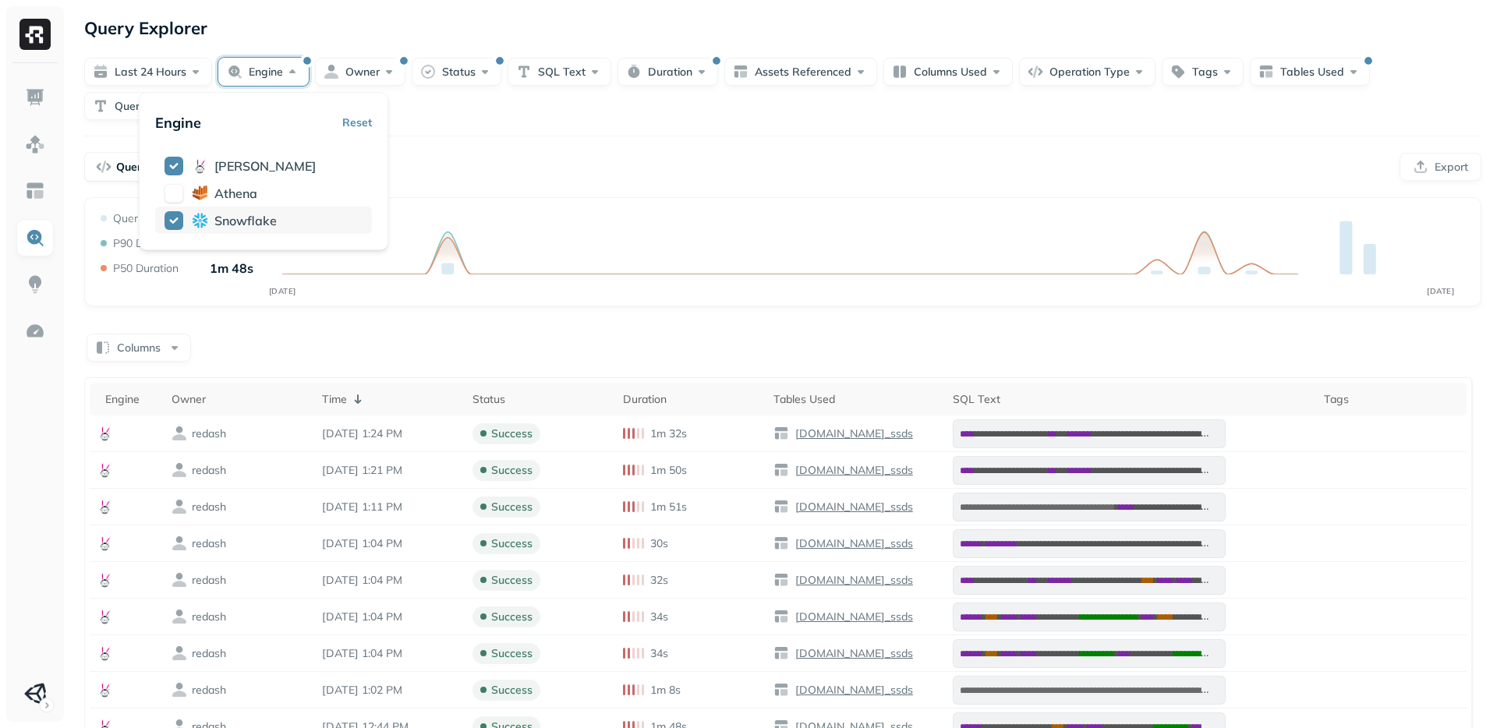
click at [177, 215] on button "button" at bounding box center [174, 220] width 19 height 19
click at [181, 196] on button "button" at bounding box center [174, 193] width 19 height 19
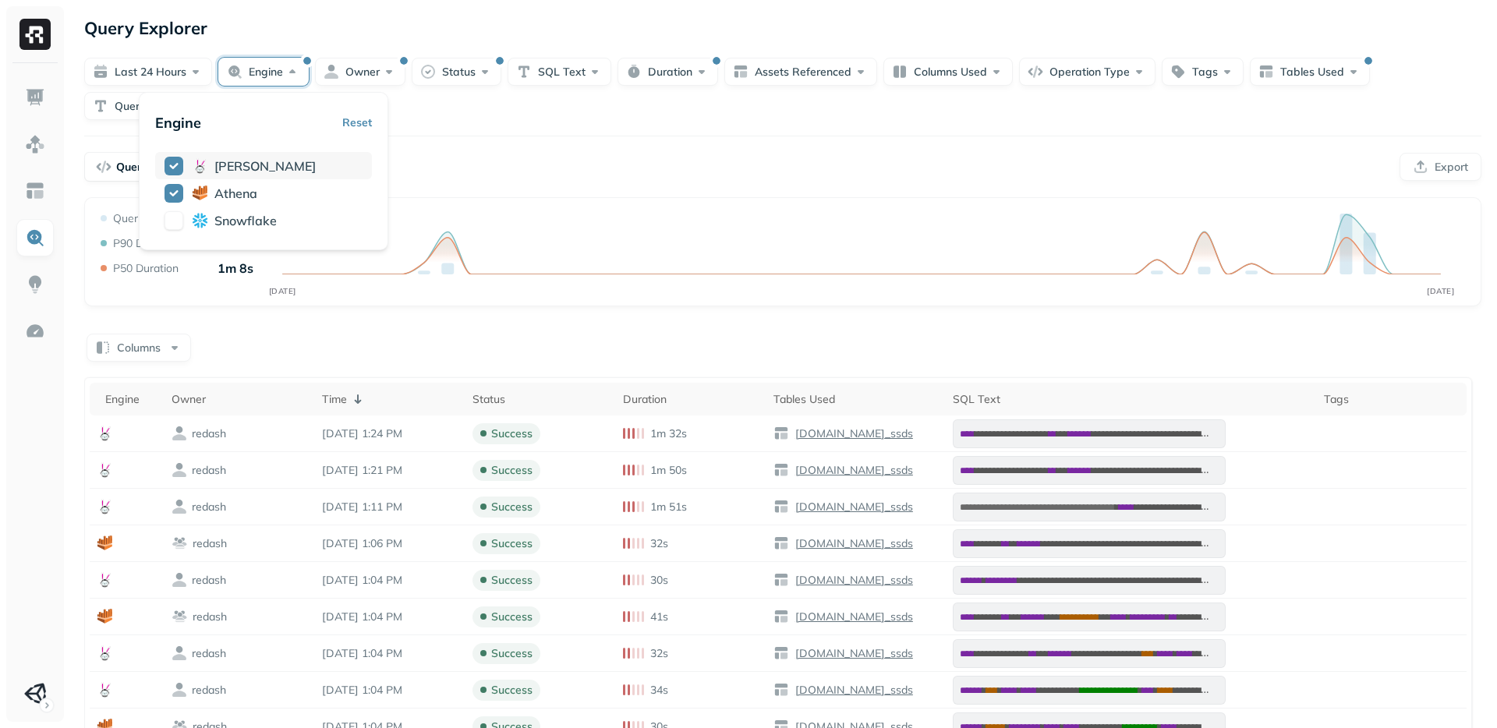
click at [172, 168] on button "button" at bounding box center [174, 166] width 19 height 19
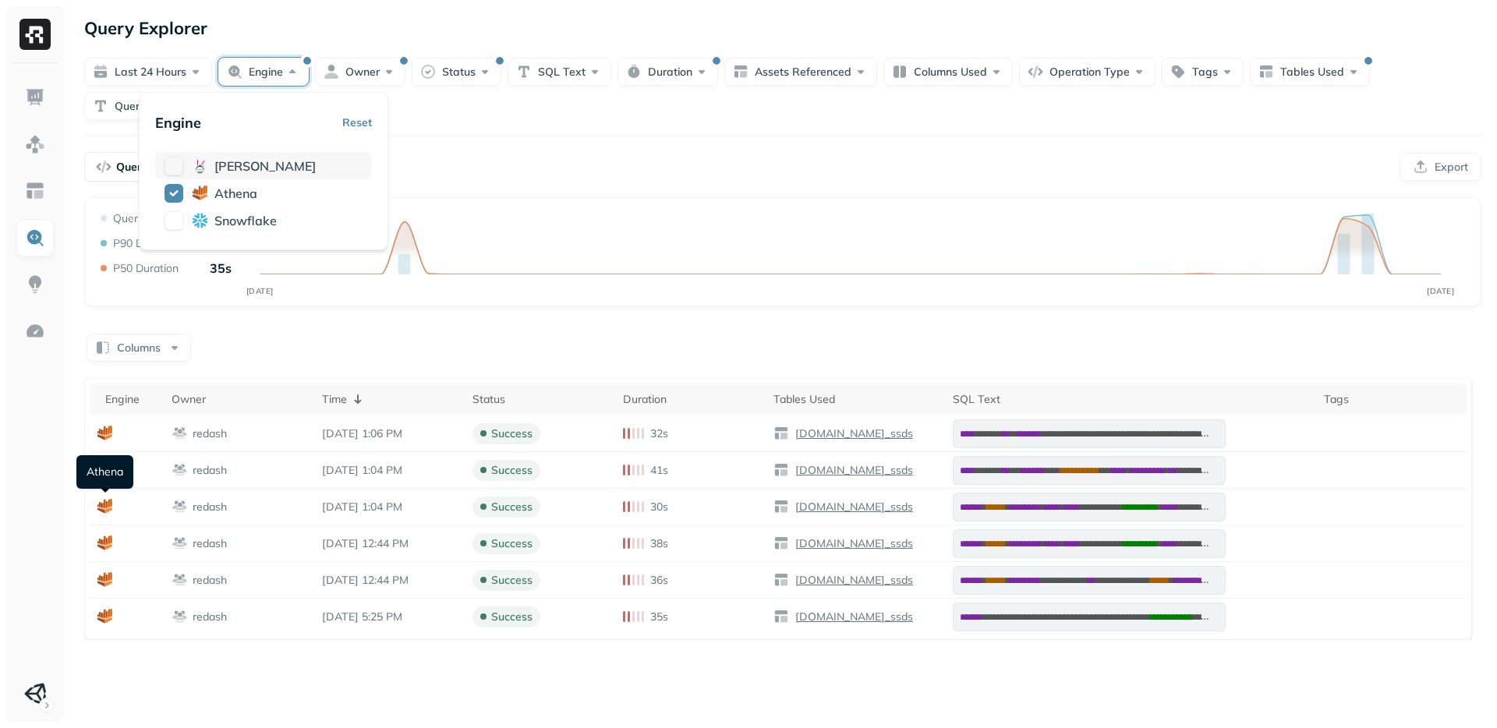
click at [172, 168] on button "button" at bounding box center [174, 166] width 19 height 19
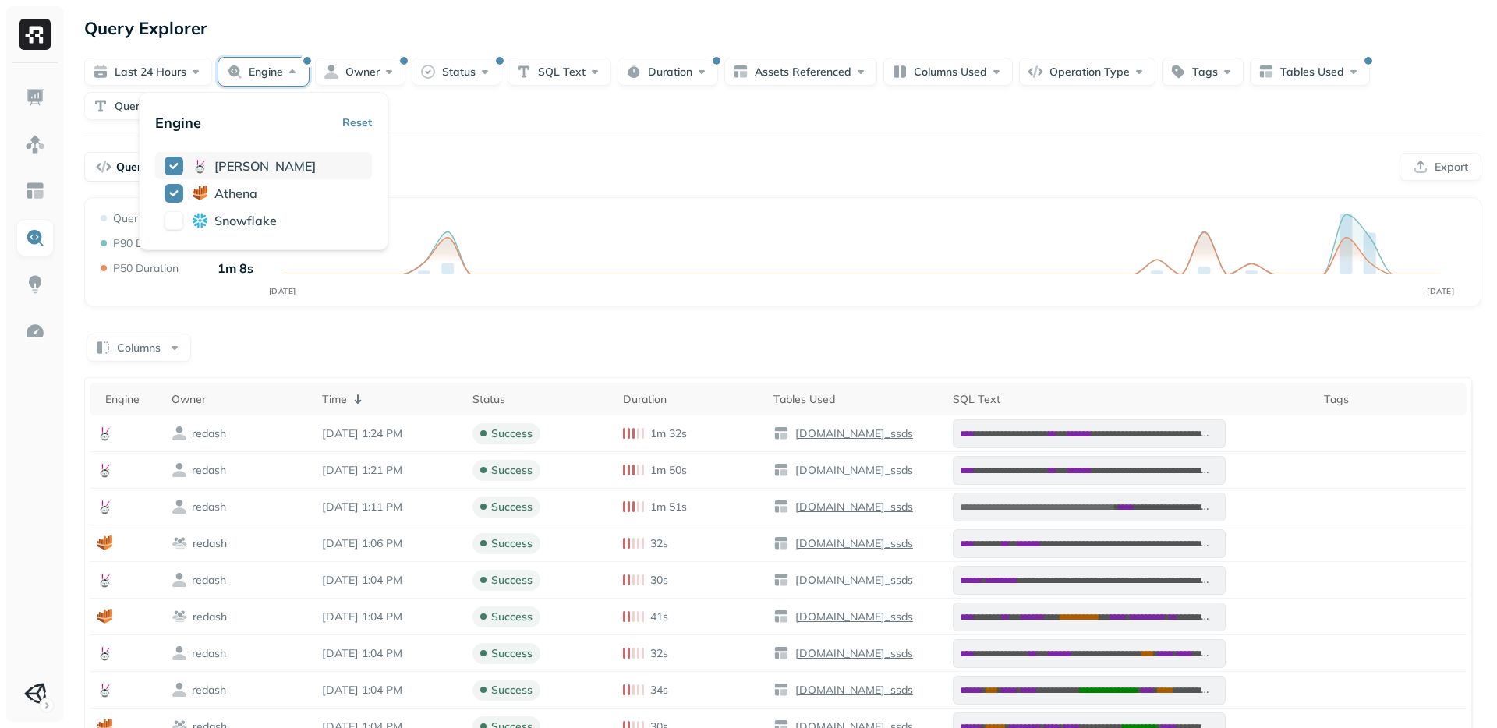
click at [181, 172] on button "button" at bounding box center [174, 166] width 19 height 19
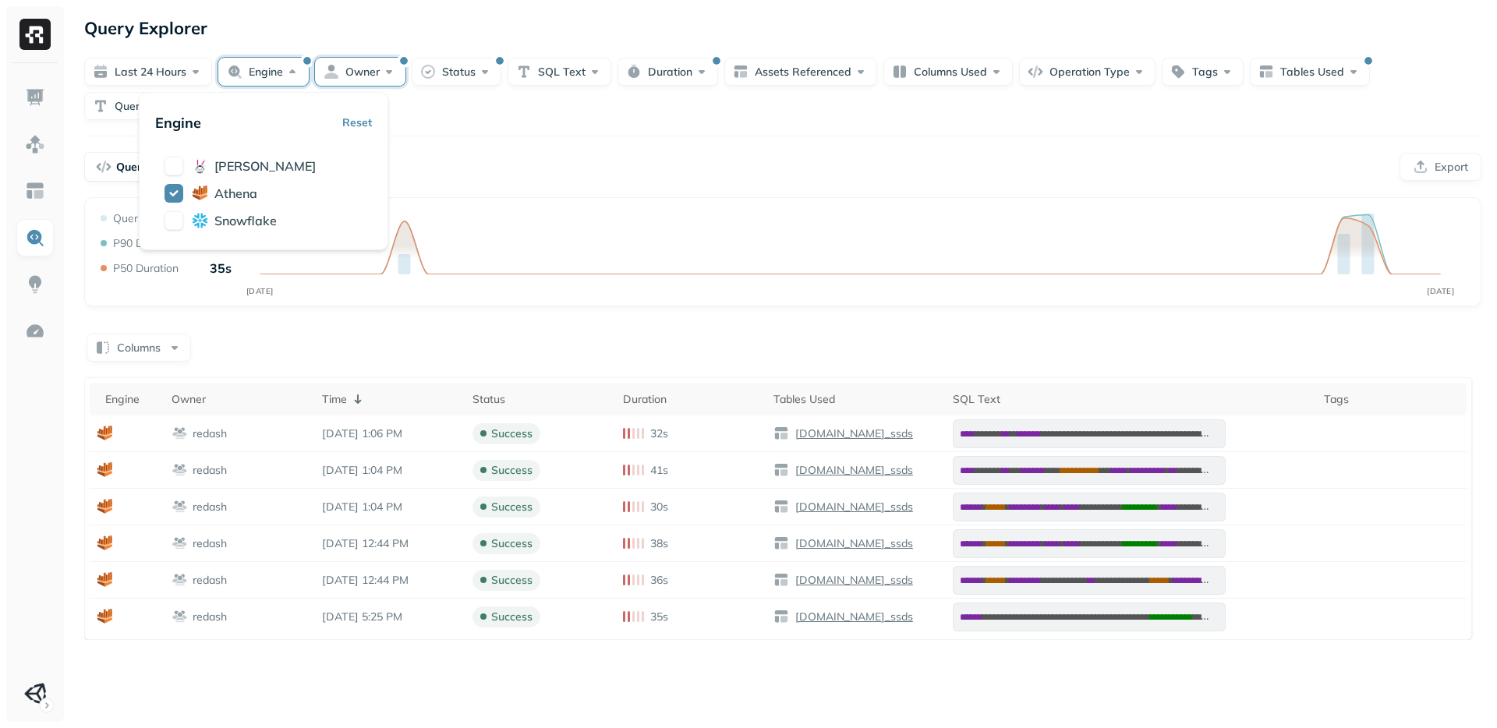
click at [369, 83] on button "Owner" at bounding box center [360, 72] width 90 height 28
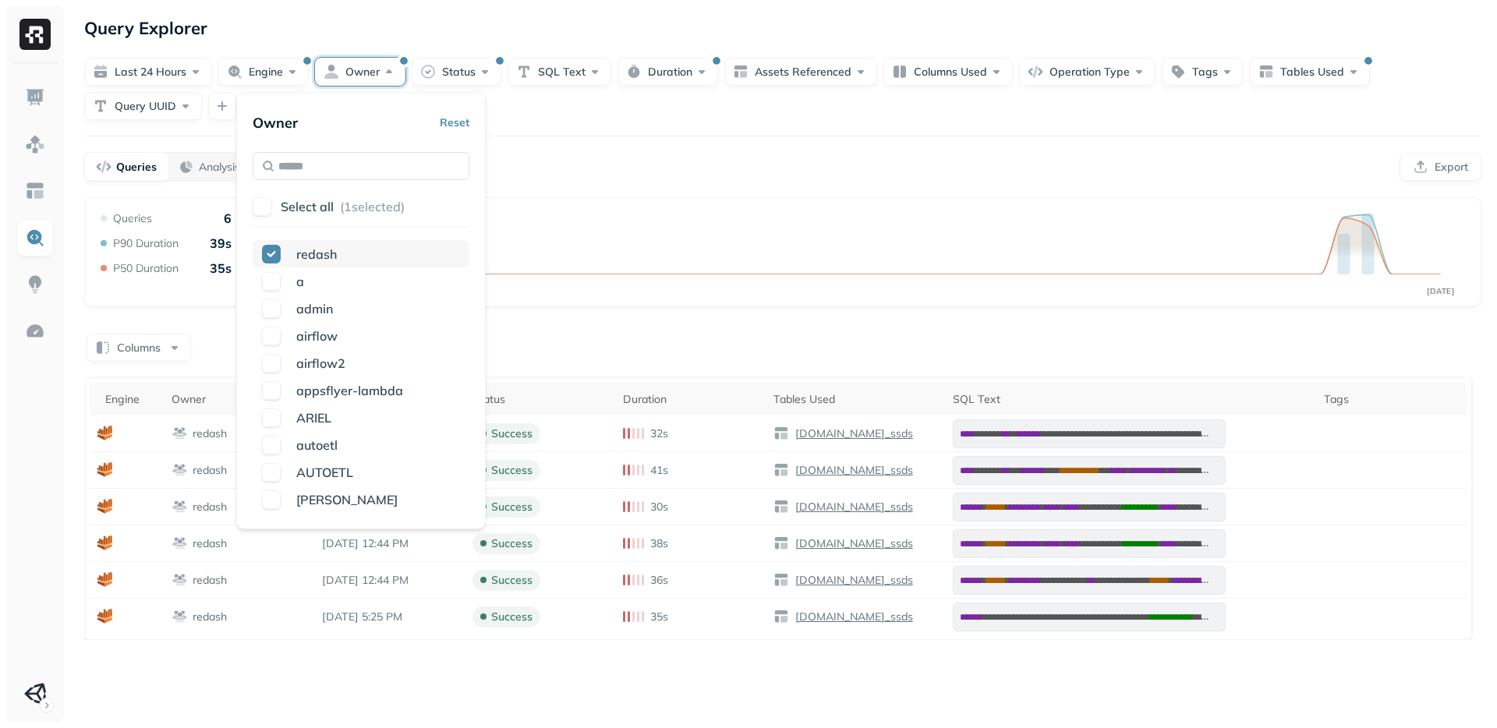
click at [269, 252] on button "button" at bounding box center [271, 254] width 19 height 19
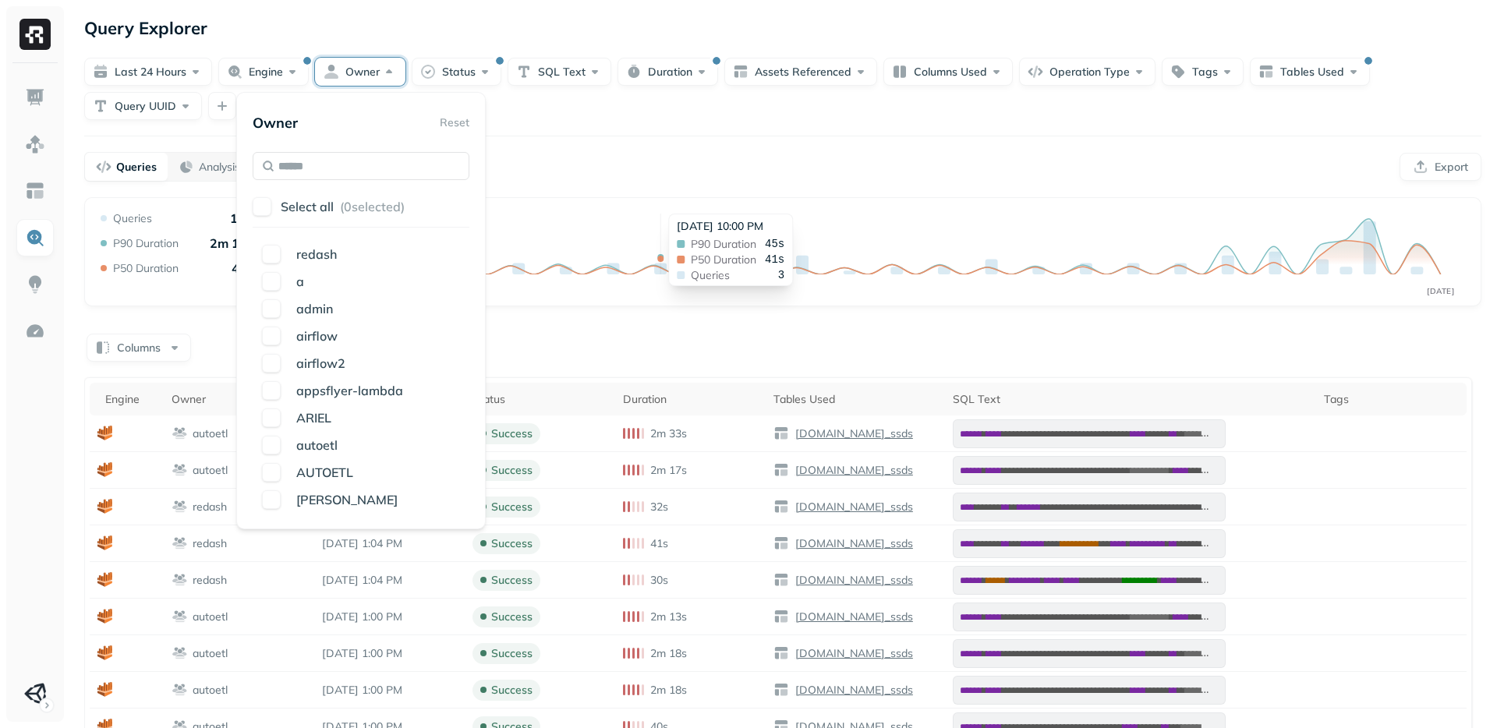
click at [677, 263] on div "P50 Duration 41s" at bounding box center [731, 259] width 108 height 11
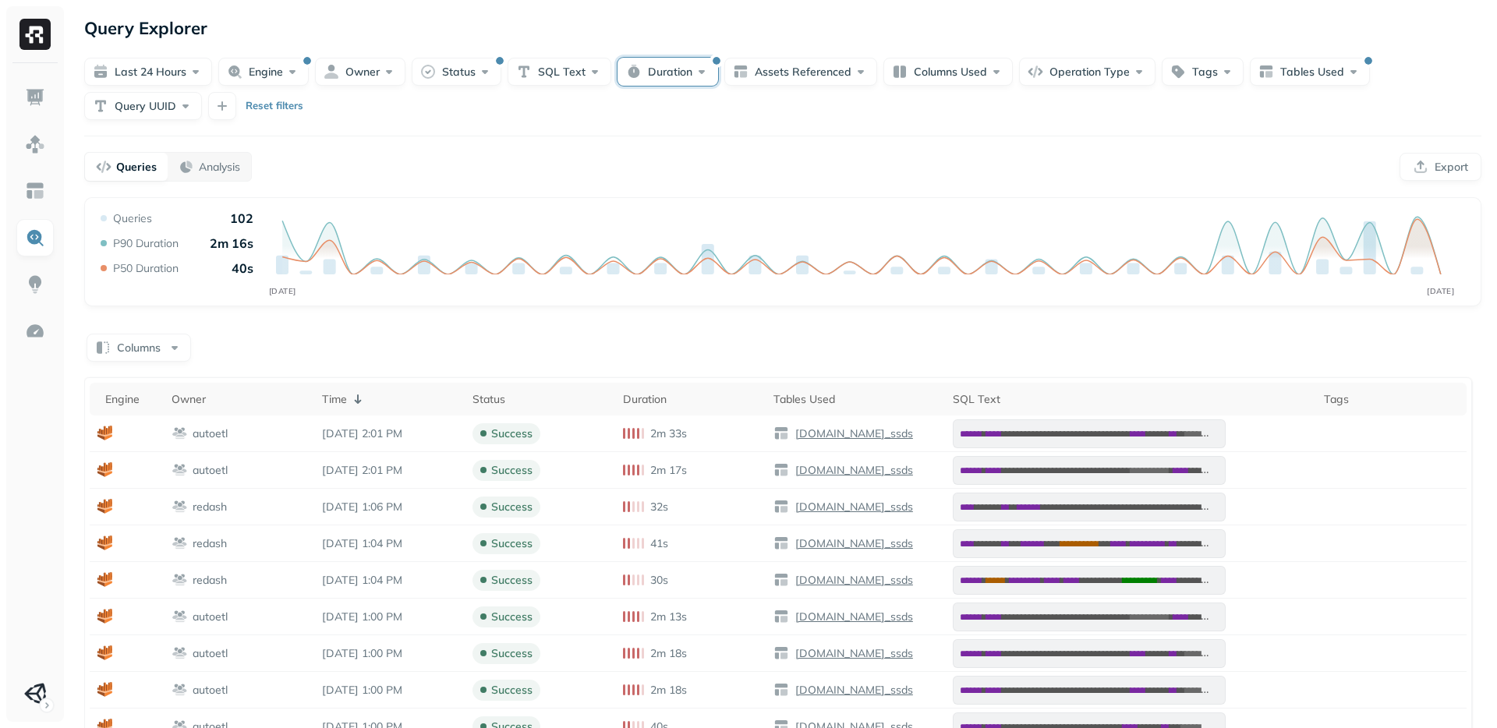
click at [655, 73] on button "Duration" at bounding box center [668, 72] width 101 height 28
click at [320, 136] on div "**********" at bounding box center [783, 529] width 1429 height 1058
click at [34, 187] on img at bounding box center [35, 191] width 20 height 20
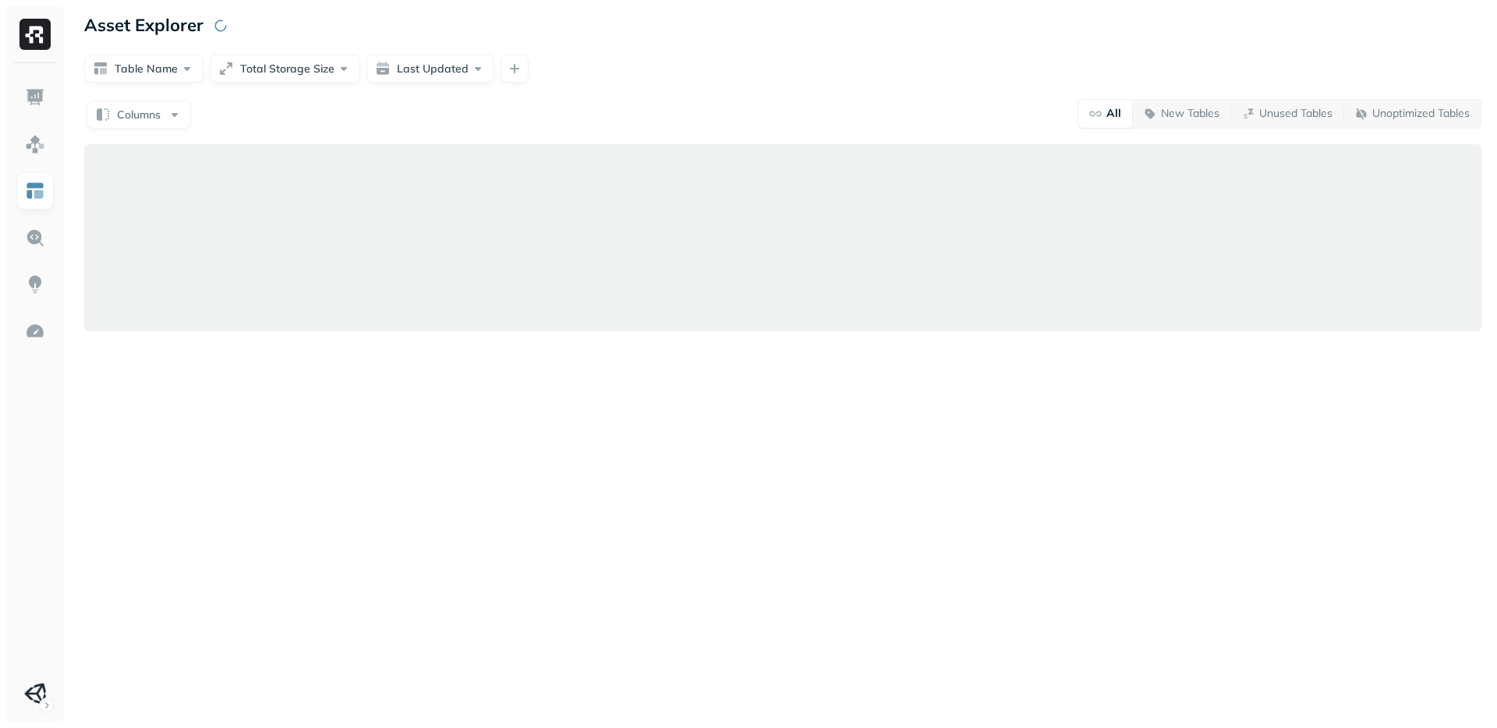
click at [32, 195] on img at bounding box center [35, 191] width 20 height 20
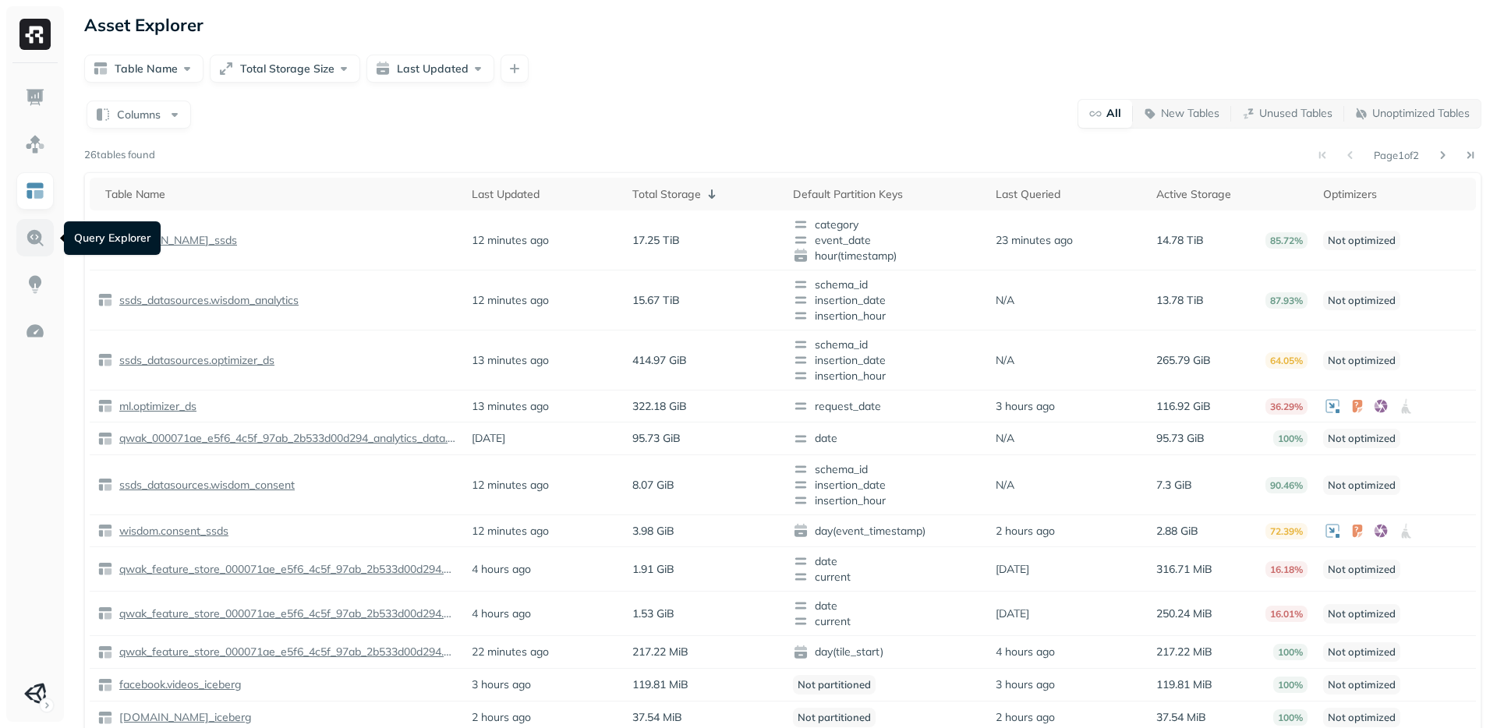
click at [39, 241] on img at bounding box center [35, 238] width 20 height 20
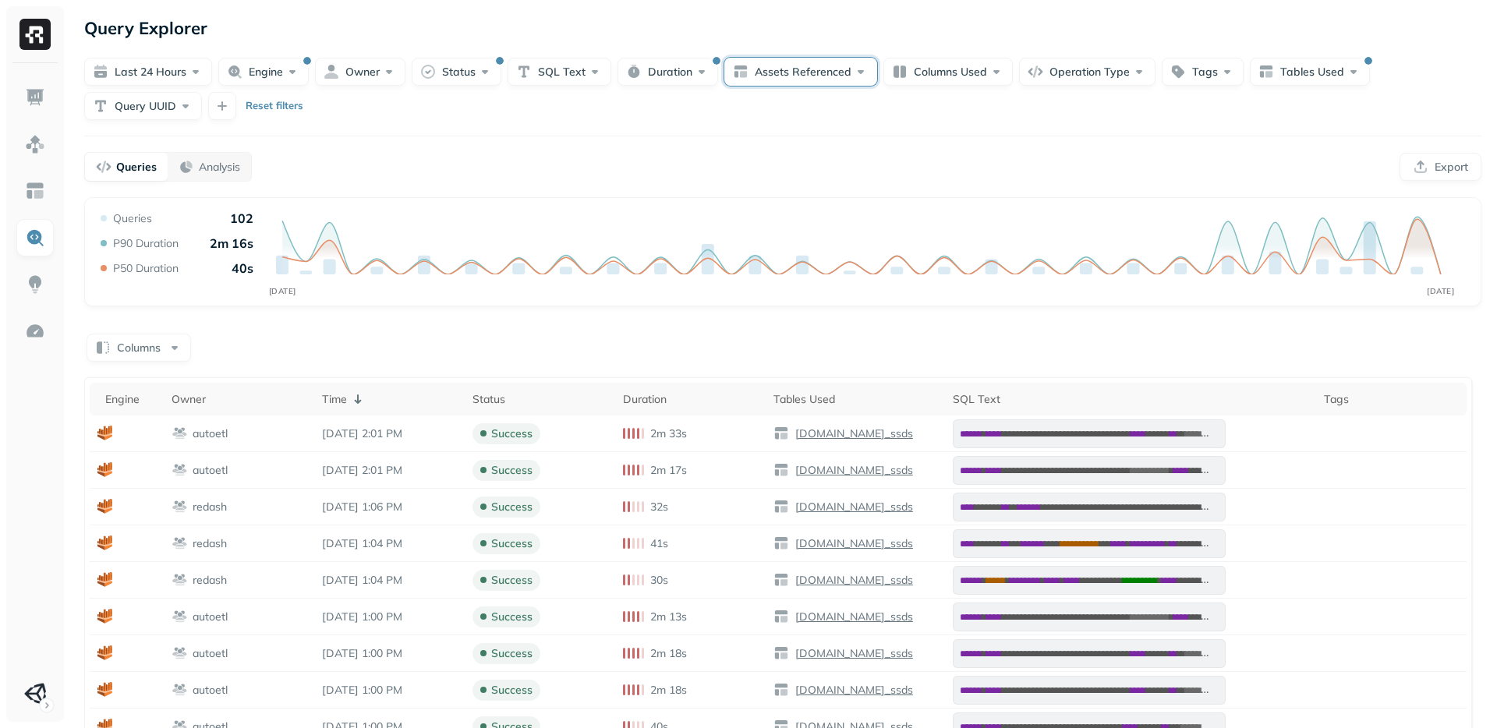
click at [787, 74] on button "Assets Referenced" at bounding box center [800, 72] width 153 height 28
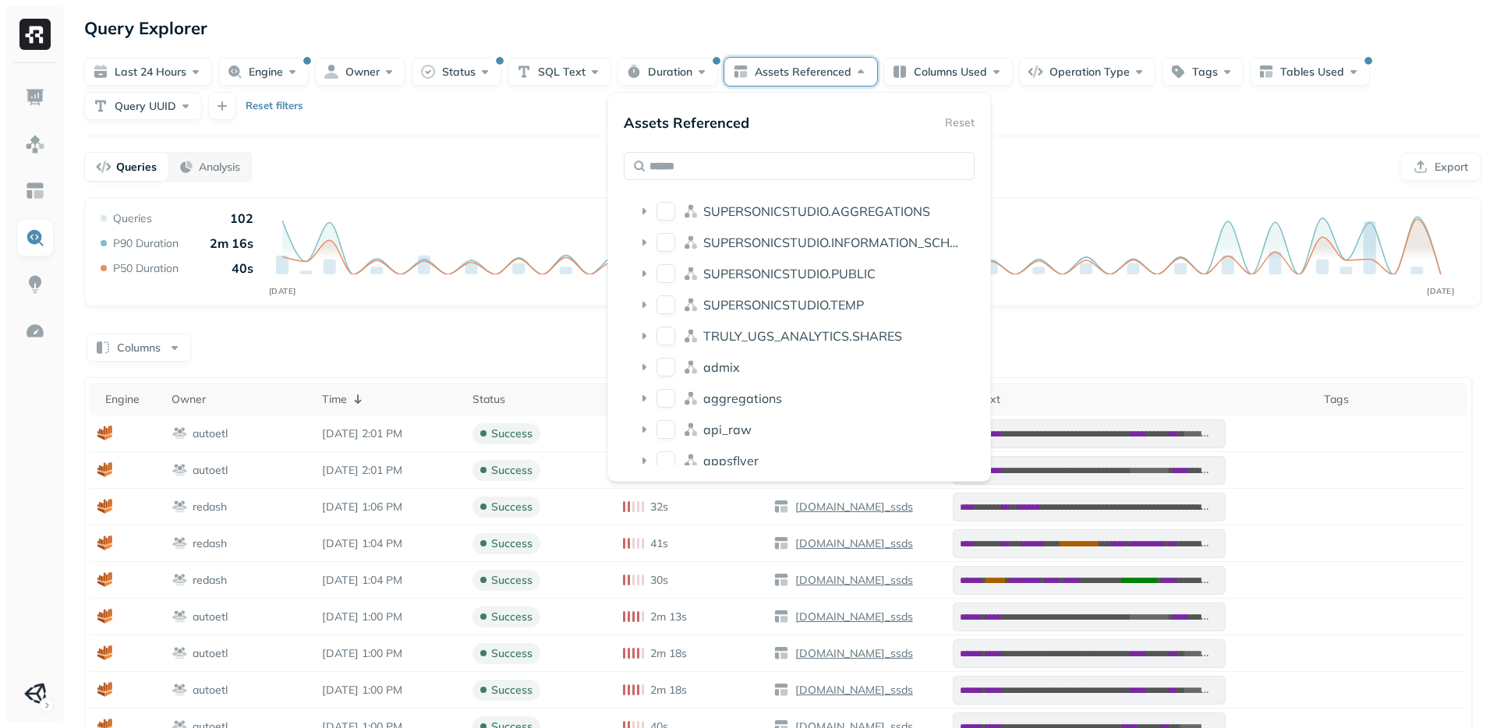
click at [787, 74] on button "Assets Referenced" at bounding box center [800, 72] width 153 height 28
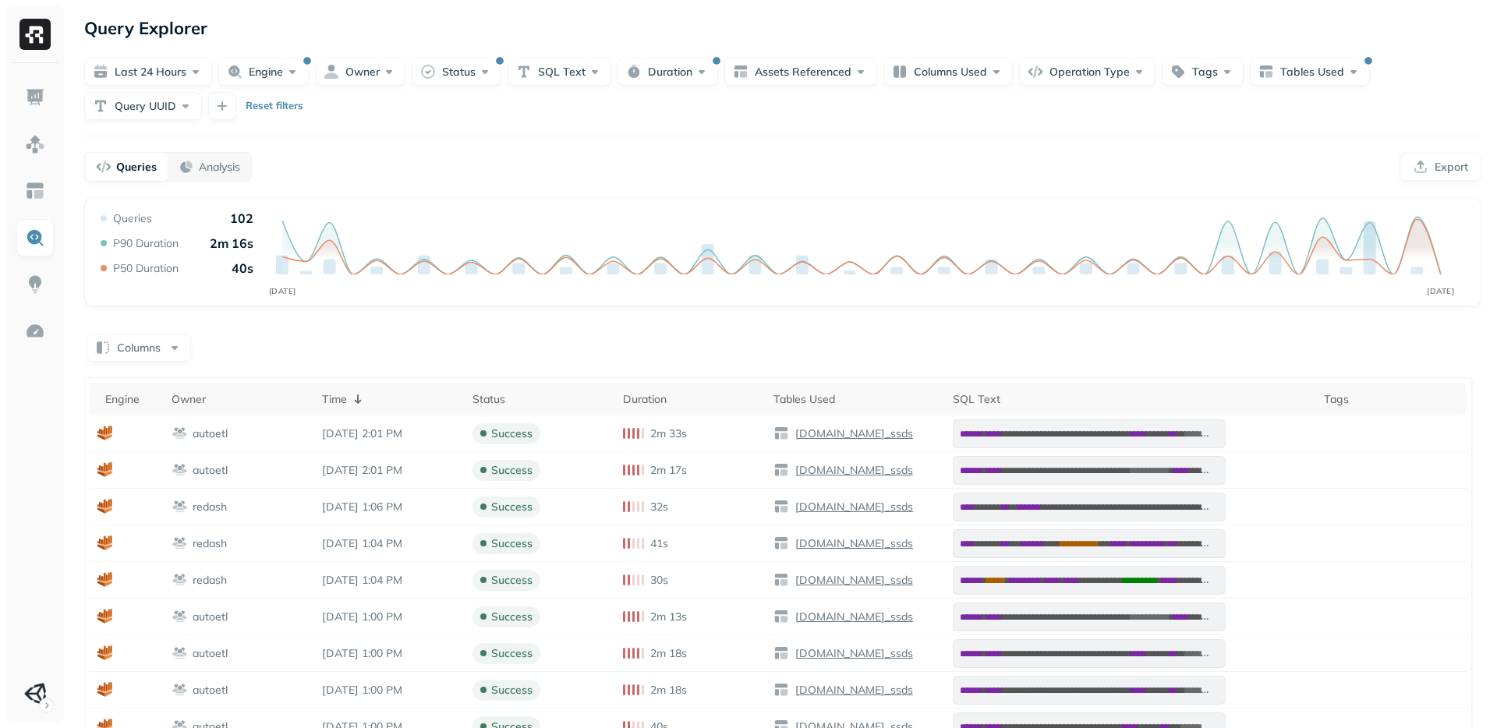
click at [810, 42] on form "Last 24 hours Engine Owner Status SQL Text Duration Assets Referenced Columns U…" at bounding box center [782, 81] width 1397 height 78
click at [937, 77] on button "Columns Used" at bounding box center [948, 72] width 129 height 28
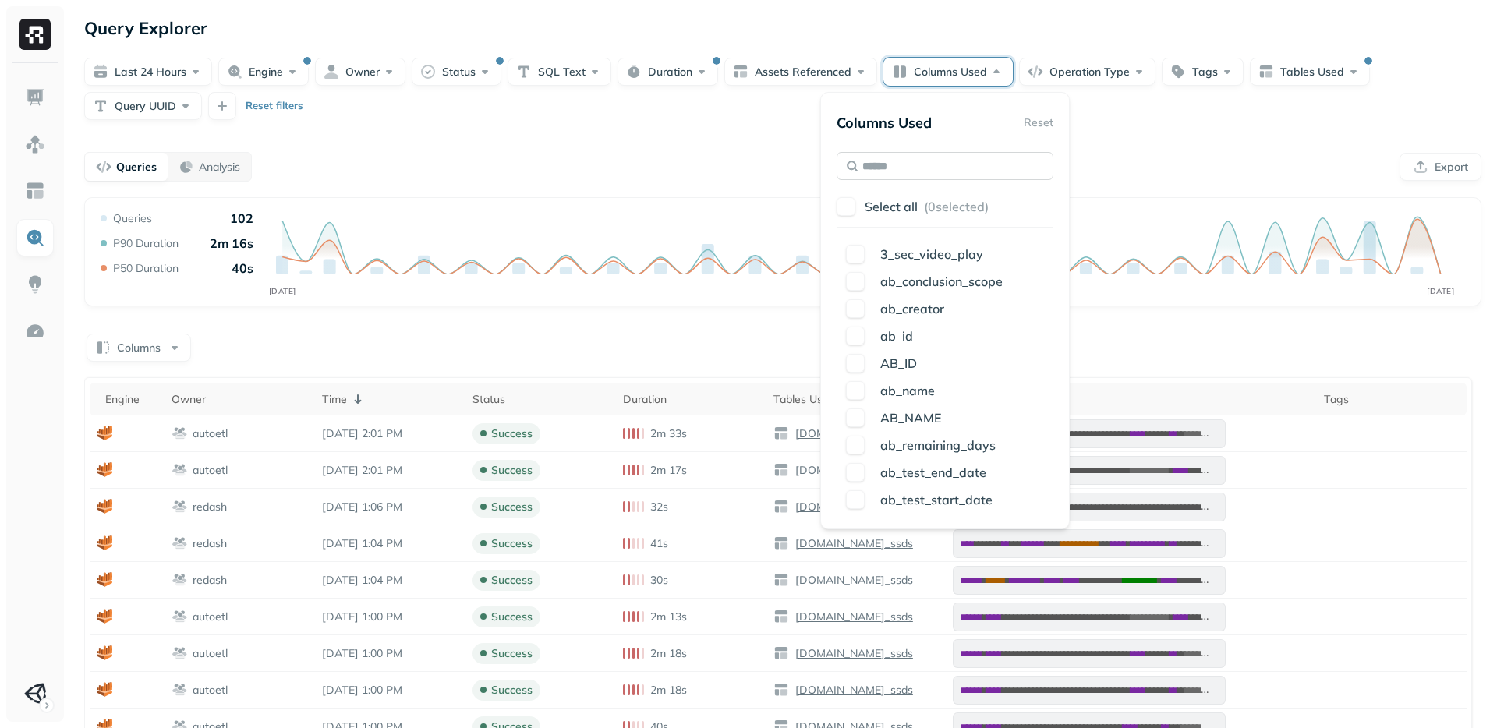
click at [917, 165] on input "text" at bounding box center [945, 166] width 217 height 28
click at [896, 174] on input "text" at bounding box center [945, 166] width 217 height 28
type input "*"
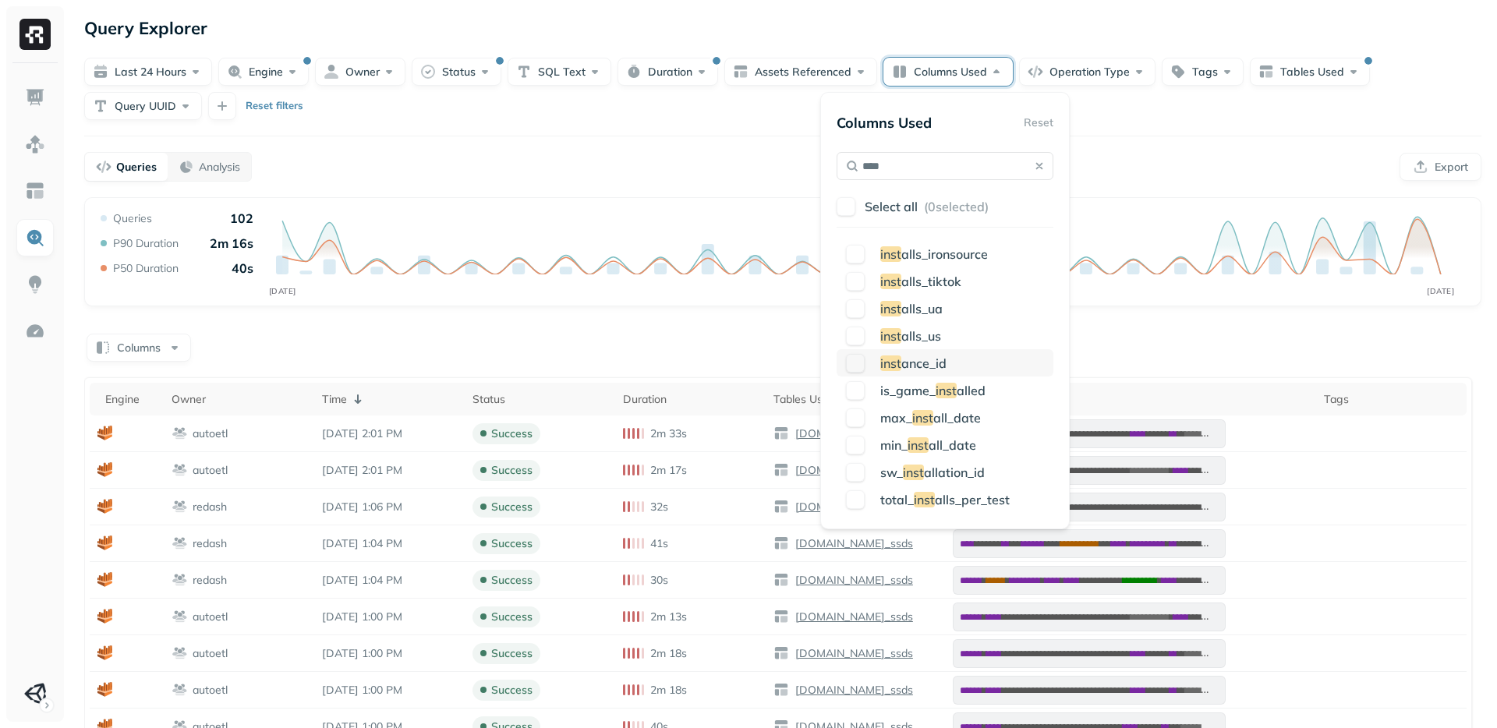
type input "****"
click at [855, 367] on button "button" at bounding box center [855, 363] width 19 height 19
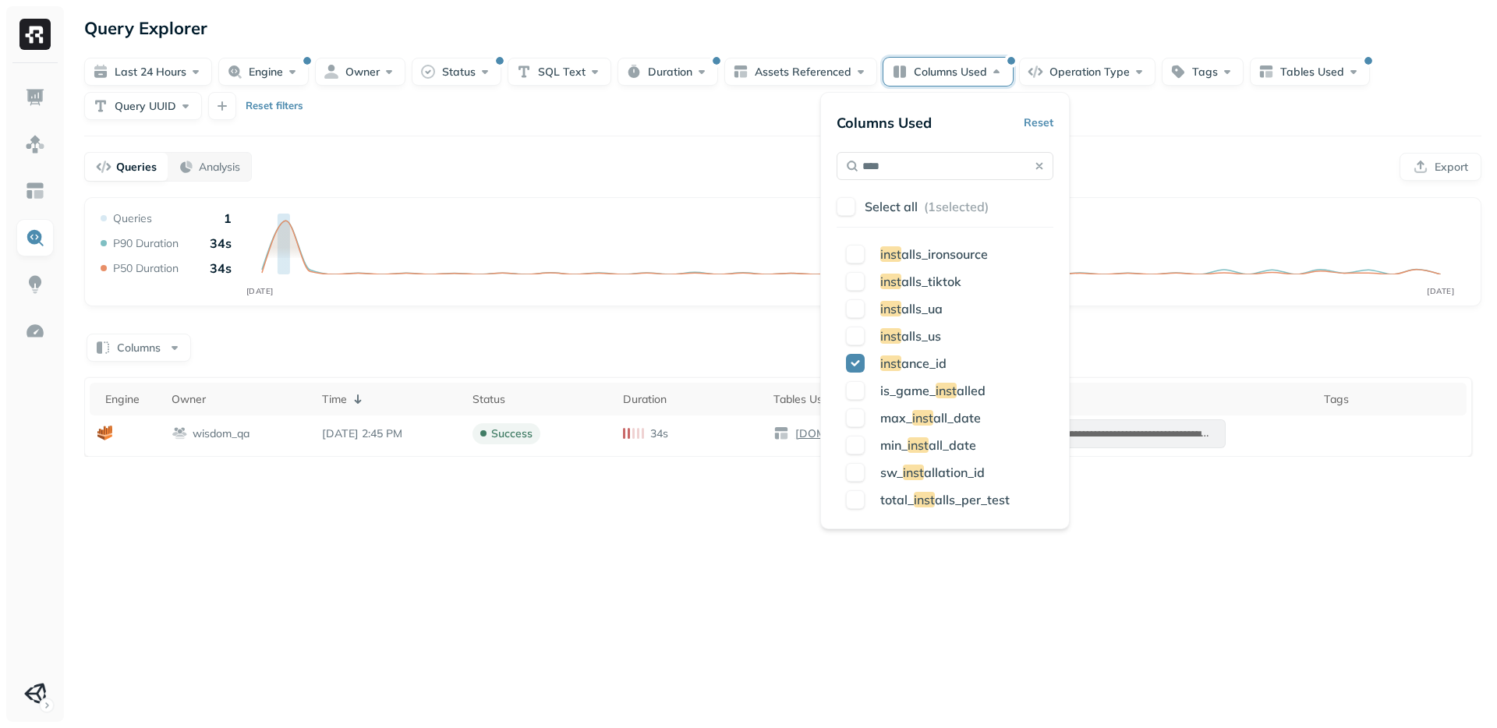
click at [1150, 122] on div "**********" at bounding box center [783, 364] width 1429 height 728
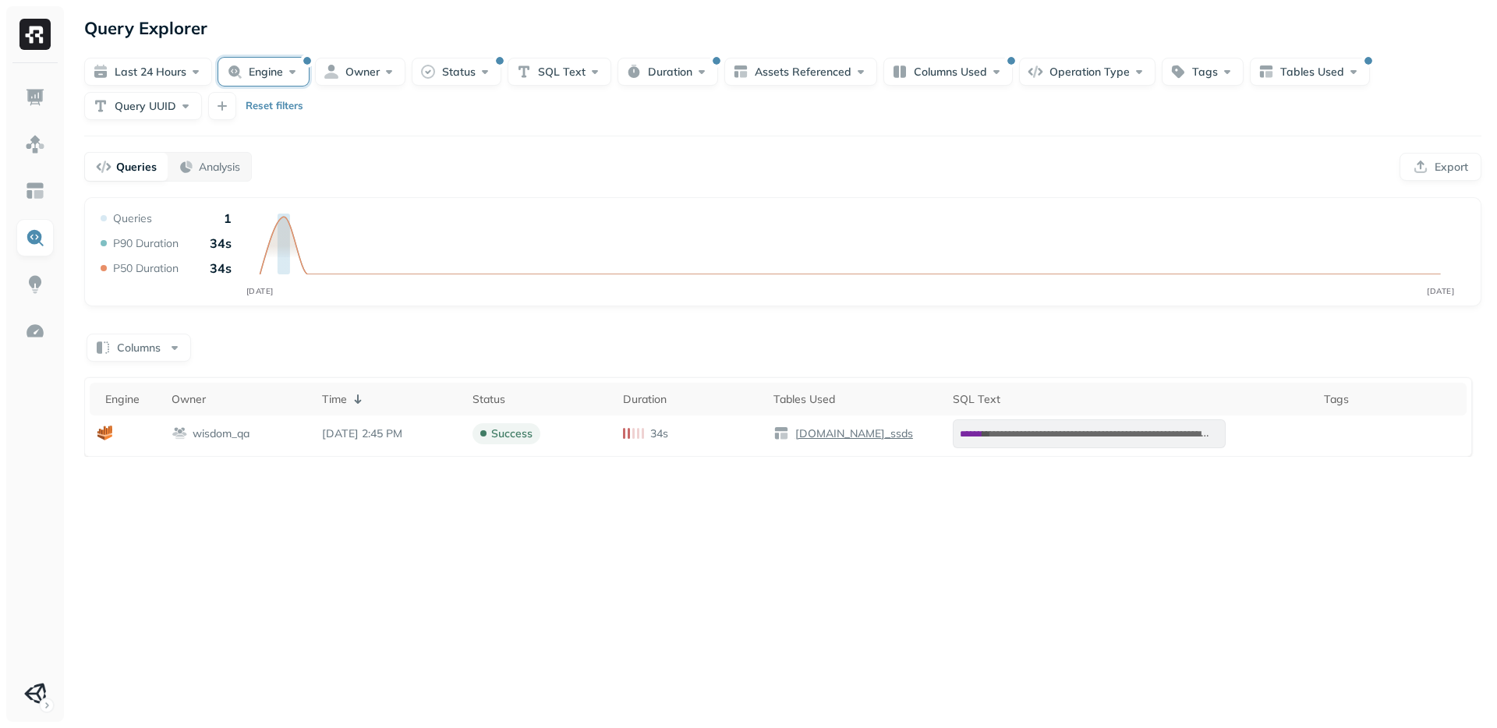
click at [271, 72] on button "Engine" at bounding box center [263, 72] width 90 height 28
click at [172, 165] on button "button" at bounding box center [174, 166] width 19 height 19
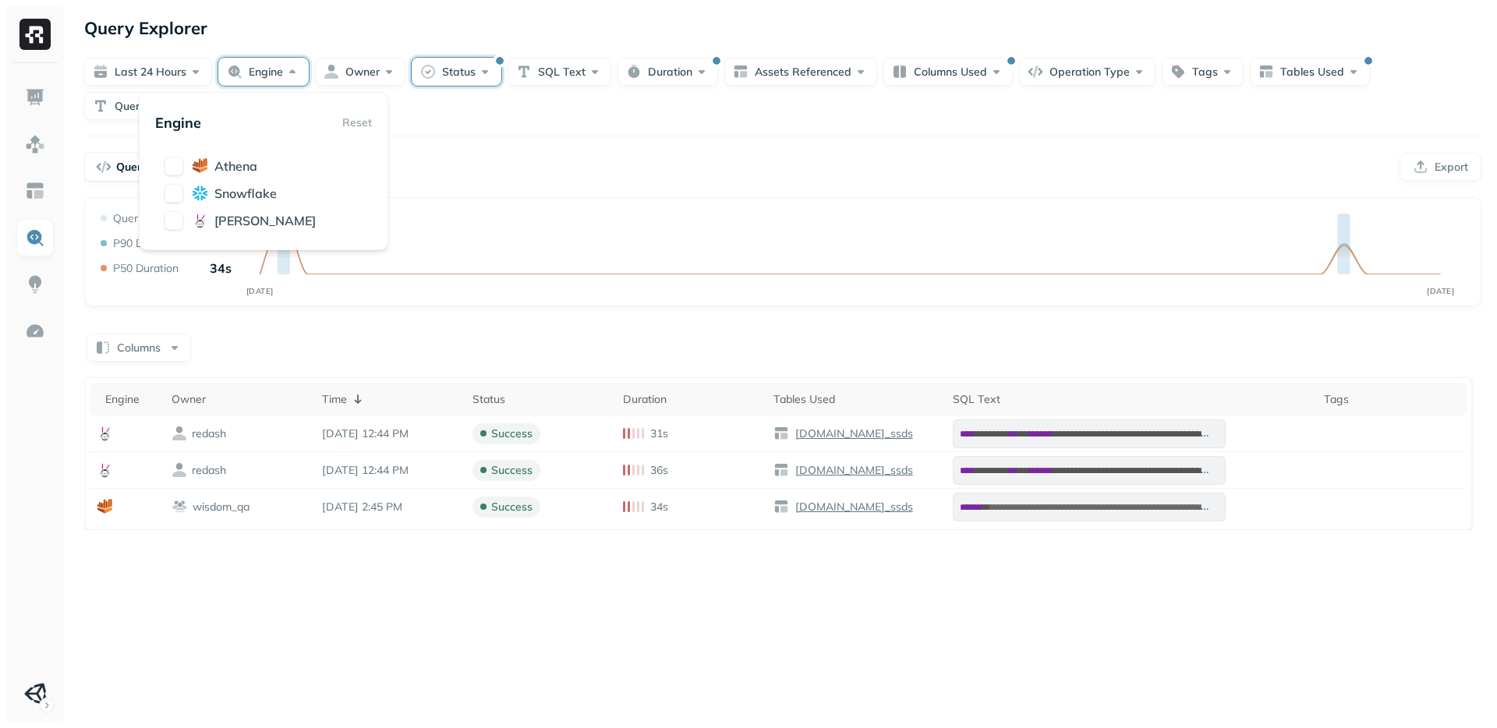
click at [491, 61] on button "Status" at bounding box center [457, 72] width 90 height 28
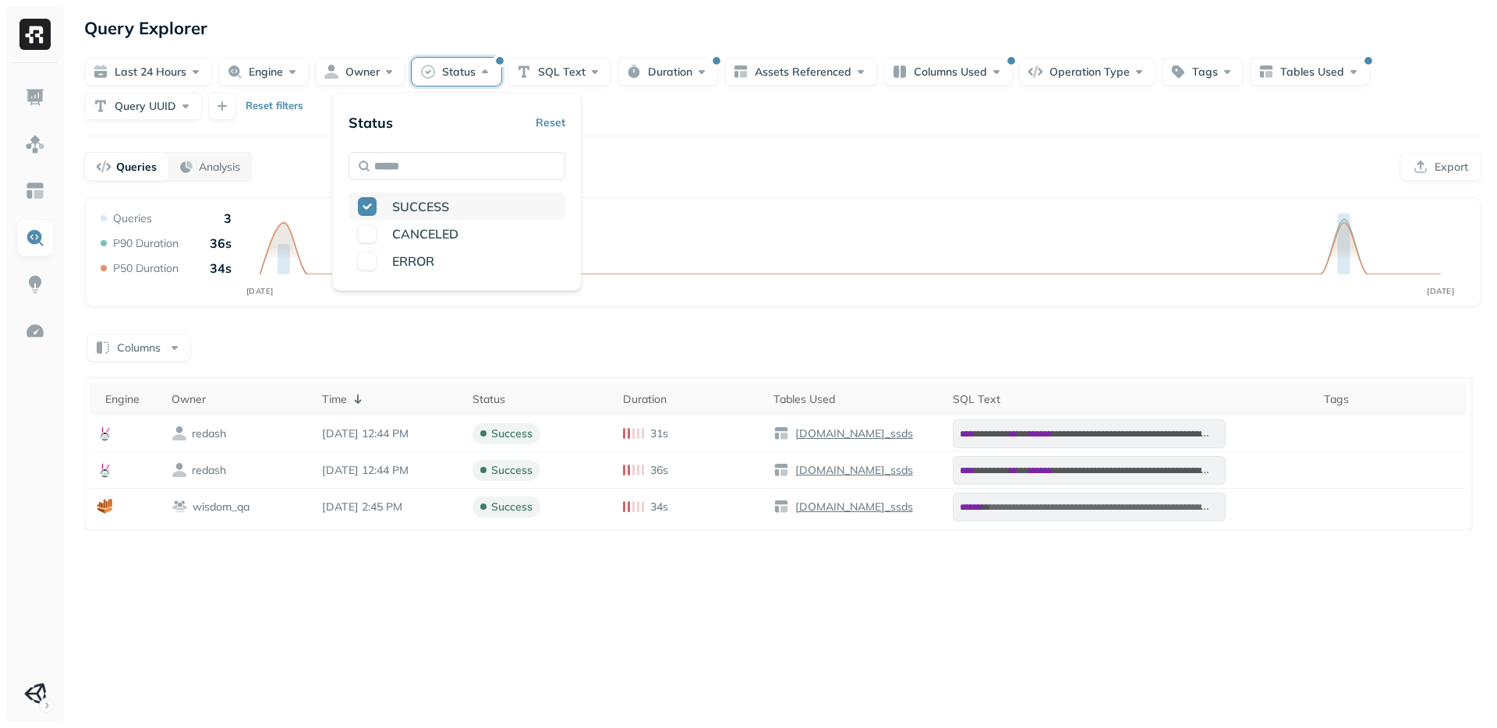
click at [360, 217] on div "SUCCESS" at bounding box center [457, 206] width 217 height 27
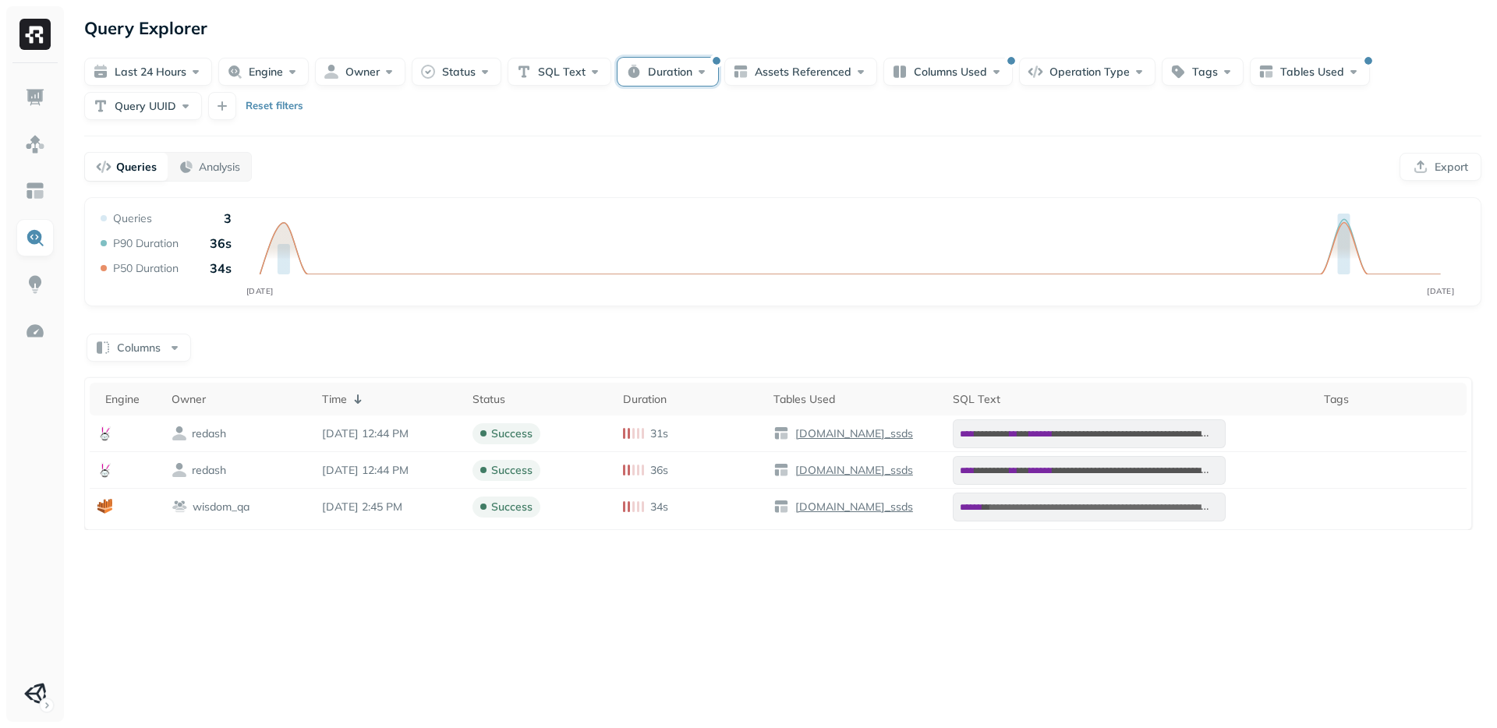
click at [662, 69] on button "Duration" at bounding box center [668, 72] width 101 height 28
click at [684, 164] on input "**" at bounding box center [695, 166] width 55 height 28
click at [977, 204] on div "Query Performance SEP [DATE] Queries 3 P90 Duration 36s P50 Duration 34s" at bounding box center [782, 251] width 1397 height 109
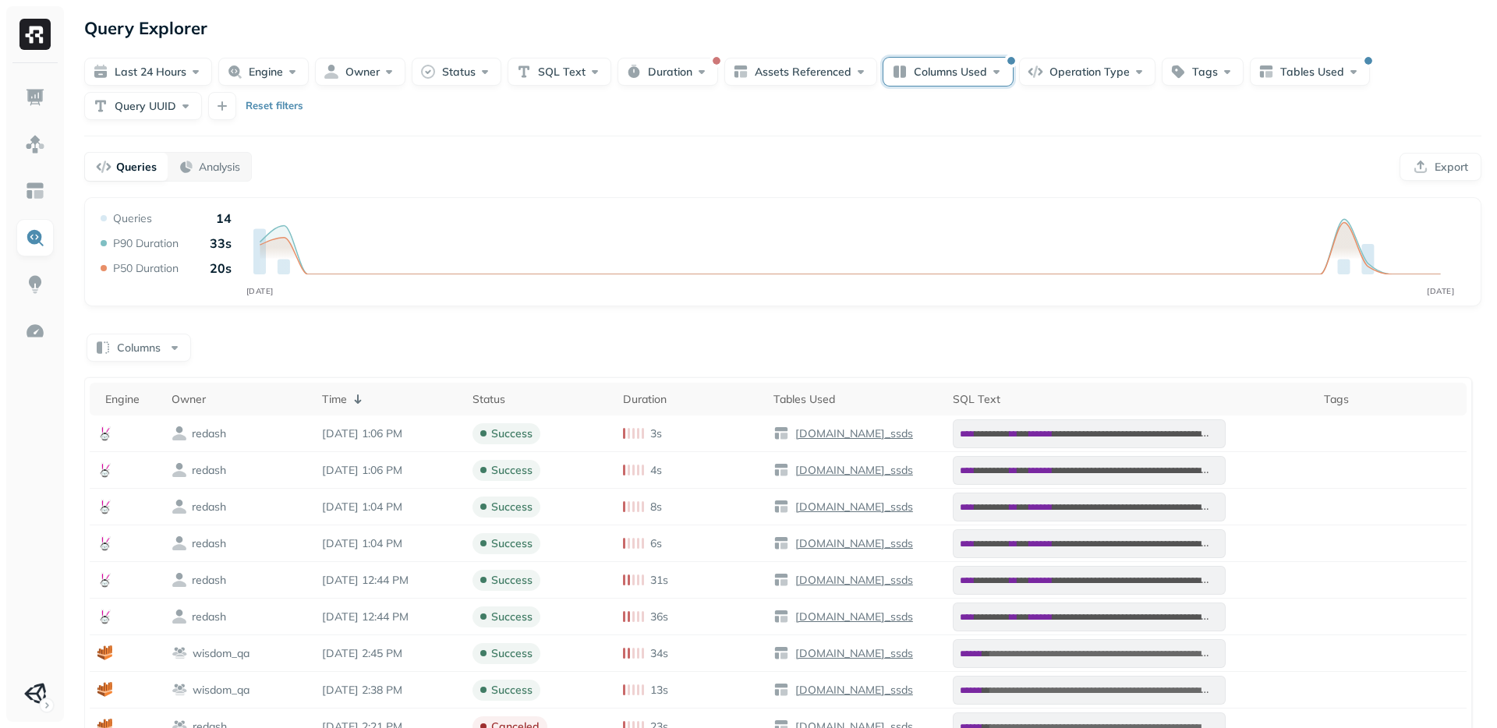
click at [942, 66] on button "Columns Used" at bounding box center [948, 72] width 129 height 28
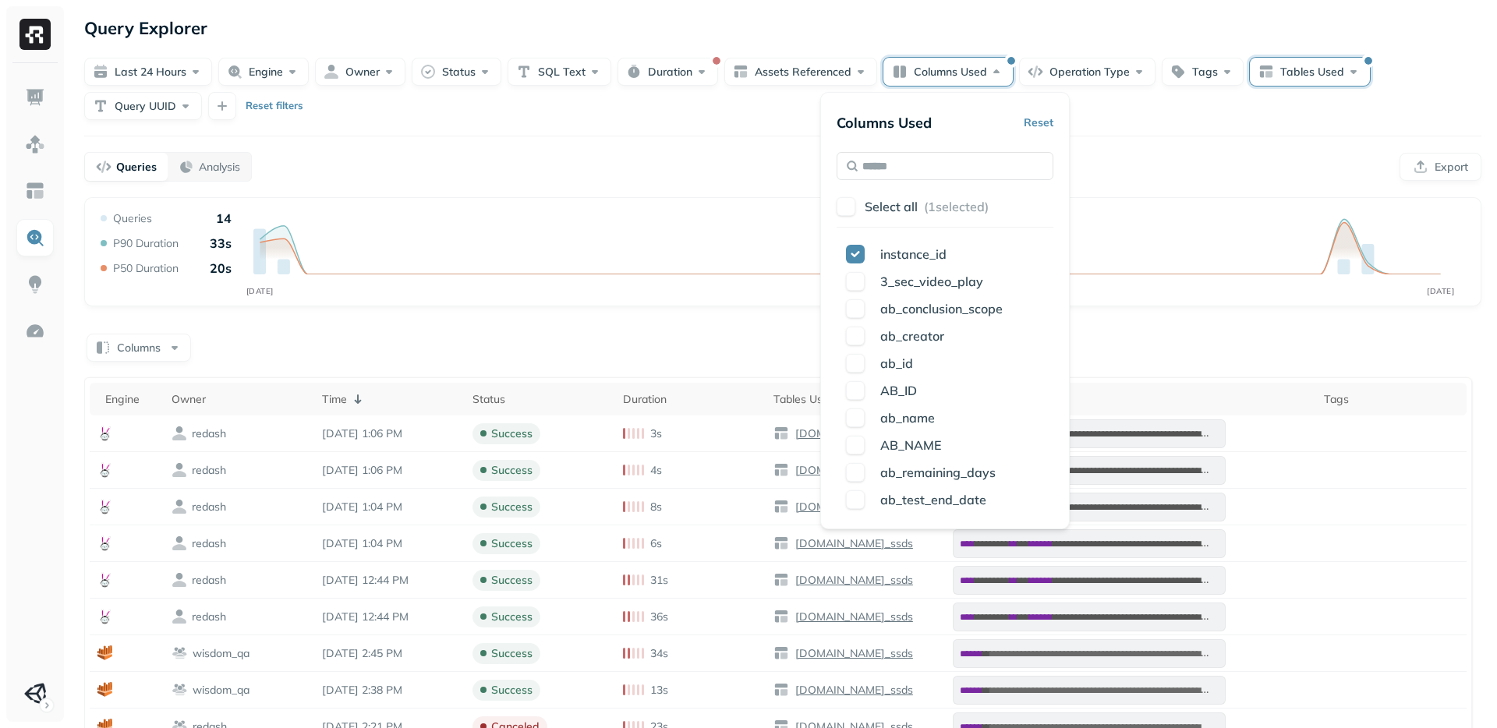
click at [1302, 76] on button "Tables Used" at bounding box center [1310, 72] width 120 height 28
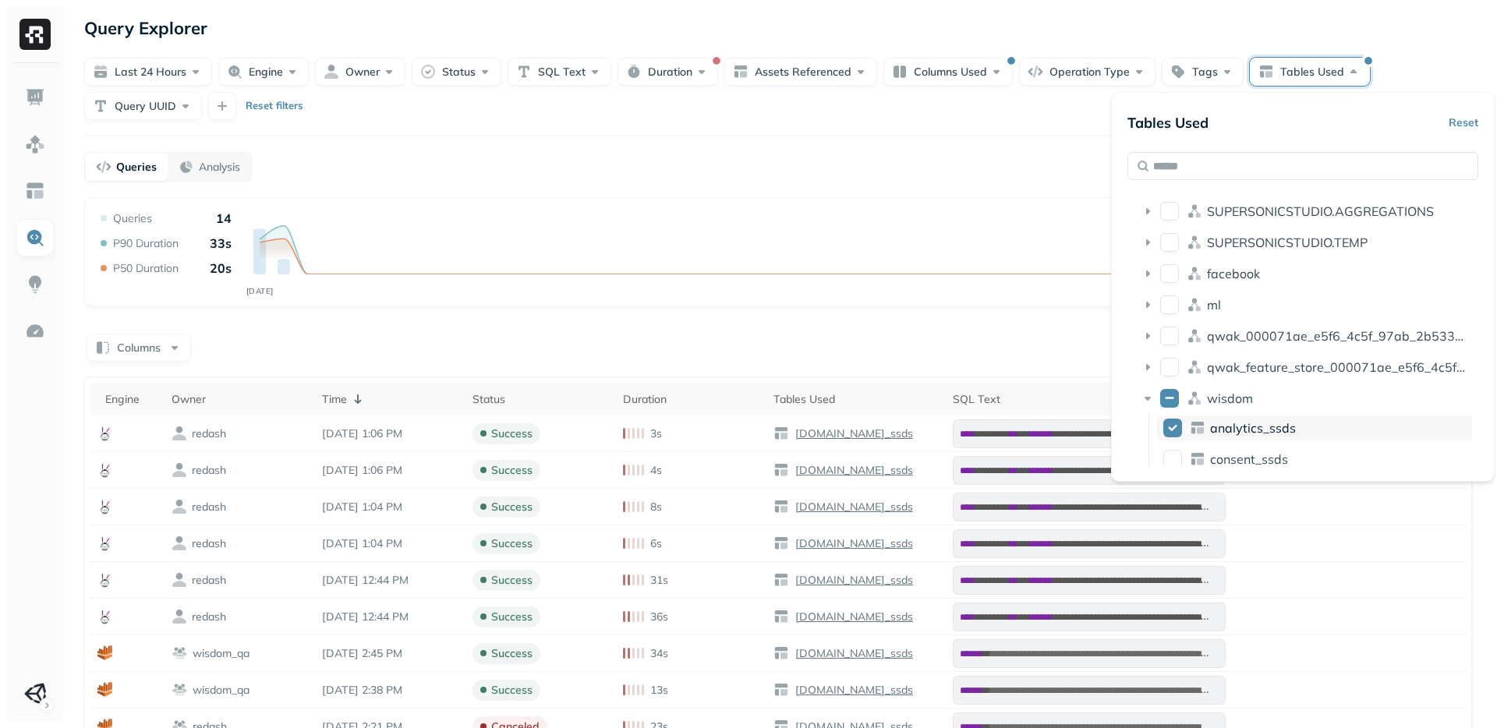
click at [1172, 428] on button "analytics_ssds" at bounding box center [1173, 428] width 19 height 19
click at [1045, 233] on div "SEP [DATE] Queries 14 P90 Duration 33s P50 Duration 20s [DATE] 6:30 AM Queries …" at bounding box center [782, 258] width 1371 height 94
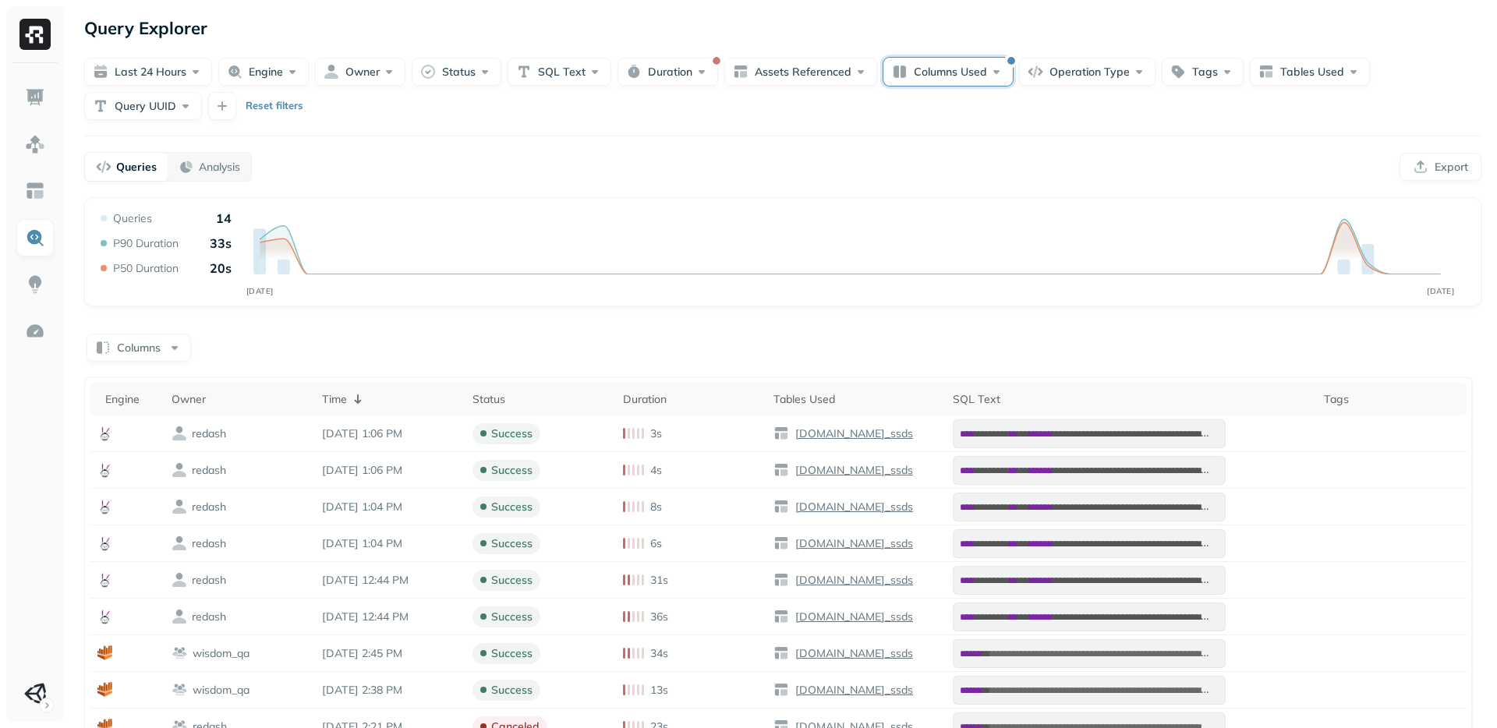
click at [951, 69] on button "Columns Used" at bounding box center [948, 72] width 129 height 28
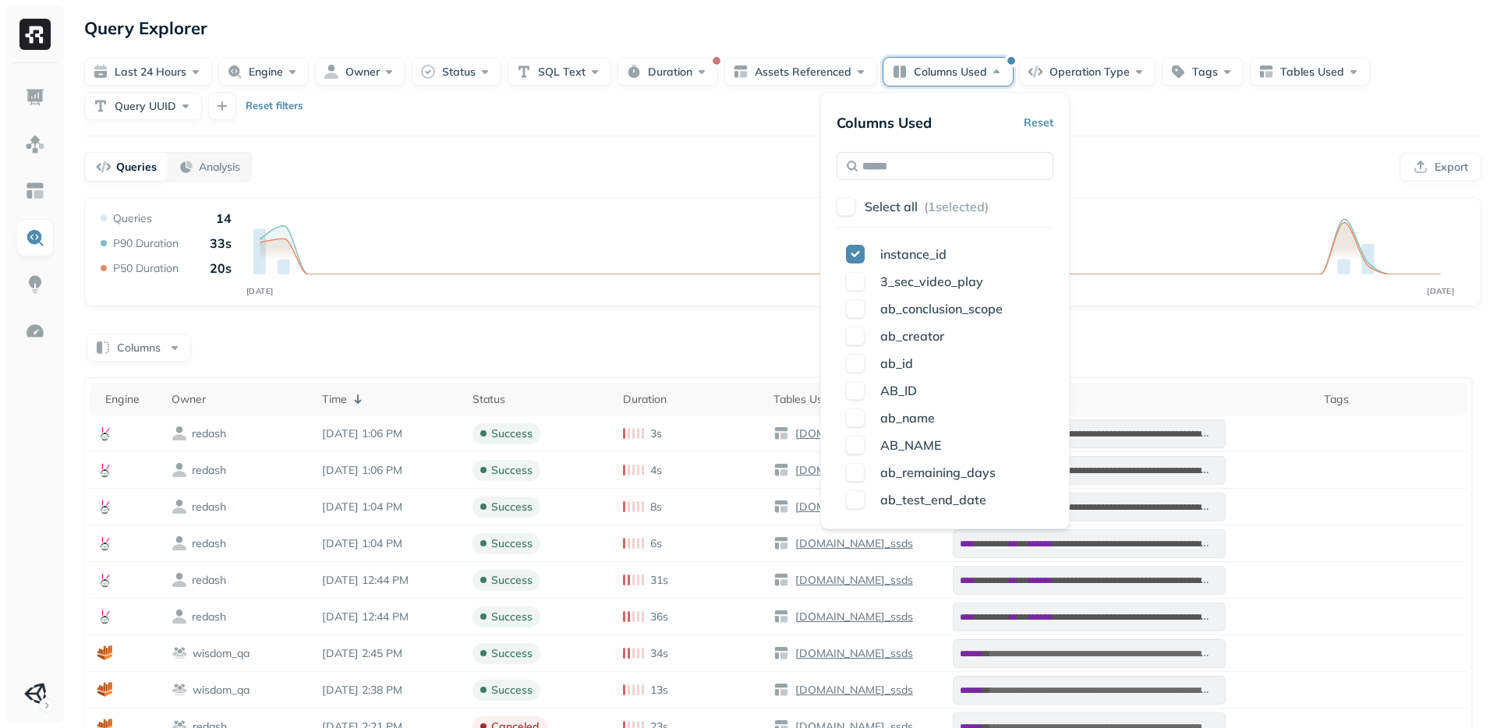
click at [677, 194] on div "**********" at bounding box center [783, 474] width 1429 height 948
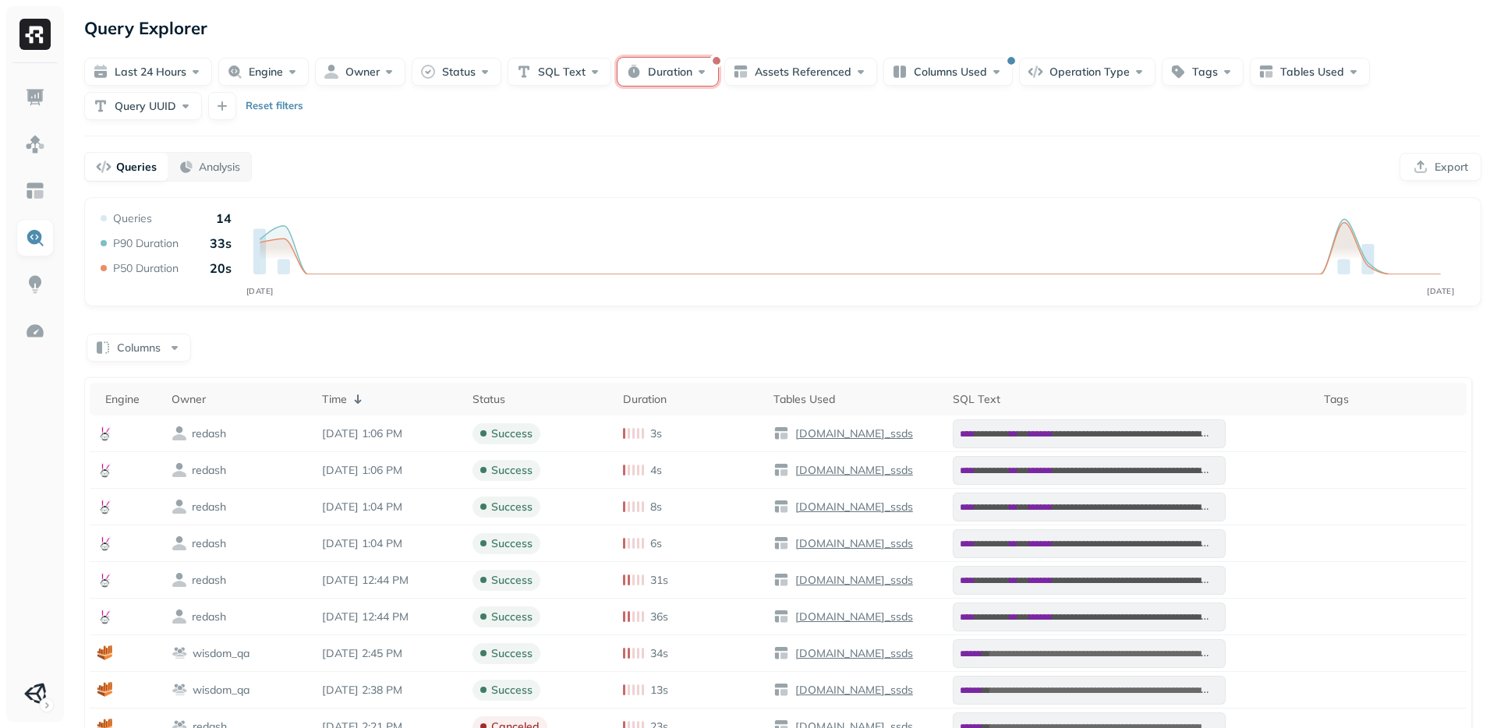
click at [684, 73] on button "Duration" at bounding box center [668, 72] width 101 height 28
click at [820, 119] on button "Reset" at bounding box center [829, 122] width 30 height 28
click at [962, 213] on icon "SEP [DATE]" at bounding box center [782, 258] width 1371 height 94
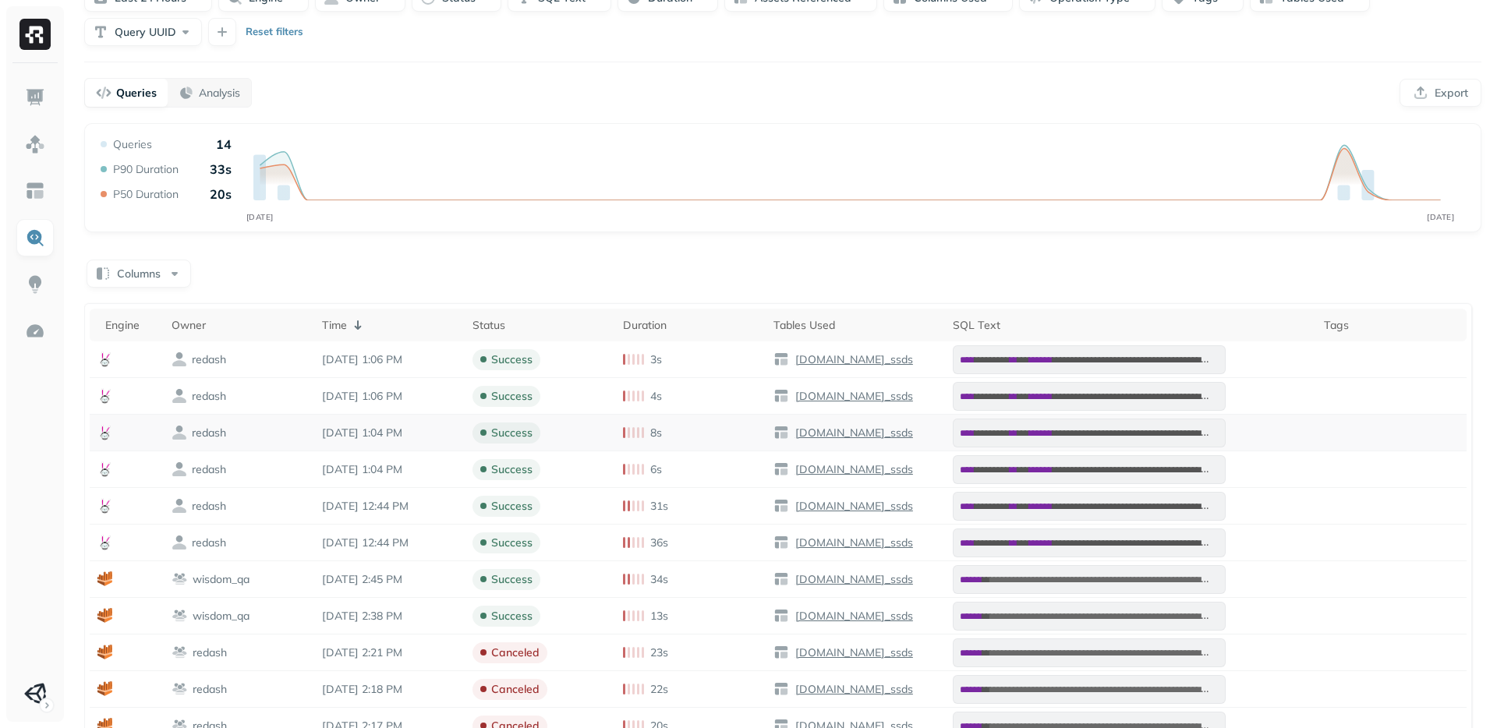
scroll to position [0, 0]
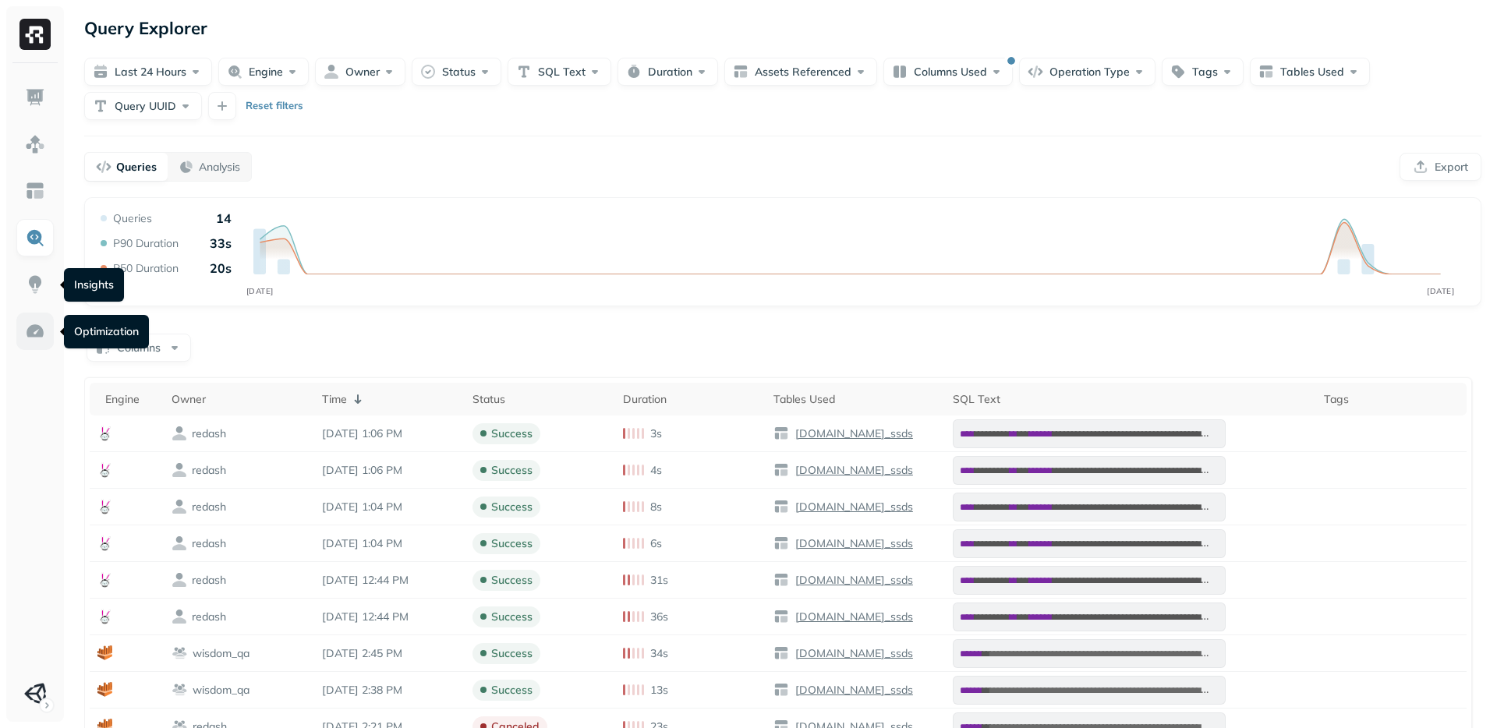
click at [23, 321] on link at bounding box center [34, 331] width 37 height 37
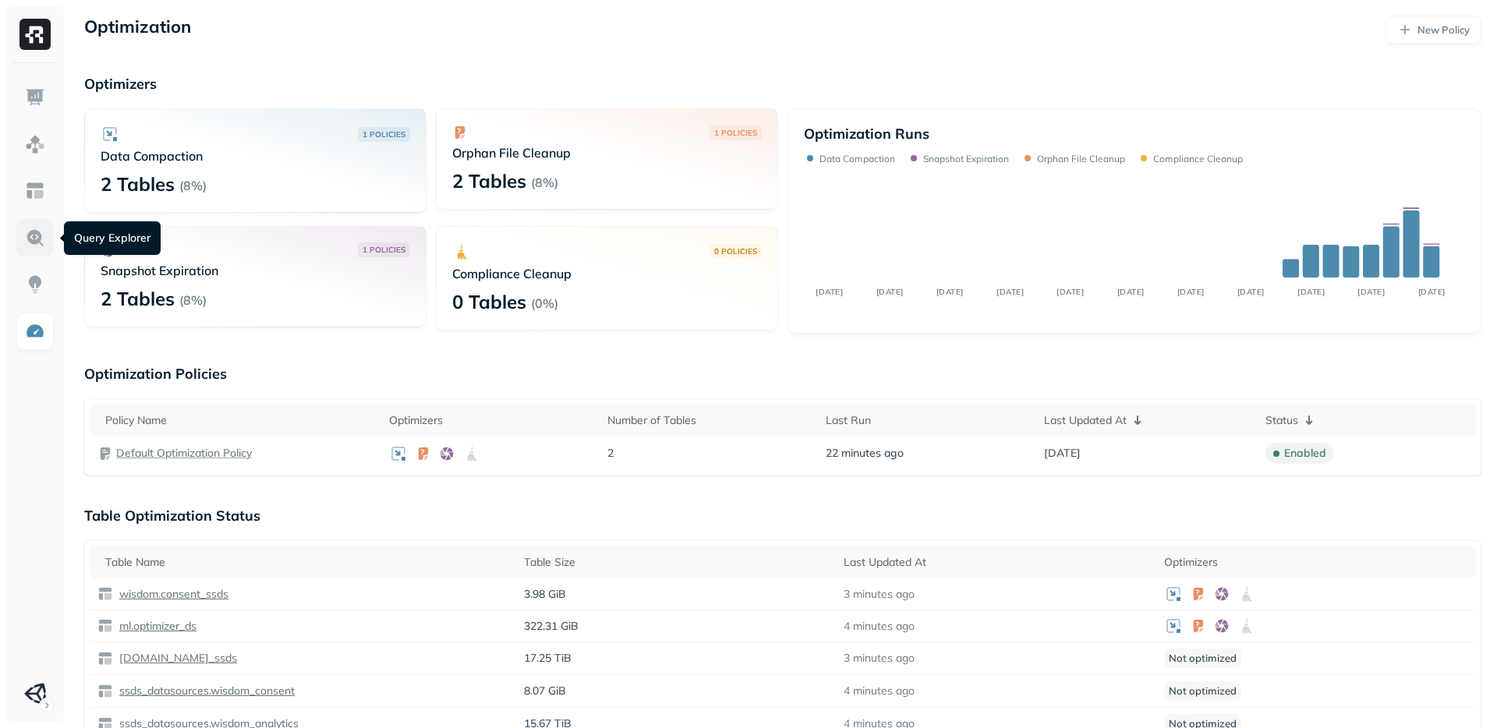
click at [20, 228] on link at bounding box center [34, 237] width 37 height 37
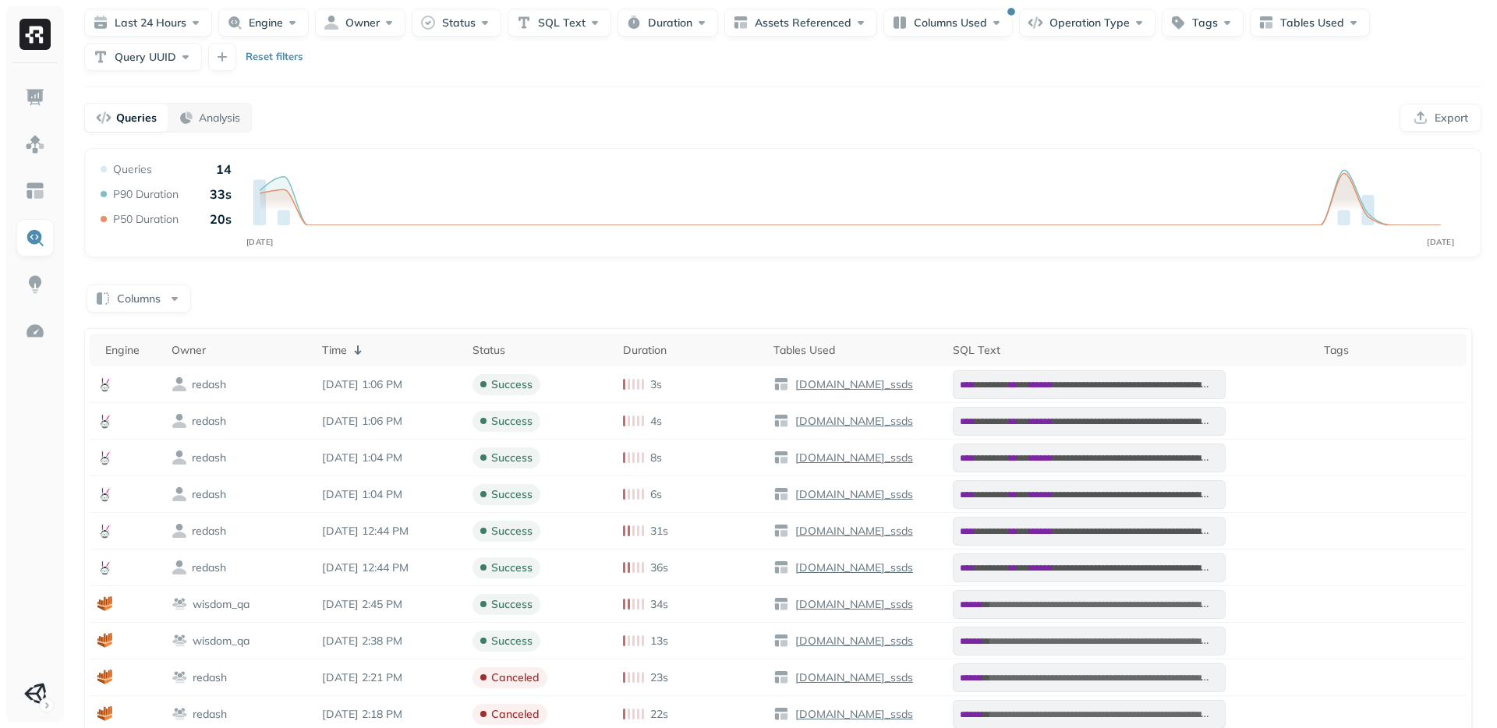
scroll to position [48, 0]
click at [30, 175] on link at bounding box center [34, 190] width 37 height 37
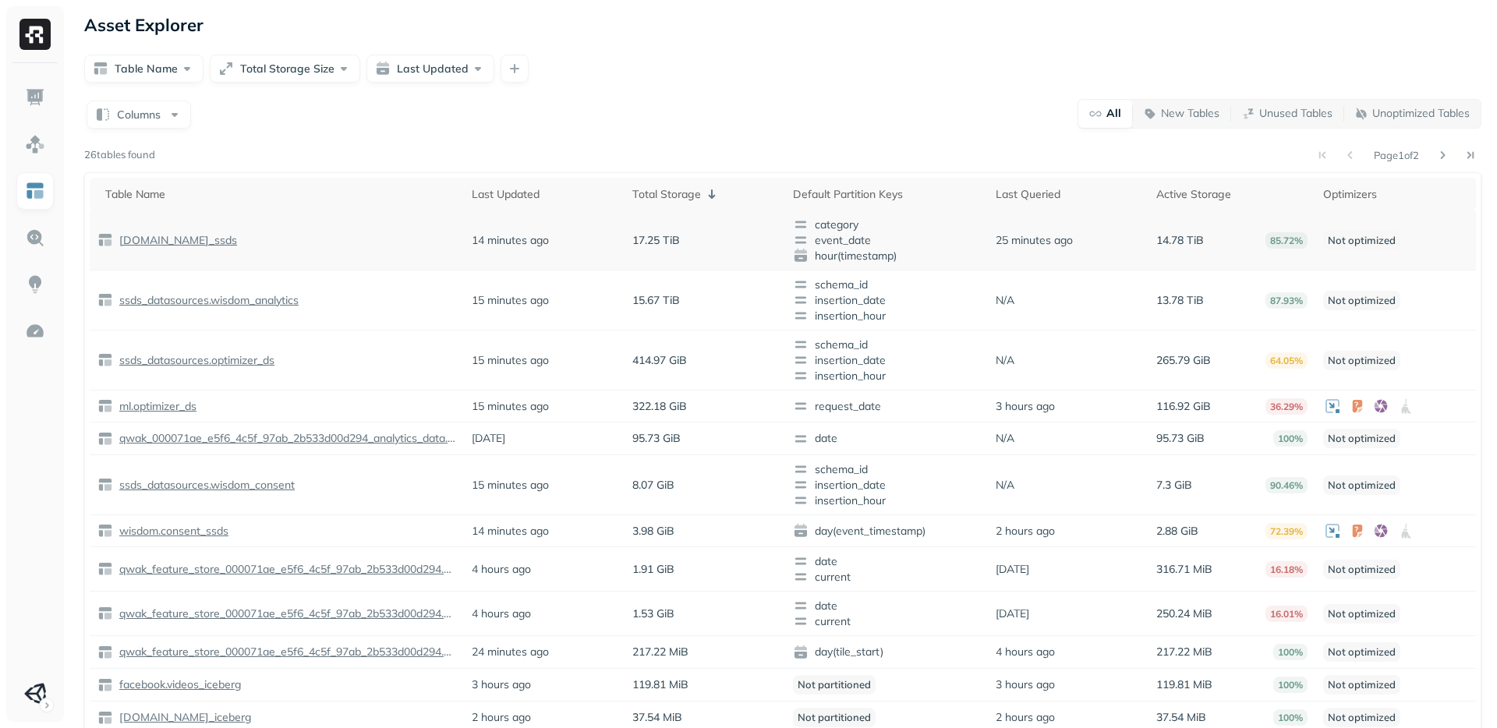
click at [821, 228] on span "category" at bounding box center [887, 225] width 188 height 16
click at [823, 244] on span "event_date" at bounding box center [887, 240] width 188 height 16
click at [824, 251] on span "hour(timestamp)" at bounding box center [887, 256] width 188 height 16
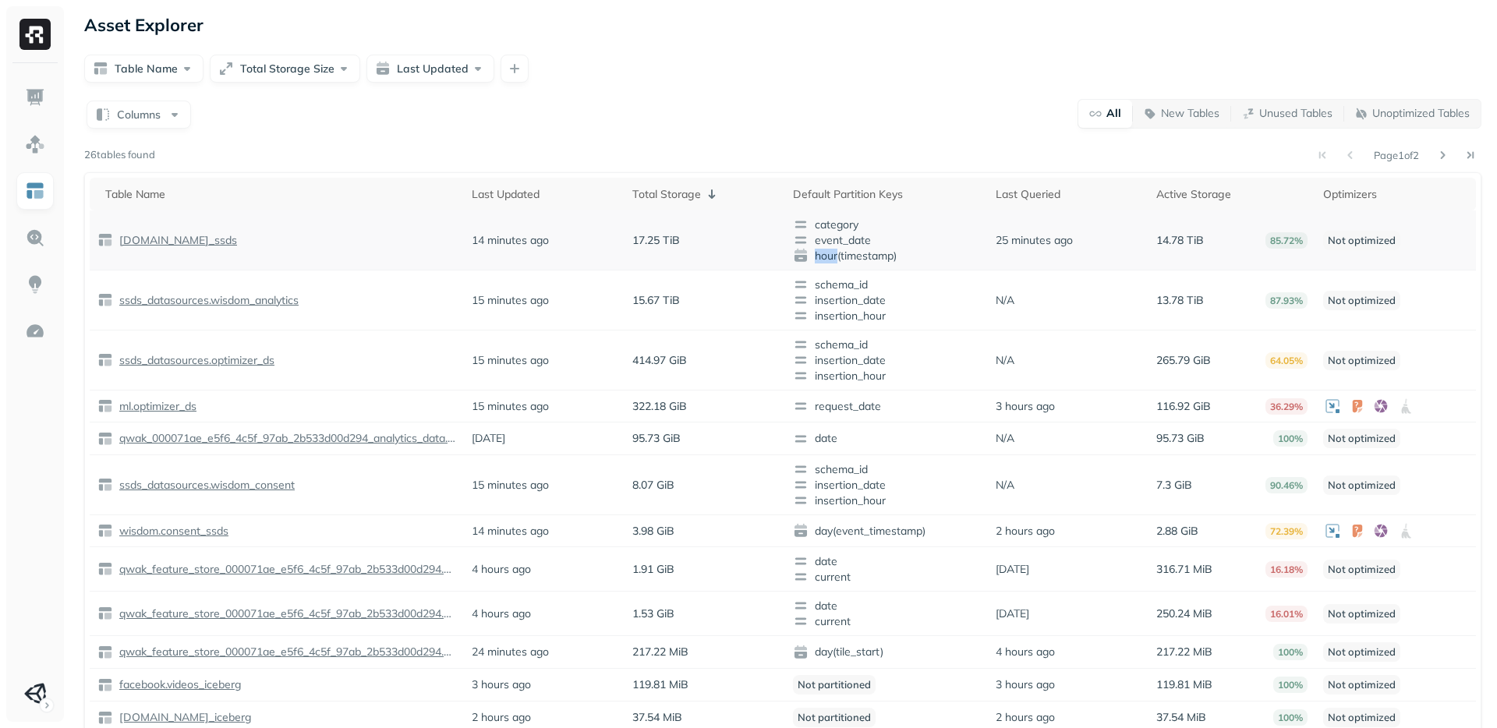
click at [824, 251] on span "hour(timestamp)" at bounding box center [887, 256] width 188 height 16
click at [255, 167] on div "Page 1 of 2 26 tables found Table Name Last Updated Total Storage Default Parti…" at bounding box center [782, 507] width 1397 height 726
click at [38, 557] on ul at bounding box center [35, 396] width 39 height 634
click at [29, 136] on img at bounding box center [35, 144] width 20 height 20
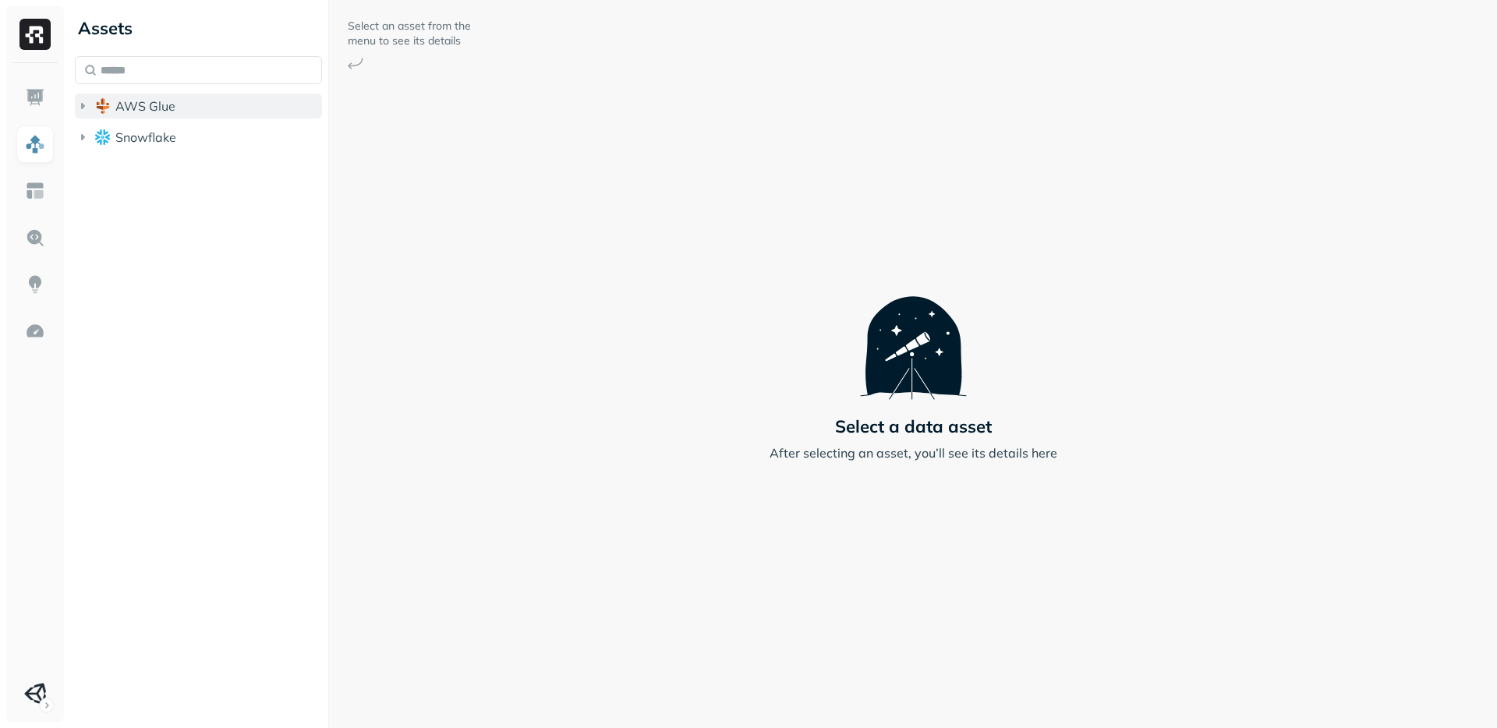
click at [82, 99] on icon "button" at bounding box center [83, 106] width 16 height 16
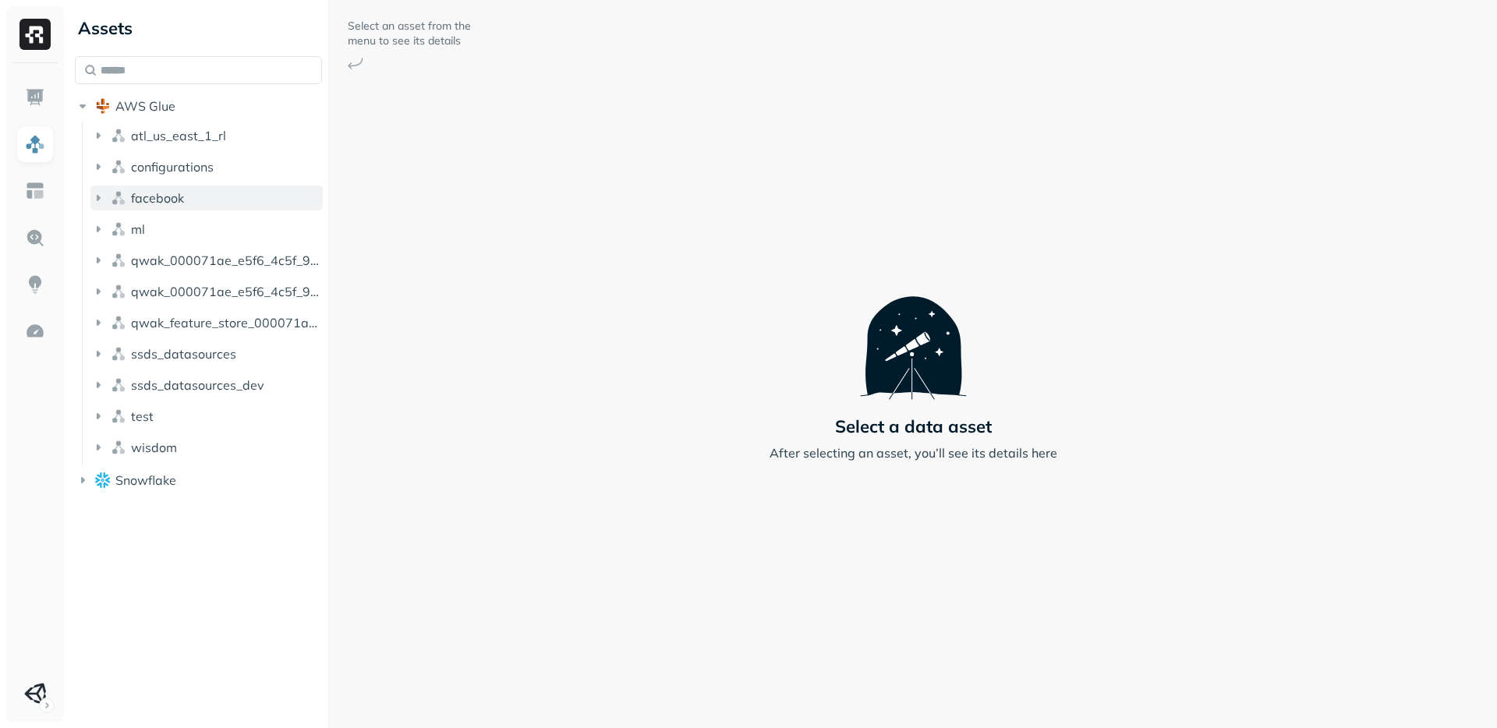
click at [97, 205] on icon "button" at bounding box center [98, 198] width 16 height 16
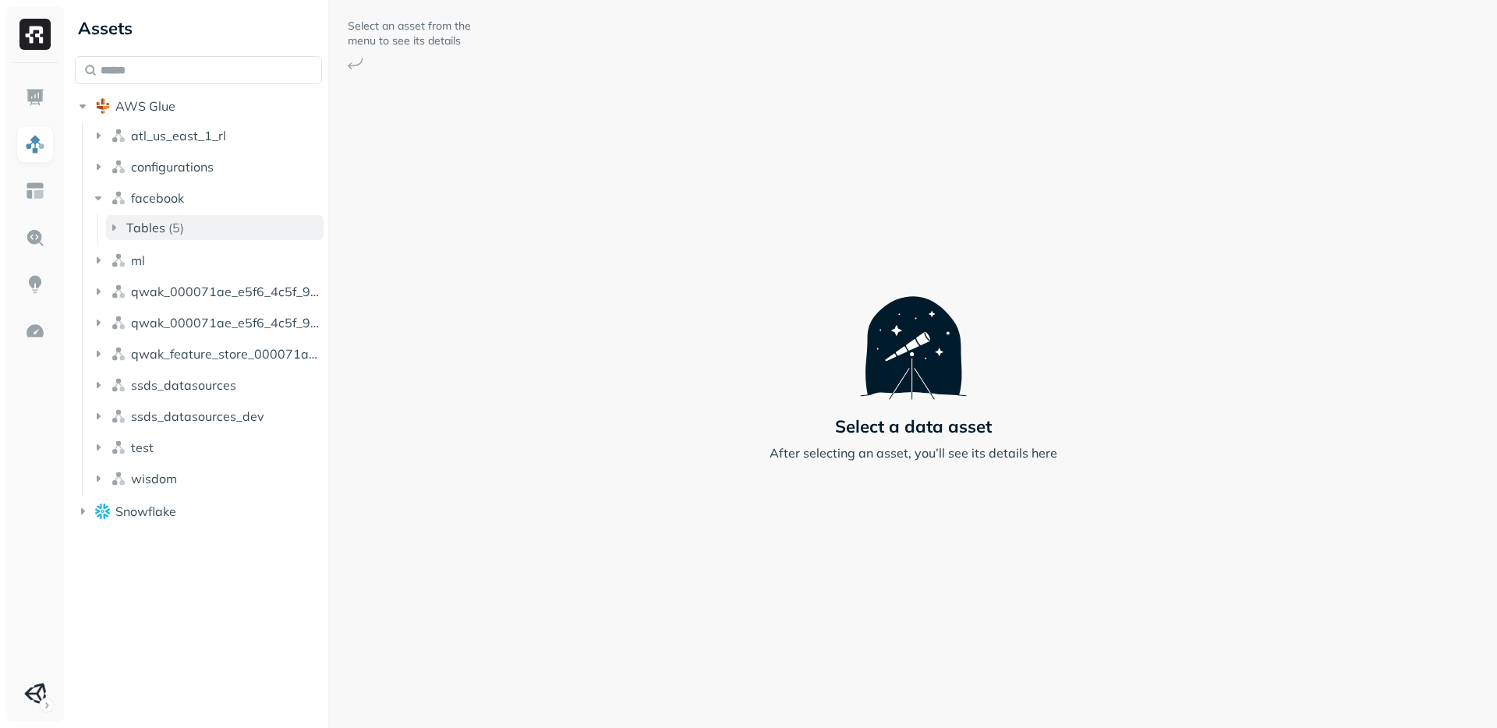
click at [109, 224] on icon "button" at bounding box center [114, 228] width 16 height 16
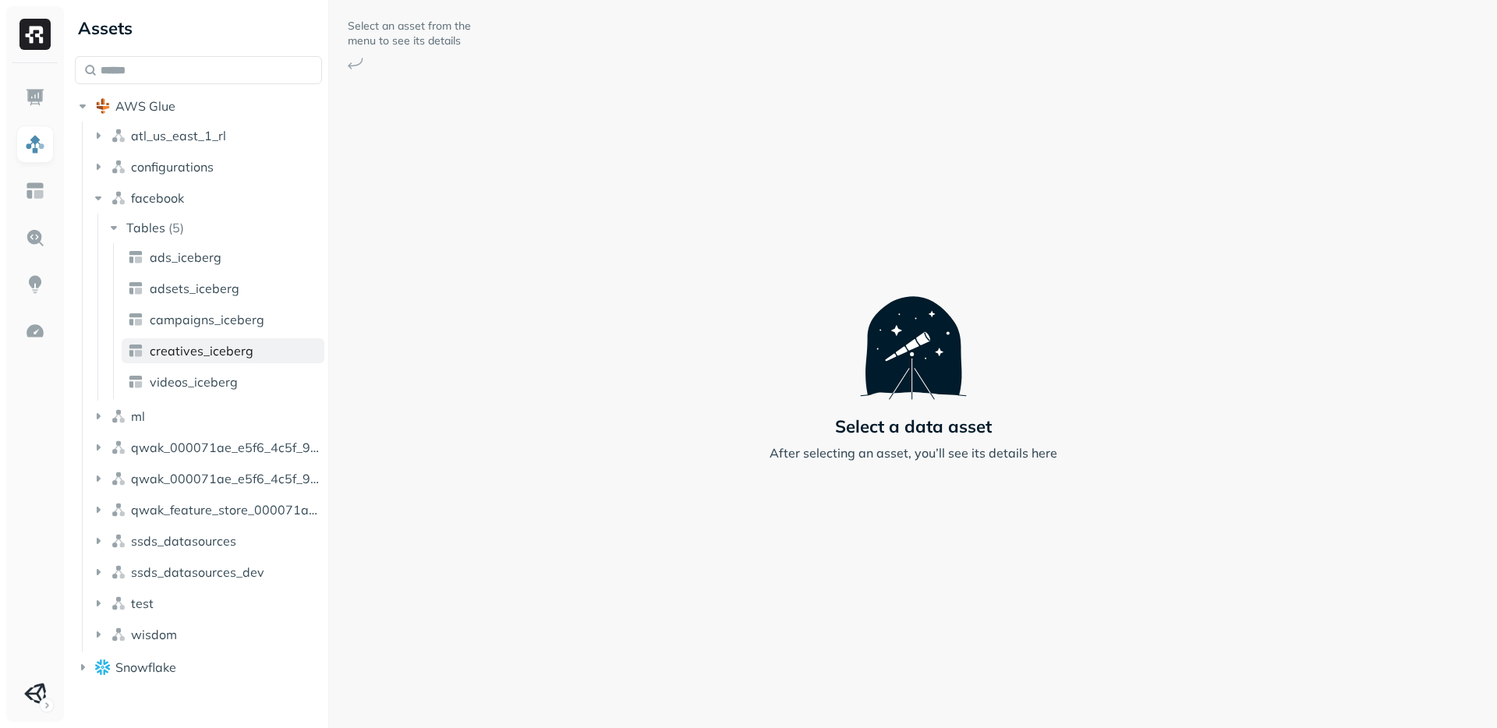
click at [200, 349] on span "creatives_iceberg" at bounding box center [202, 351] width 104 height 16
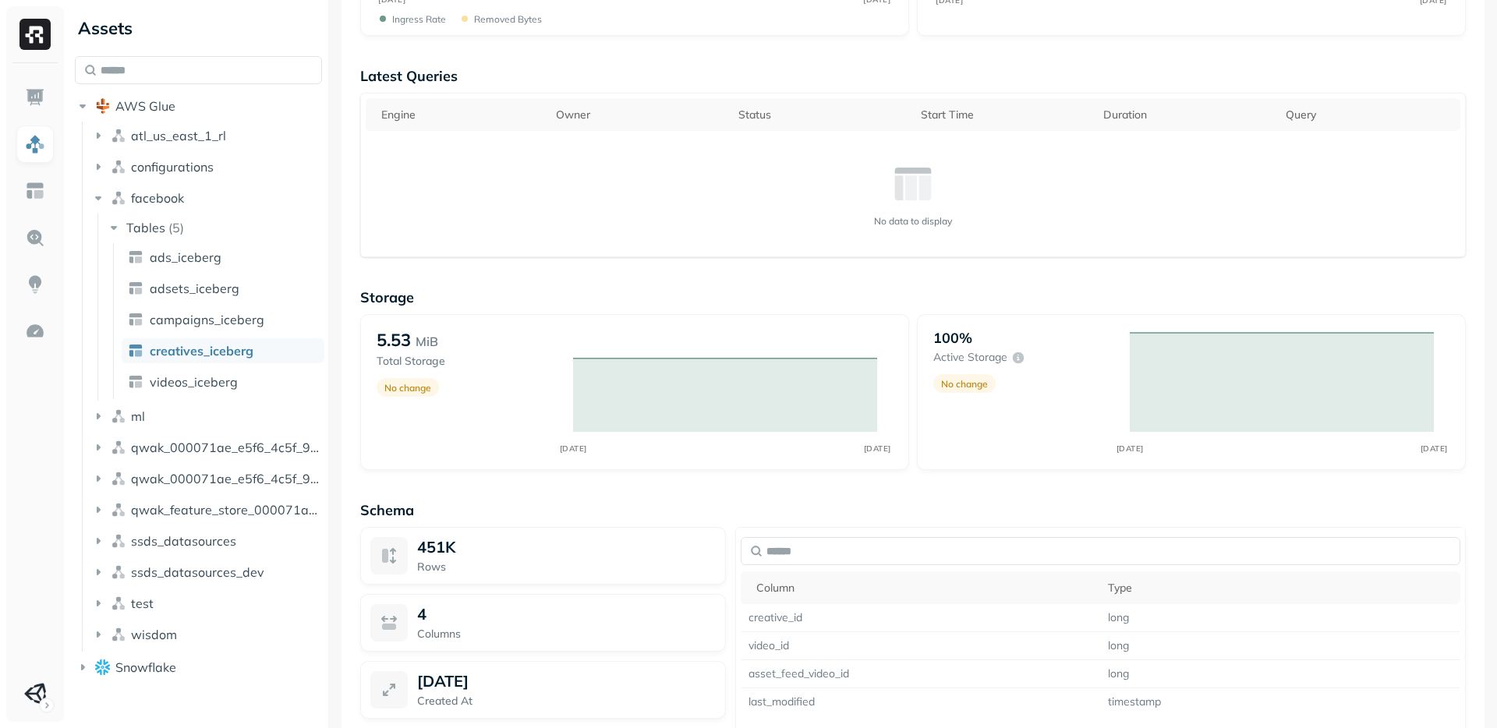
scroll to position [871, 0]
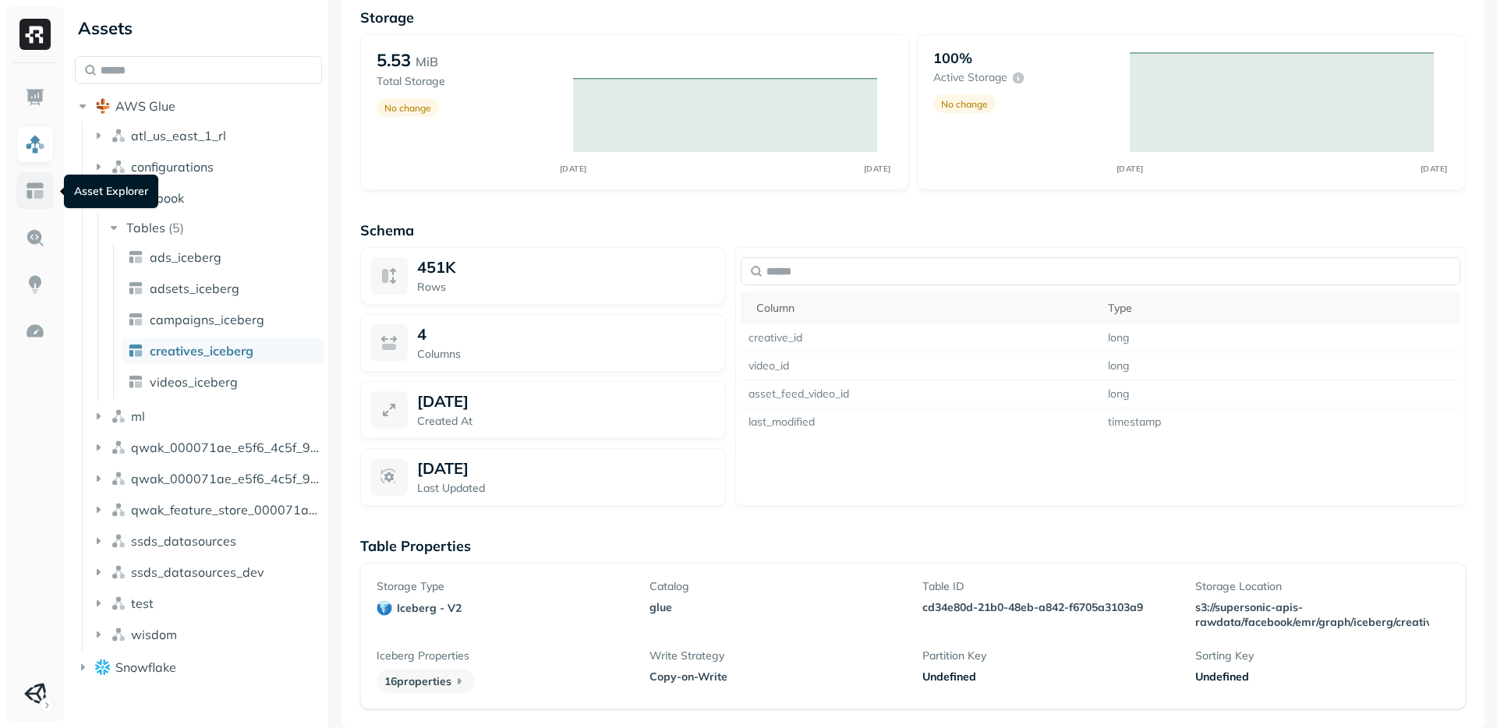
click at [34, 186] on img at bounding box center [35, 191] width 20 height 20
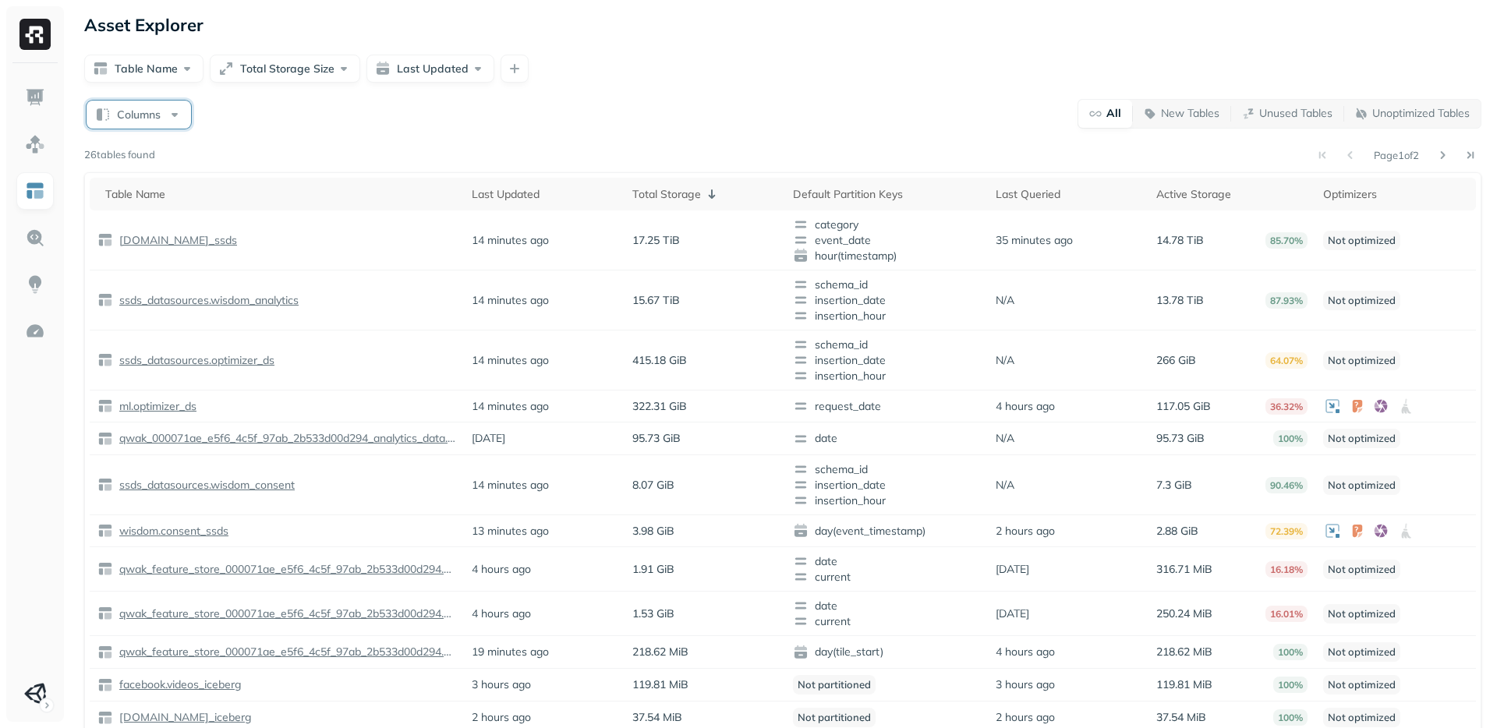
click at [116, 108] on button "Columns" at bounding box center [139, 115] width 104 height 28
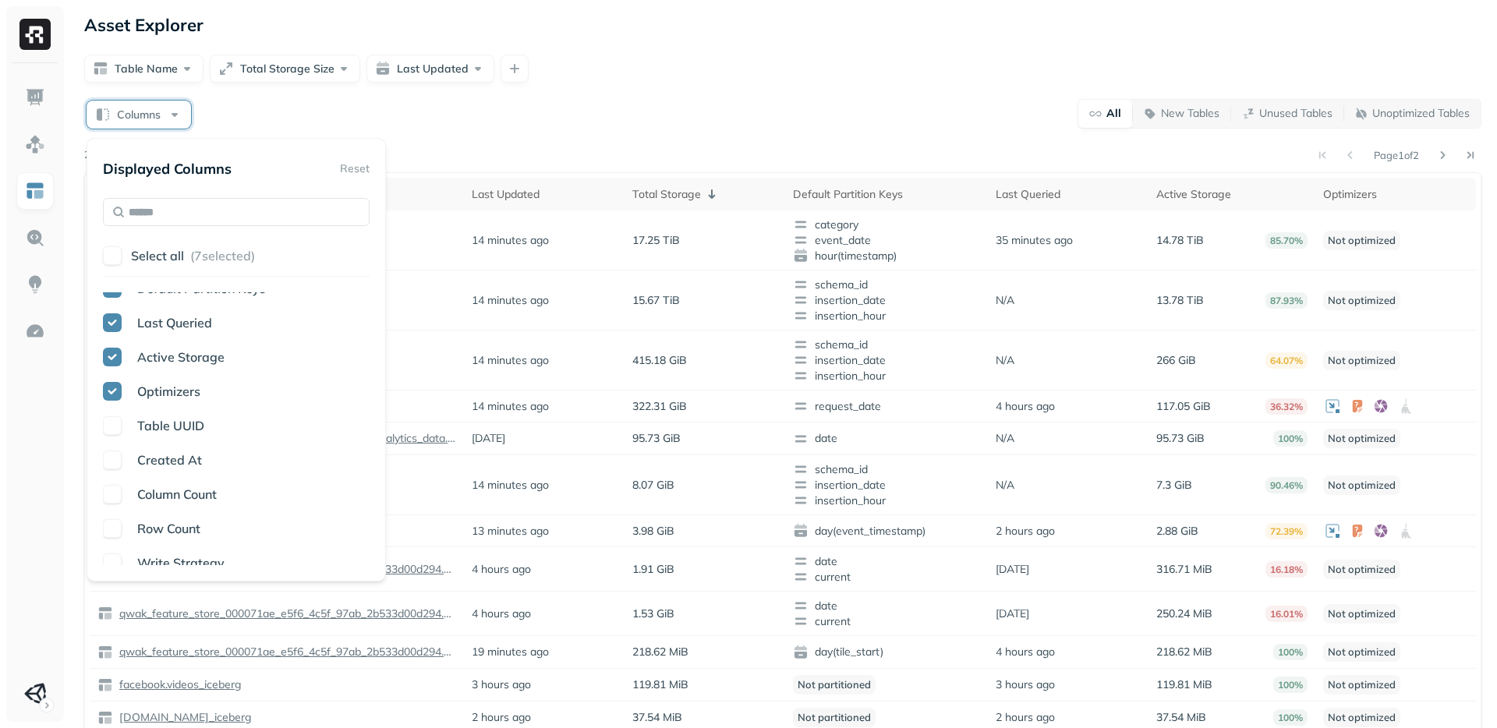
scroll to position [401, 0]
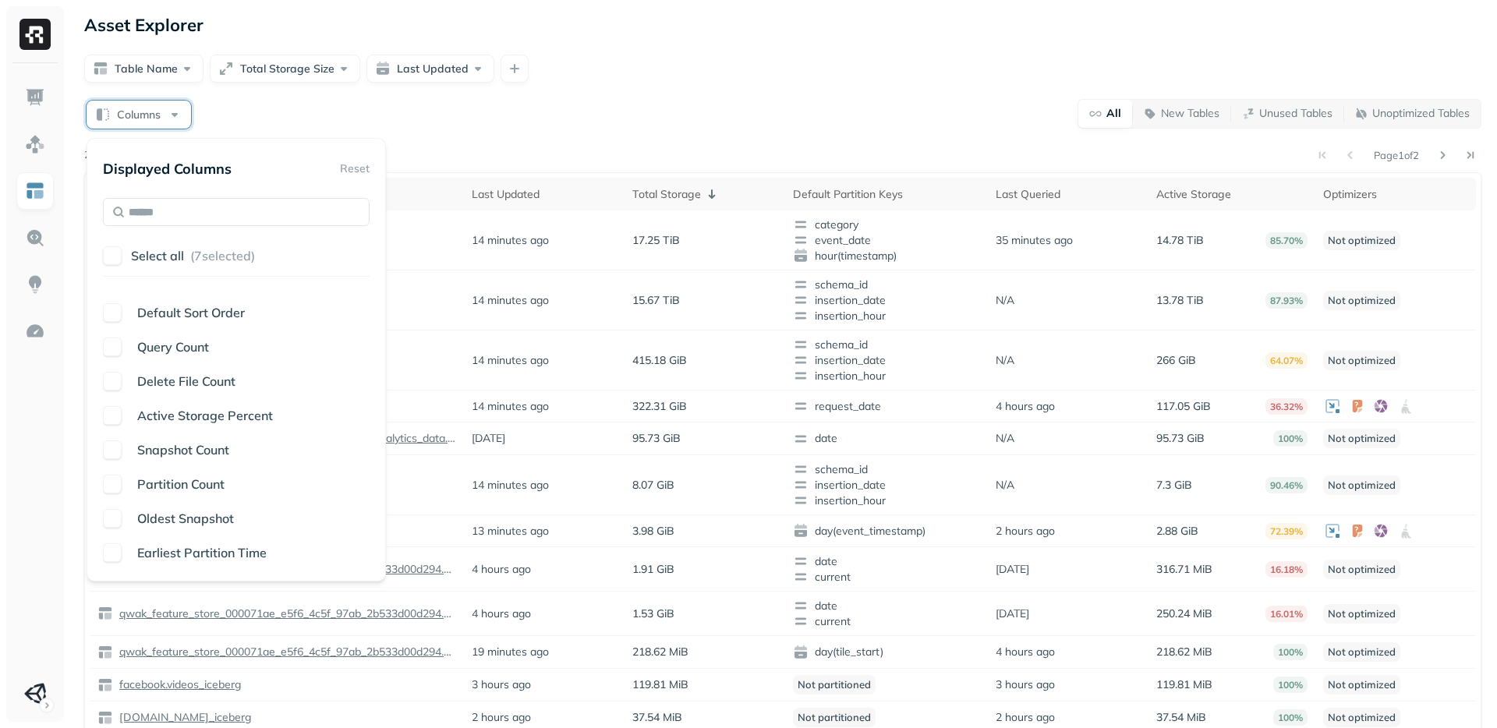
click at [110, 554] on button "button" at bounding box center [112, 553] width 19 height 19
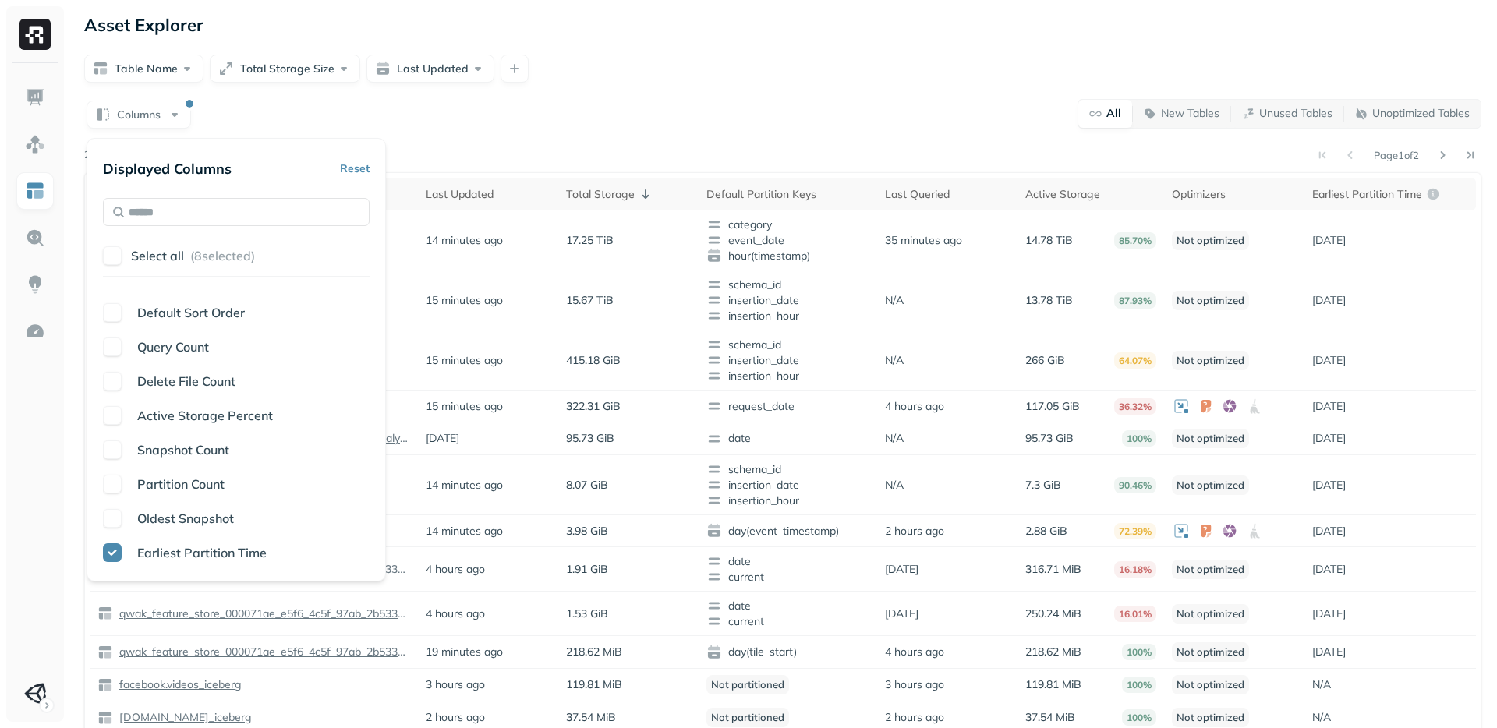
click at [799, 94] on div "Asset Explorer Table Name Total Storage Size Last Updated Columns All New Table…" at bounding box center [783, 442] width 1429 height 884
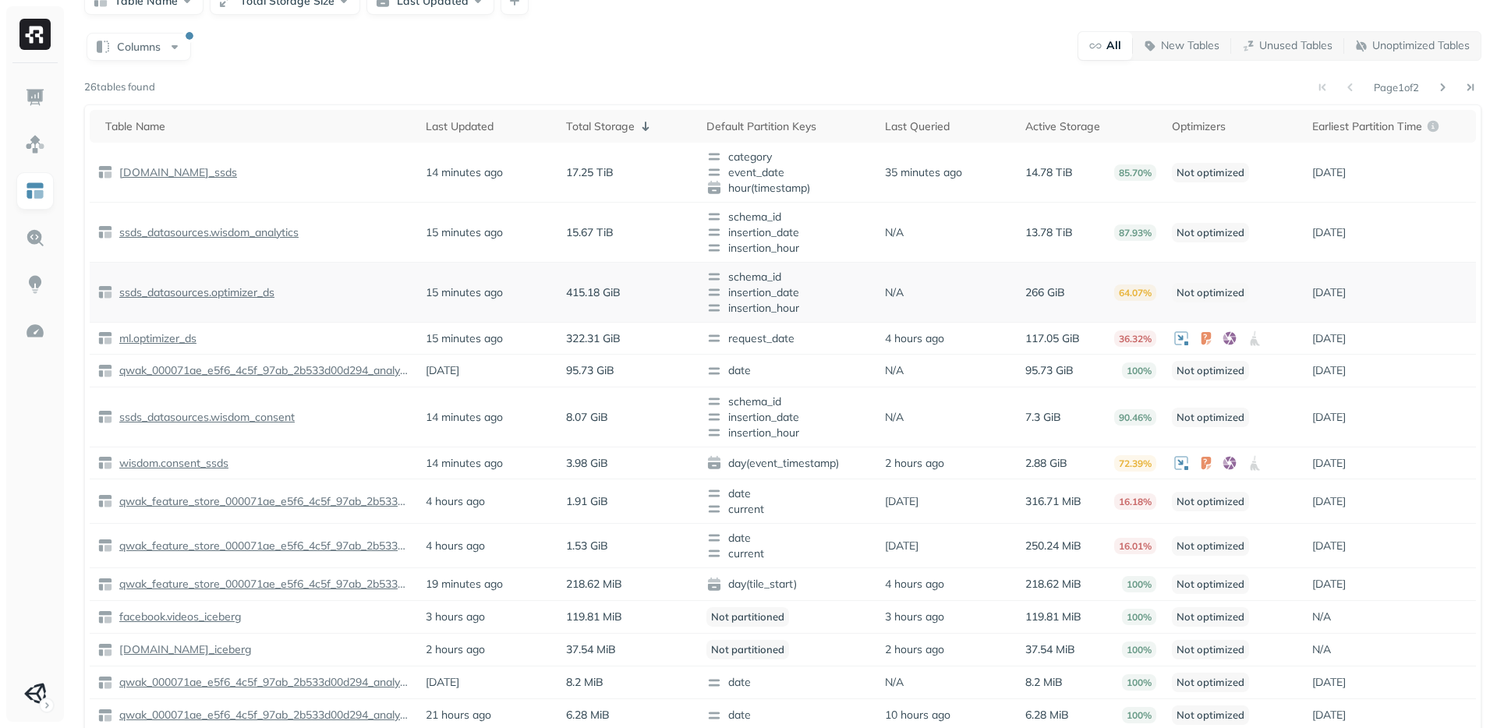
scroll to position [94, 0]
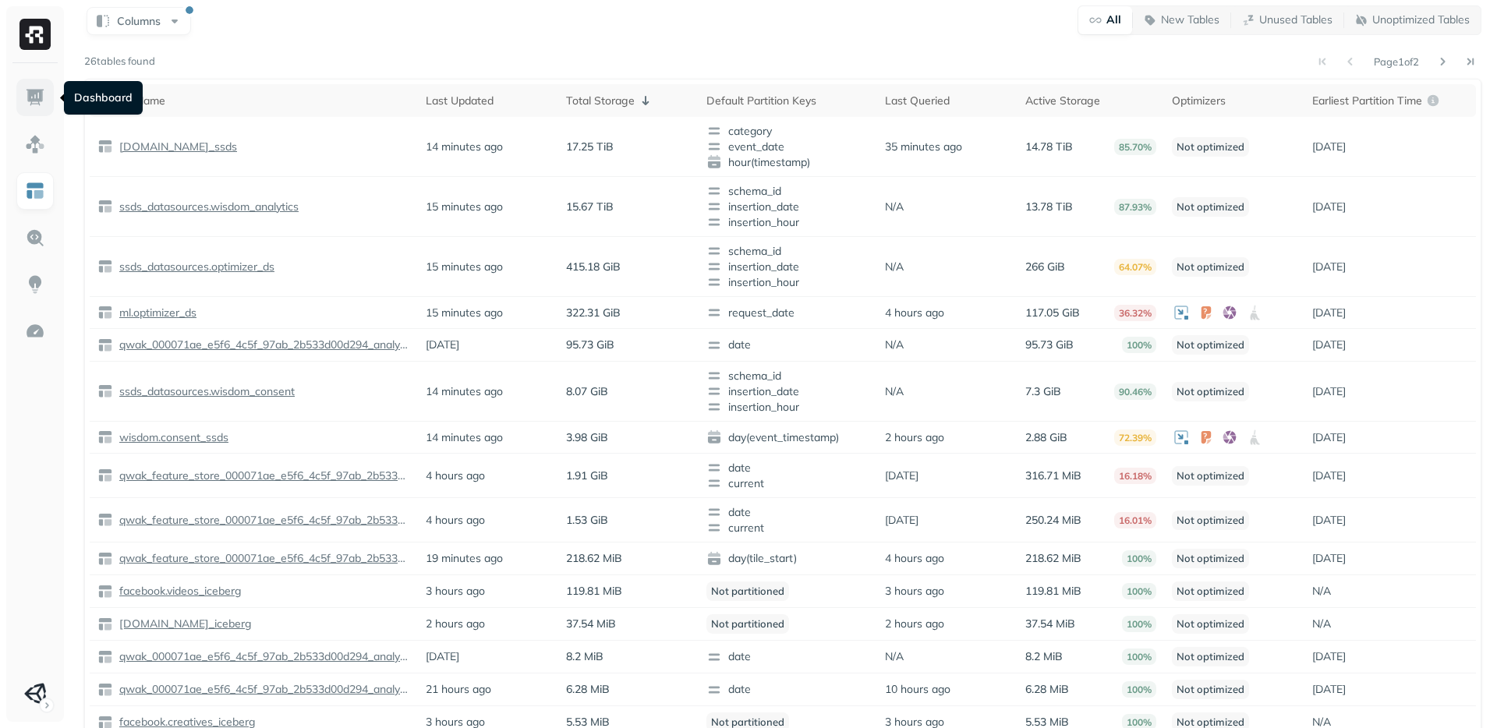
click at [52, 108] on link at bounding box center [34, 97] width 37 height 37
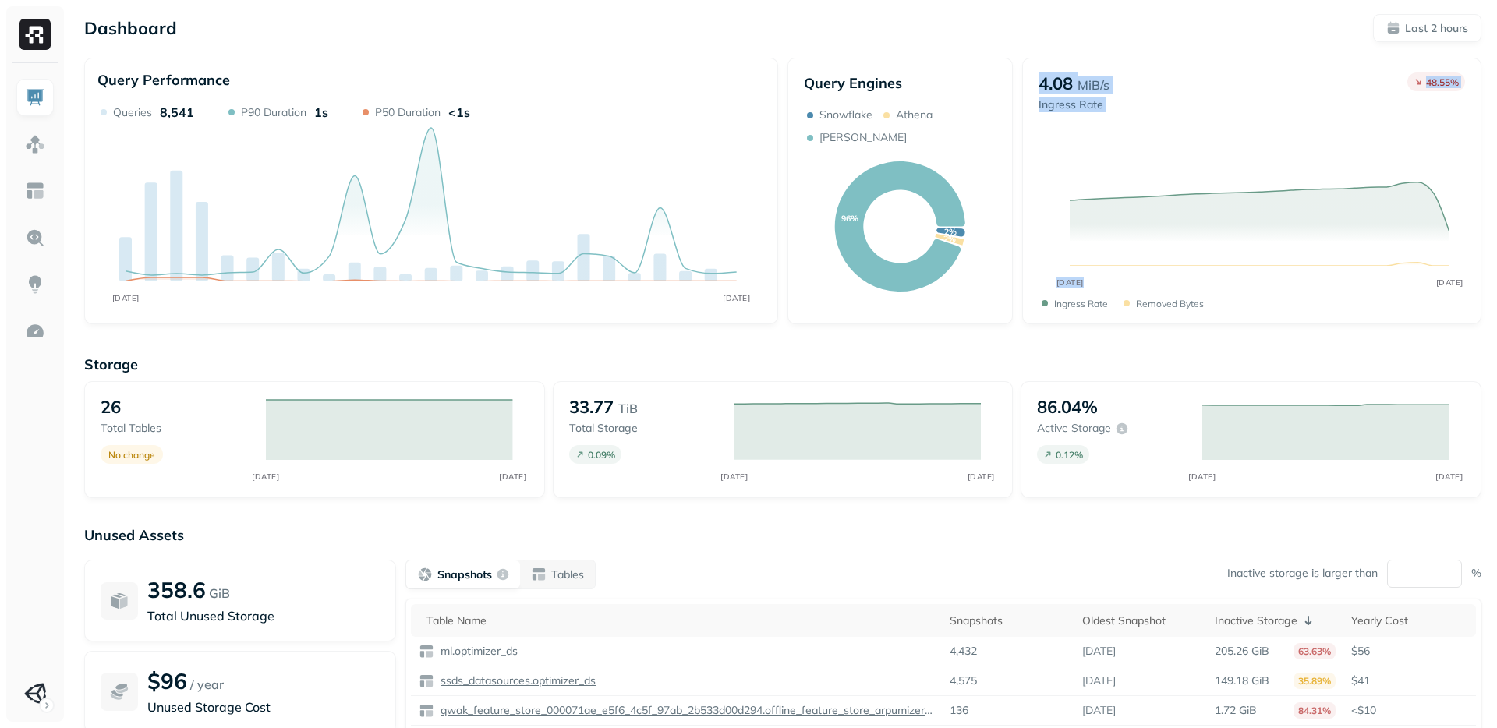
drag, startPoint x: 1042, startPoint y: 85, endPoint x: 1145, endPoint y: 275, distance: 215.7
click at [1145, 275] on div "4.08 MiB/s Ingress Rate 48.55 % SEP [DATE] Ingress Rate Removed bytes" at bounding box center [1252, 191] width 427 height 237
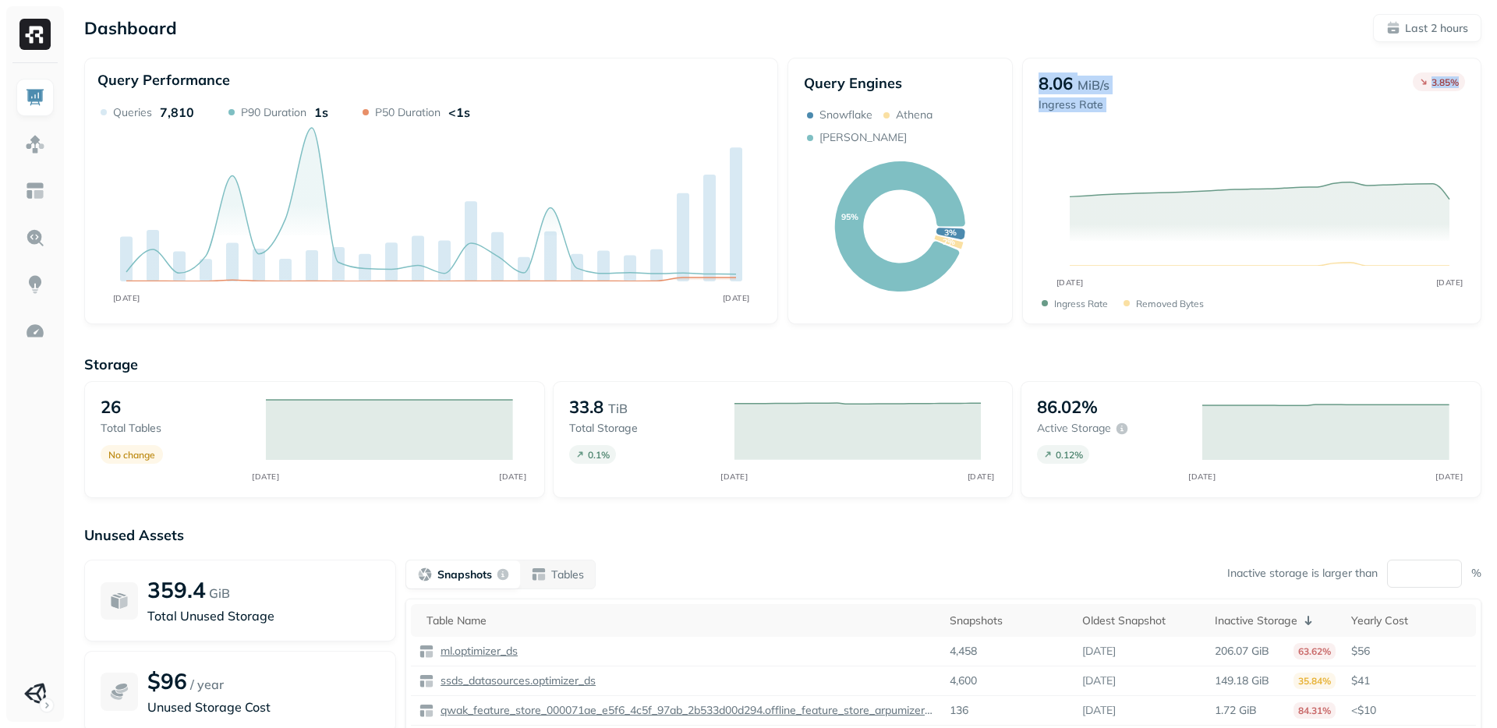
click at [1206, 125] on div "8.06 MiB/s Ingress Rate 3.85 %" at bounding box center [1252, 110] width 427 height 75
click at [685, 409] on div "33.8 TiB" at bounding box center [644, 407] width 150 height 22
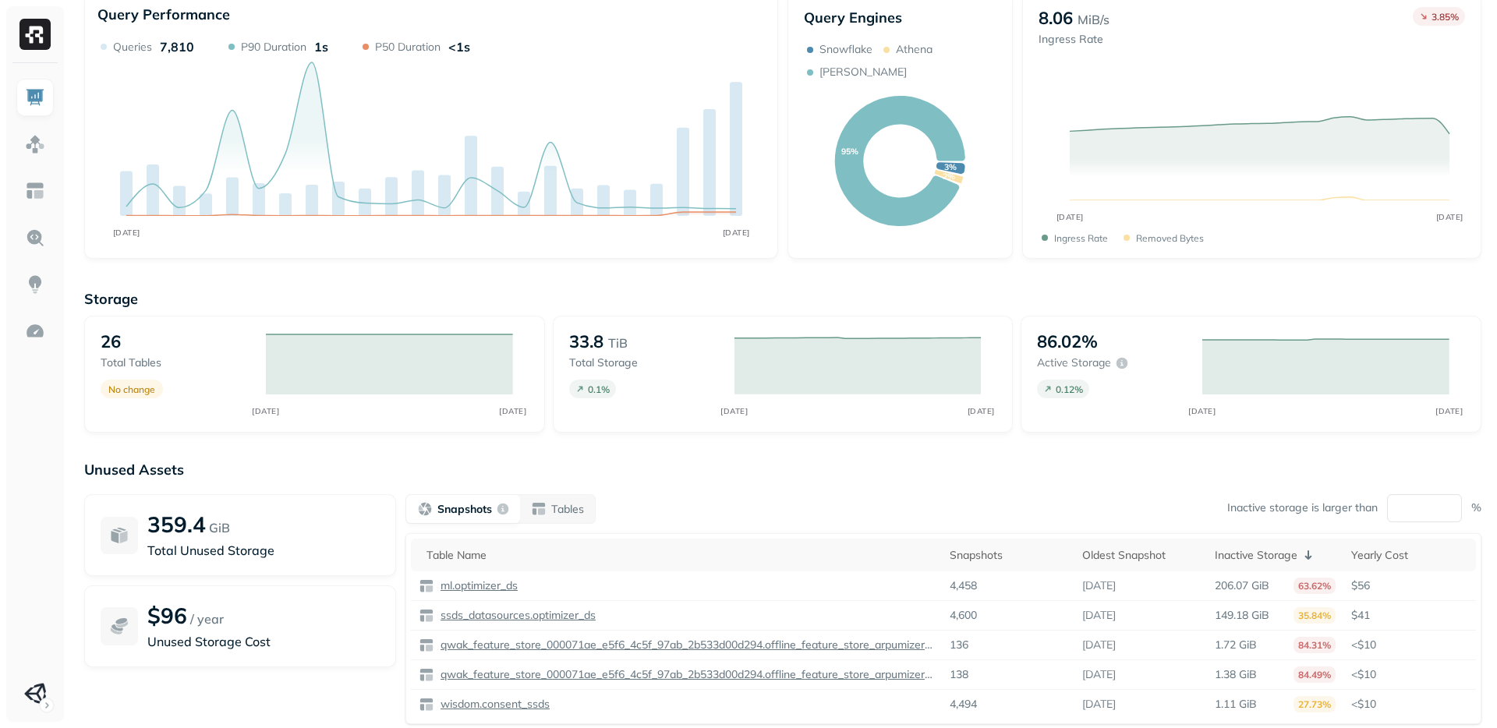
scroll to position [140, 0]
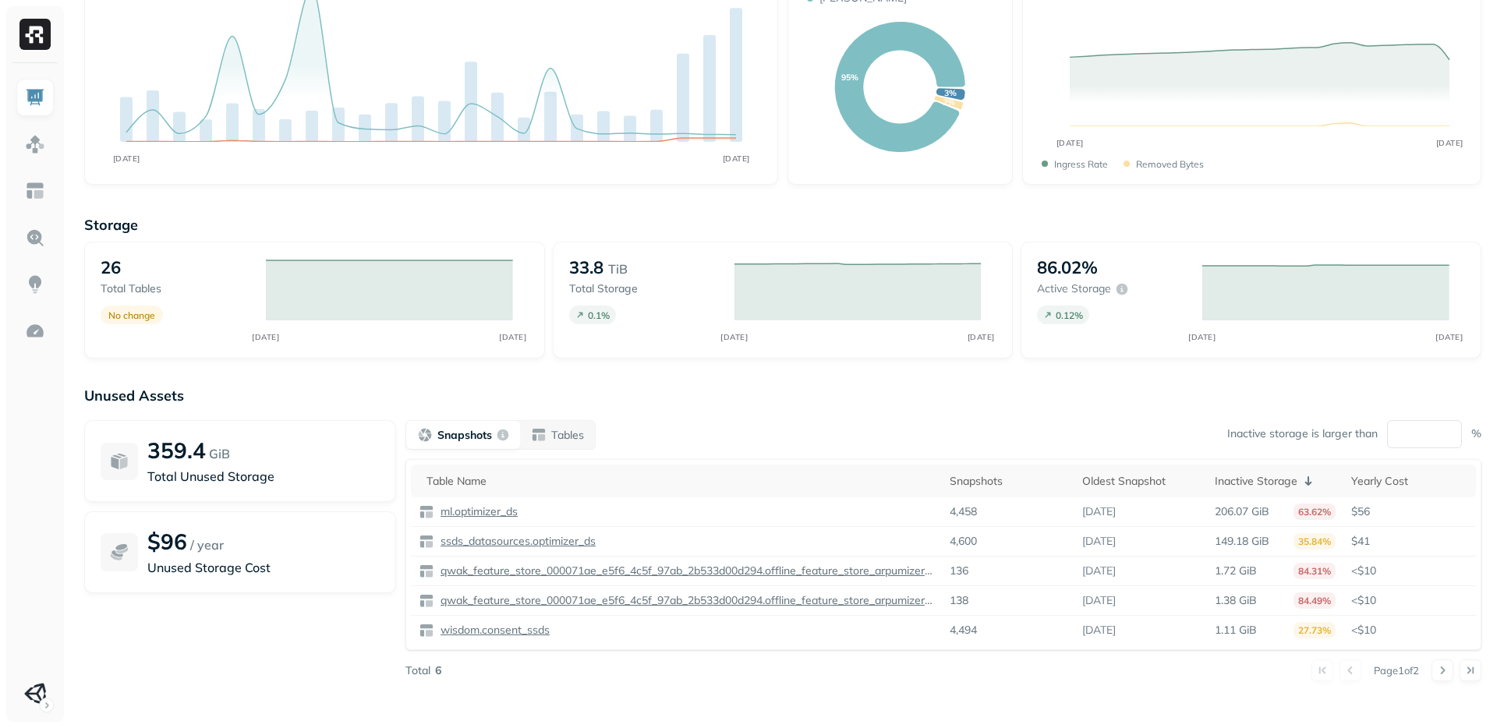
click at [806, 370] on div "Storage 26 Total tables No change SEP [DATE] 33.8 TiB Total storage 0.1 % SEP […" at bounding box center [782, 457] width 1397 height 514
